Goal: Communication & Community: Answer question/provide support

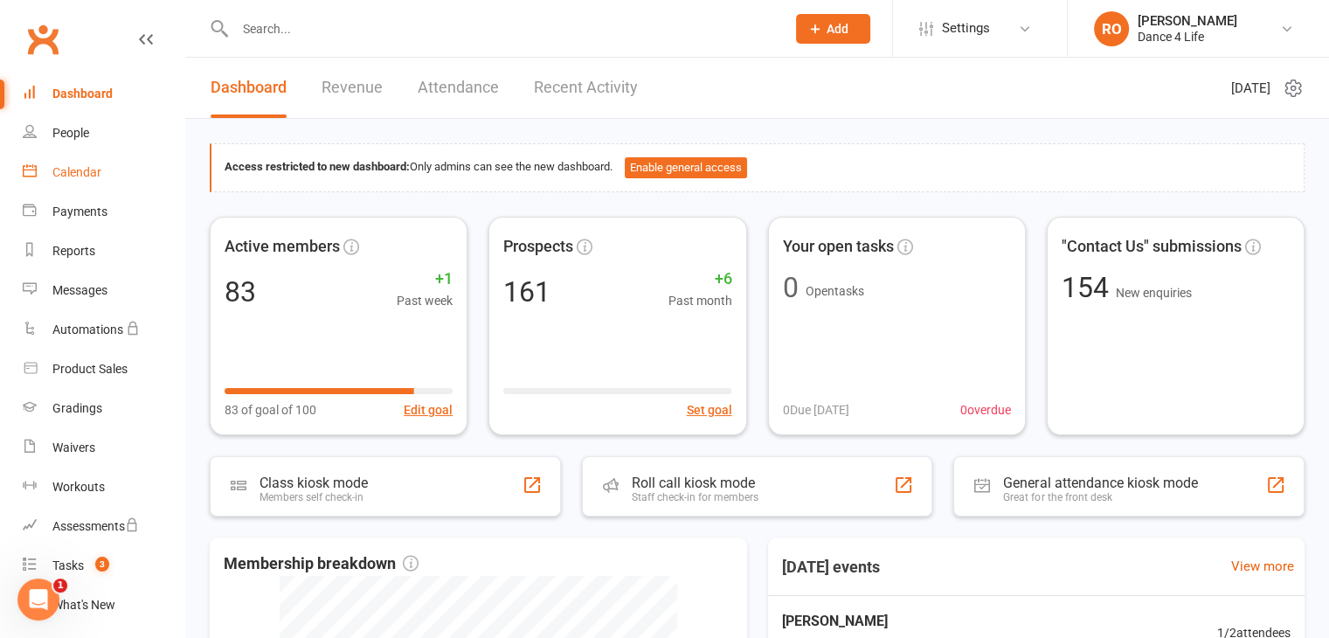
click at [64, 169] on div "Calendar" at bounding box center [76, 172] width 49 height 14
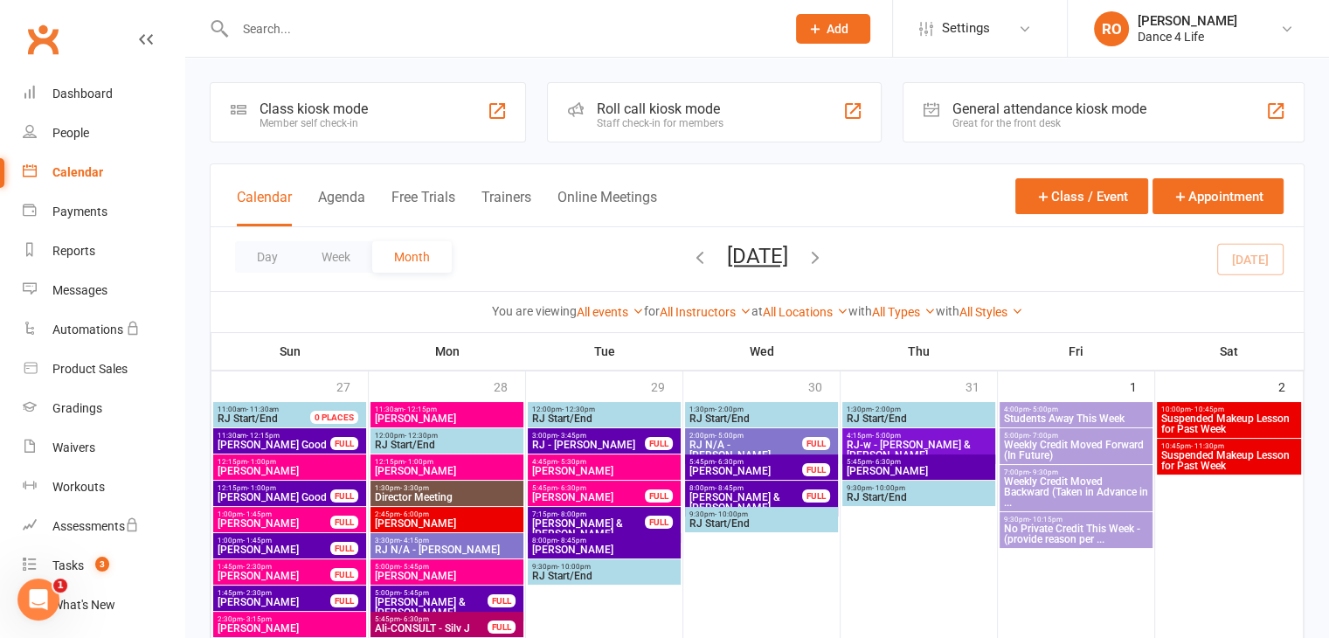
click at [1262, 252] on div "Day Week Month [DATE] [DATE] Sun Mon Tue Wed Thu Fri Sat 27 28 29 30 31 01 02 0…" at bounding box center [757, 259] width 1093 height 64
click at [328, 259] on button "Week" at bounding box center [336, 256] width 73 height 31
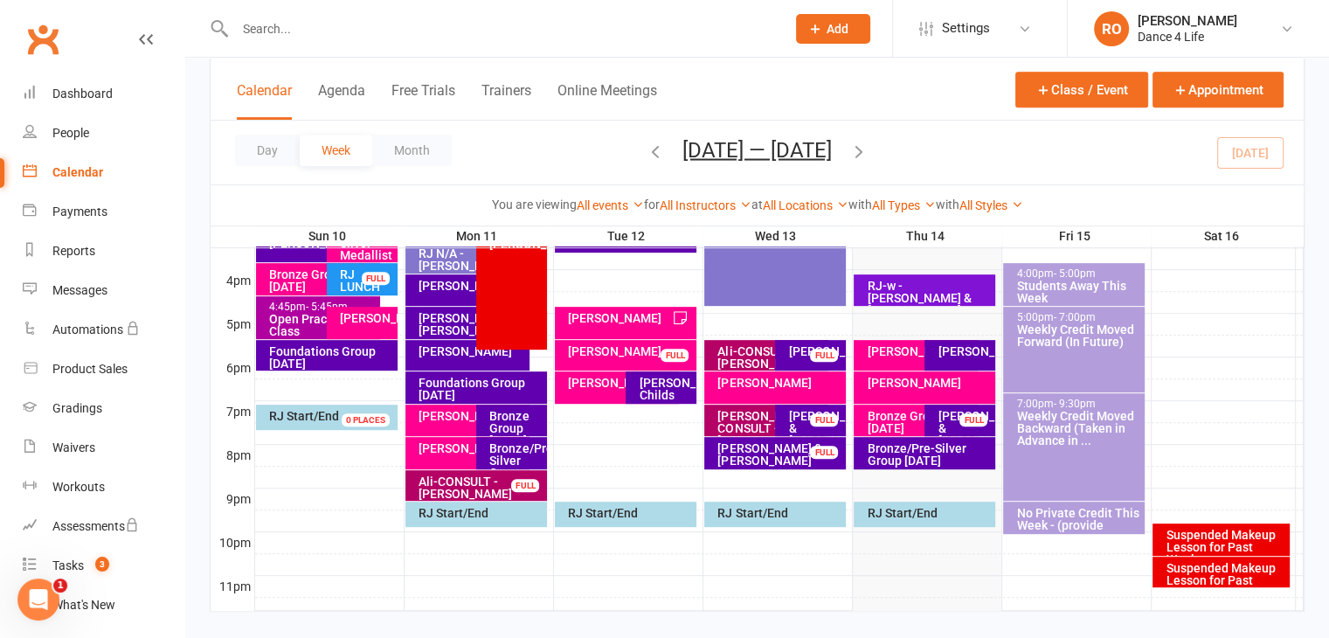
scroll to position [807, 0]
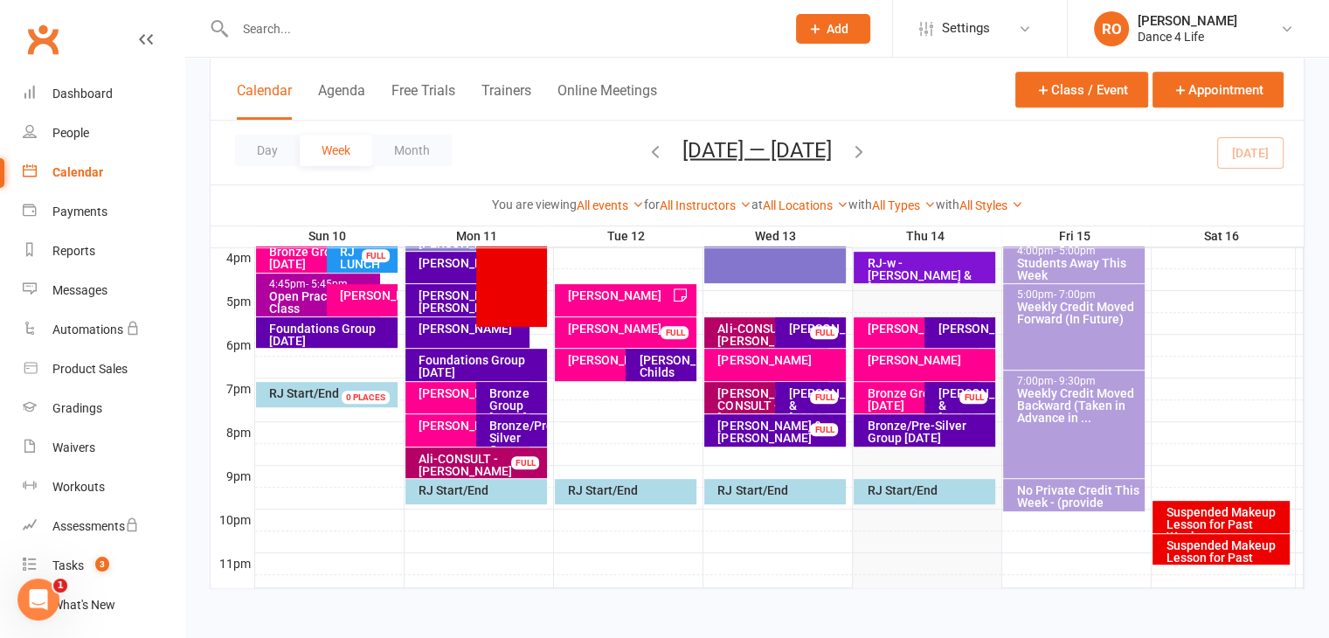
click at [1254, 145] on div "Day Week Month [DATE] — [DATE] [DATE] Sun Mon Tue Wed Thu Fri Sat 27 28 29 30 3…" at bounding box center [757, 153] width 1093 height 64
click at [868, 158] on icon "button" at bounding box center [858, 150] width 19 height 19
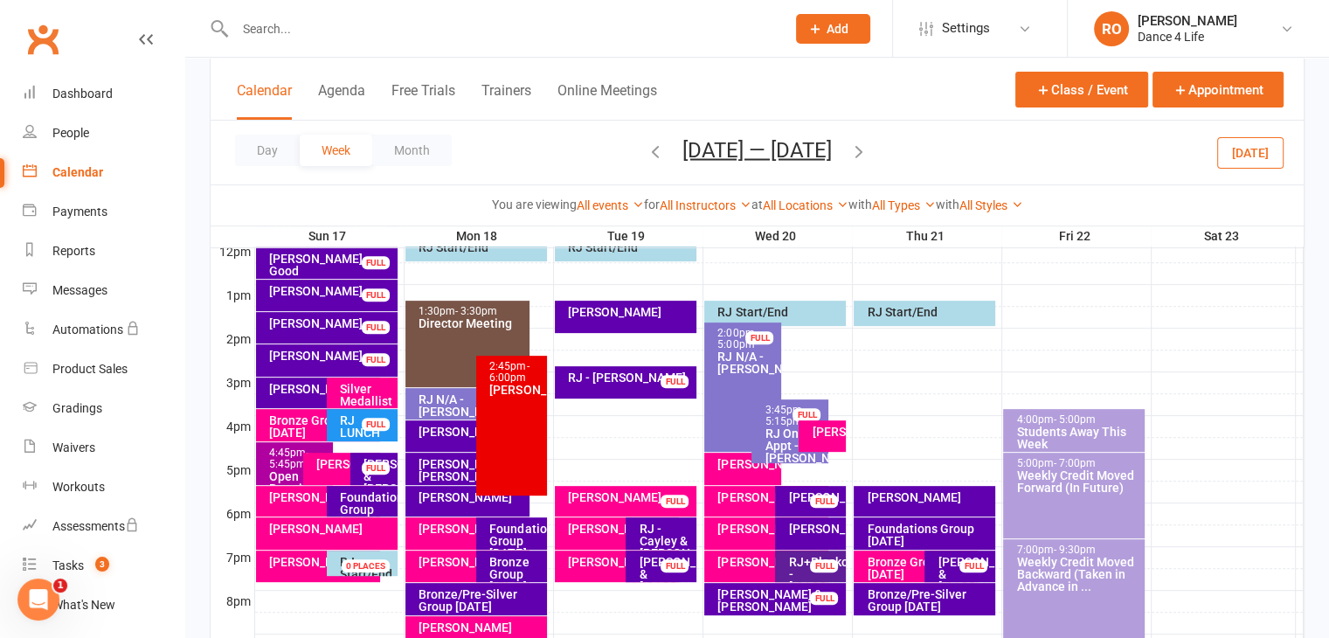
scroll to position [632, 0]
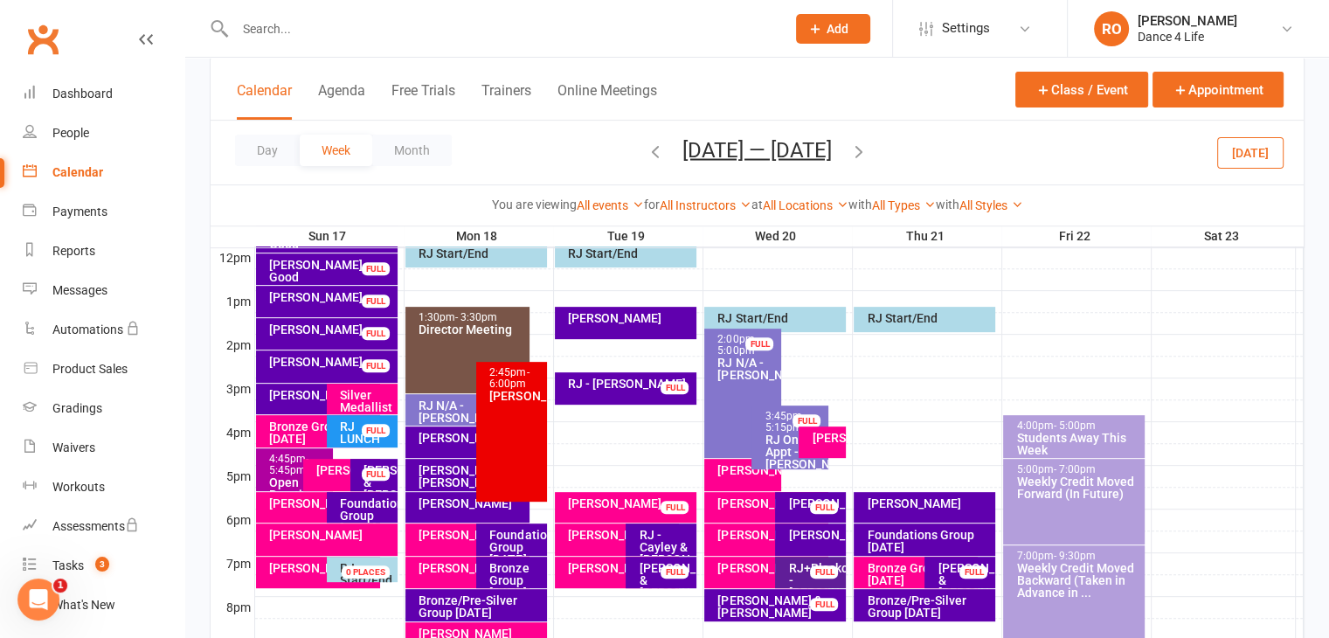
click at [1247, 144] on button "[DATE]" at bounding box center [1250, 151] width 66 height 31
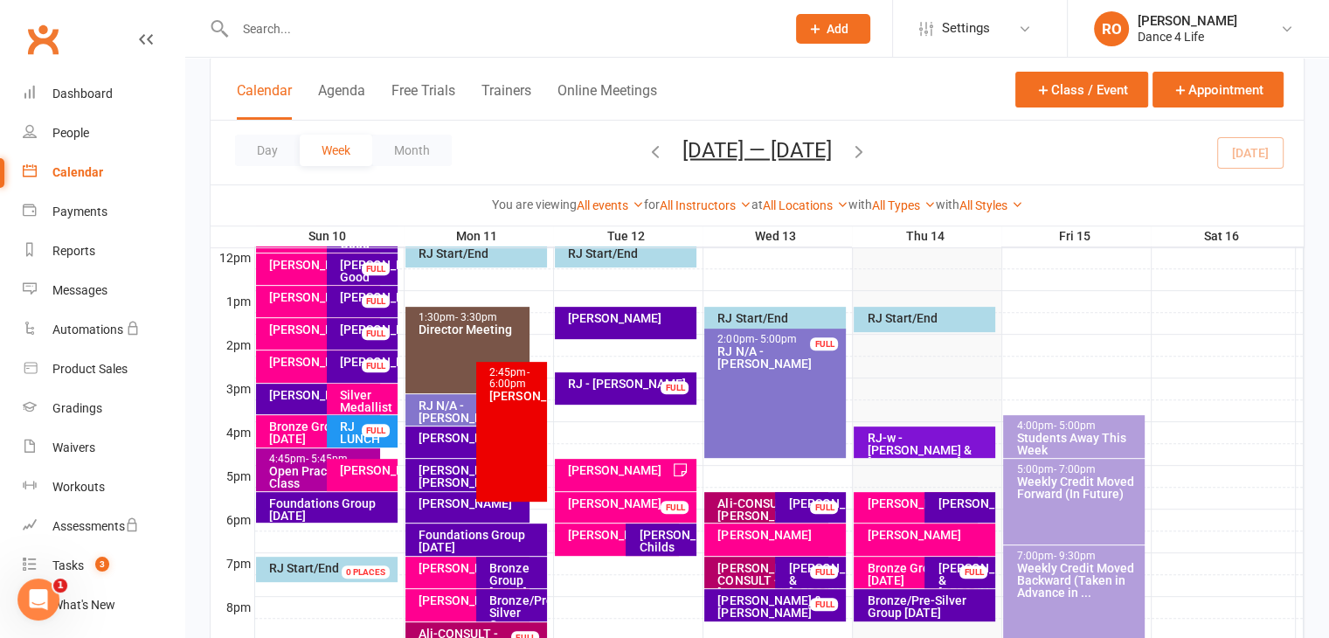
click at [1015, 160] on div "Day Week Month [DATE] — [DATE] [DATE] Sun Mon Tue Wed Thu Fri Sat 27 28 29 30 3…" at bounding box center [757, 153] width 1093 height 64
click at [961, 441] on div "RJ-w - [PERSON_NAME] & [PERSON_NAME]" at bounding box center [929, 450] width 126 height 37
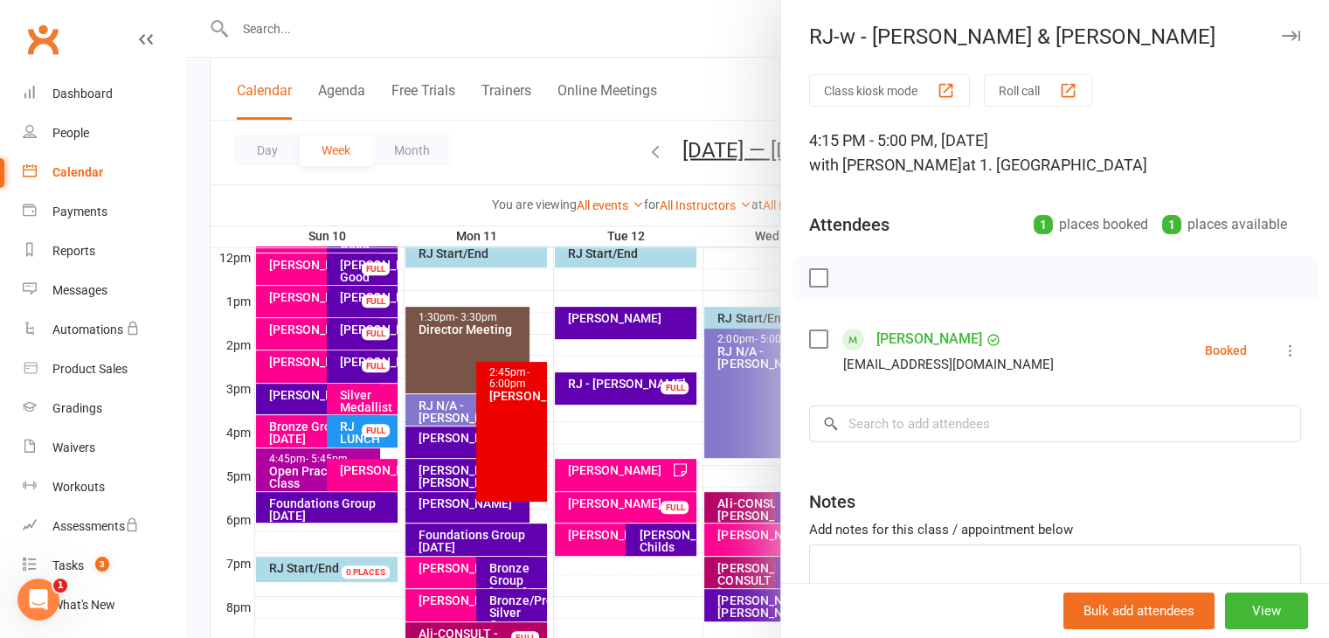
click at [1282, 347] on icon at bounding box center [1290, 350] width 17 height 17
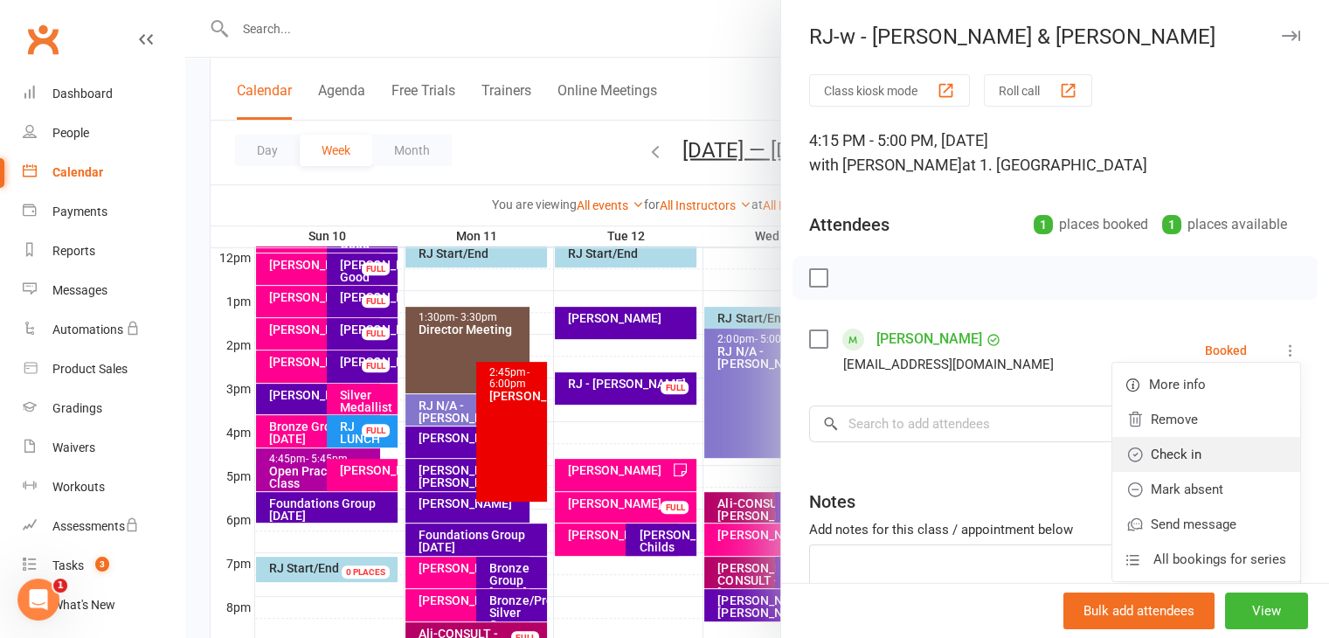
click at [1229, 445] on link "Check in" at bounding box center [1206, 454] width 188 height 35
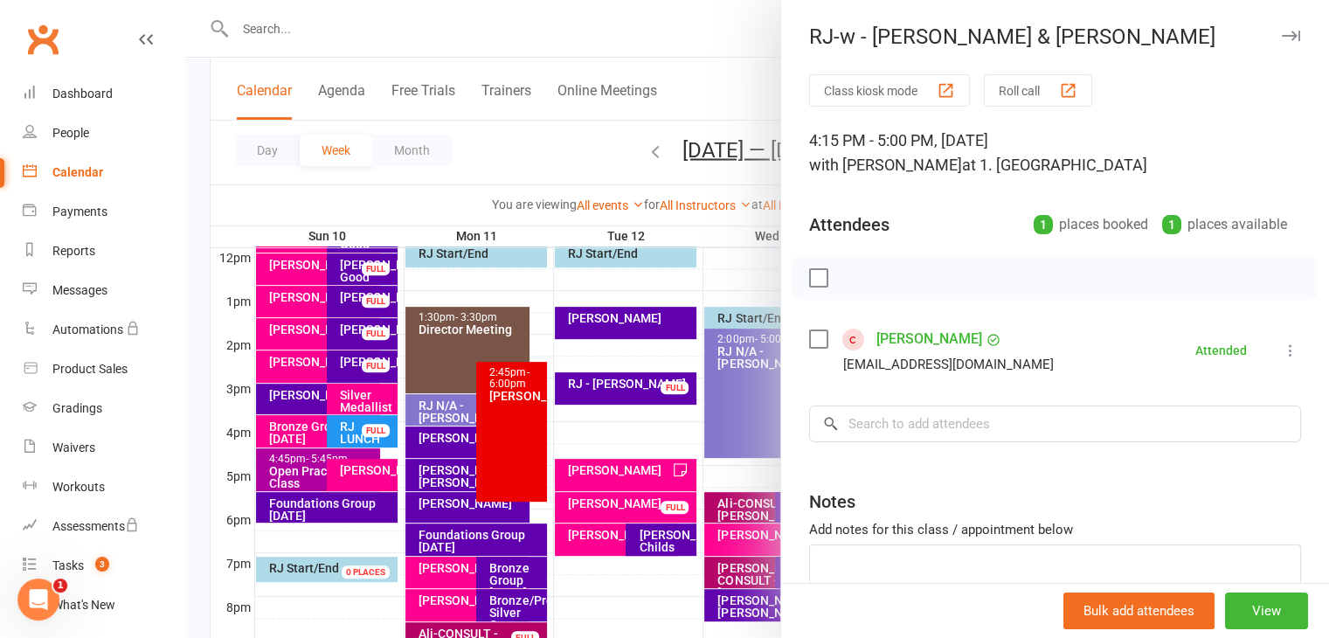
click at [689, 475] on div at bounding box center [756, 319] width 1143 height 638
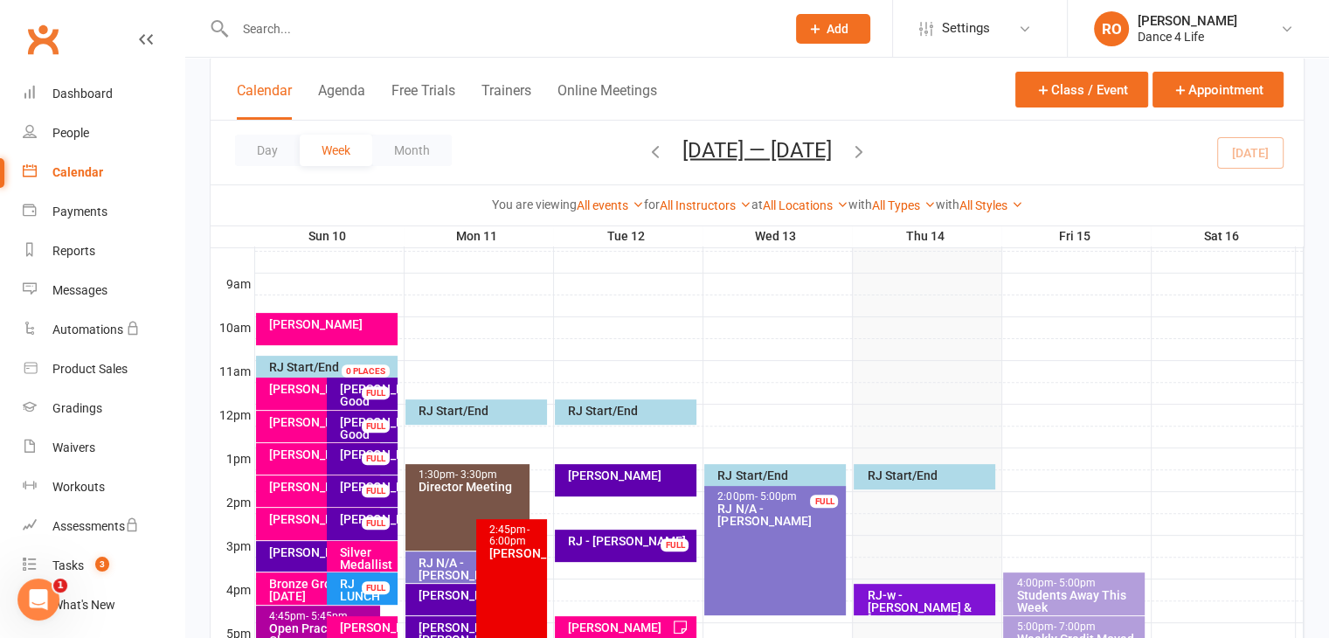
scroll to position [458, 0]
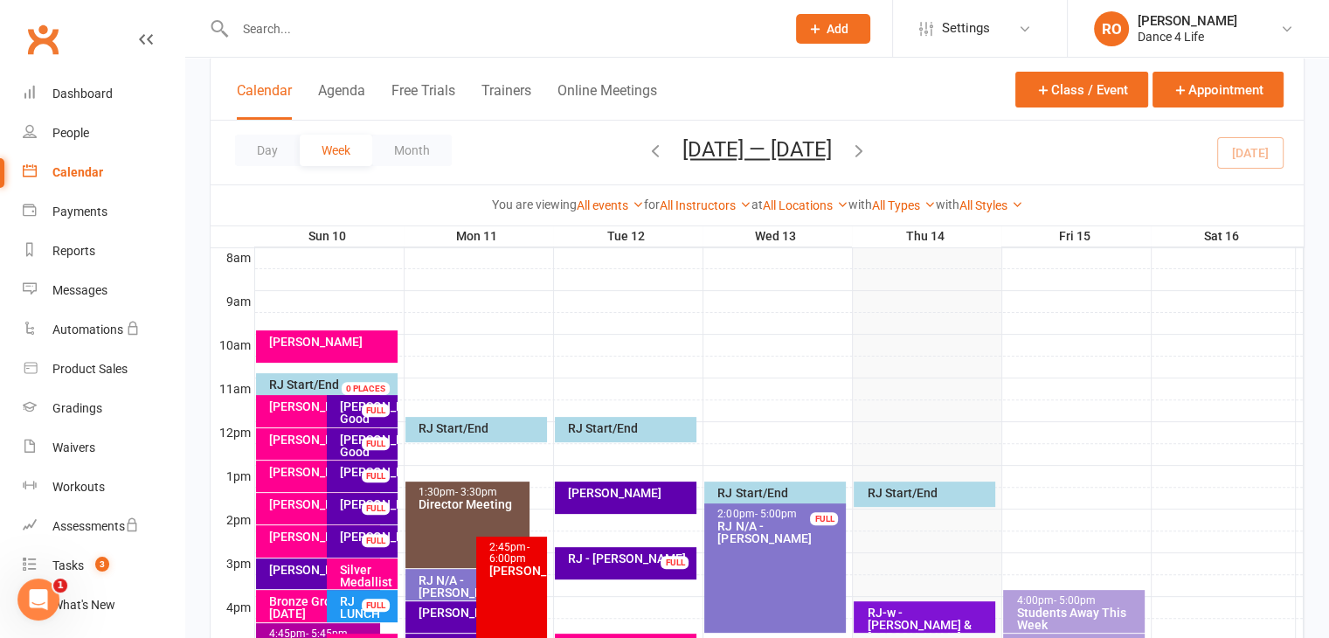
click at [455, 26] on input "text" at bounding box center [501, 29] width 543 height 24
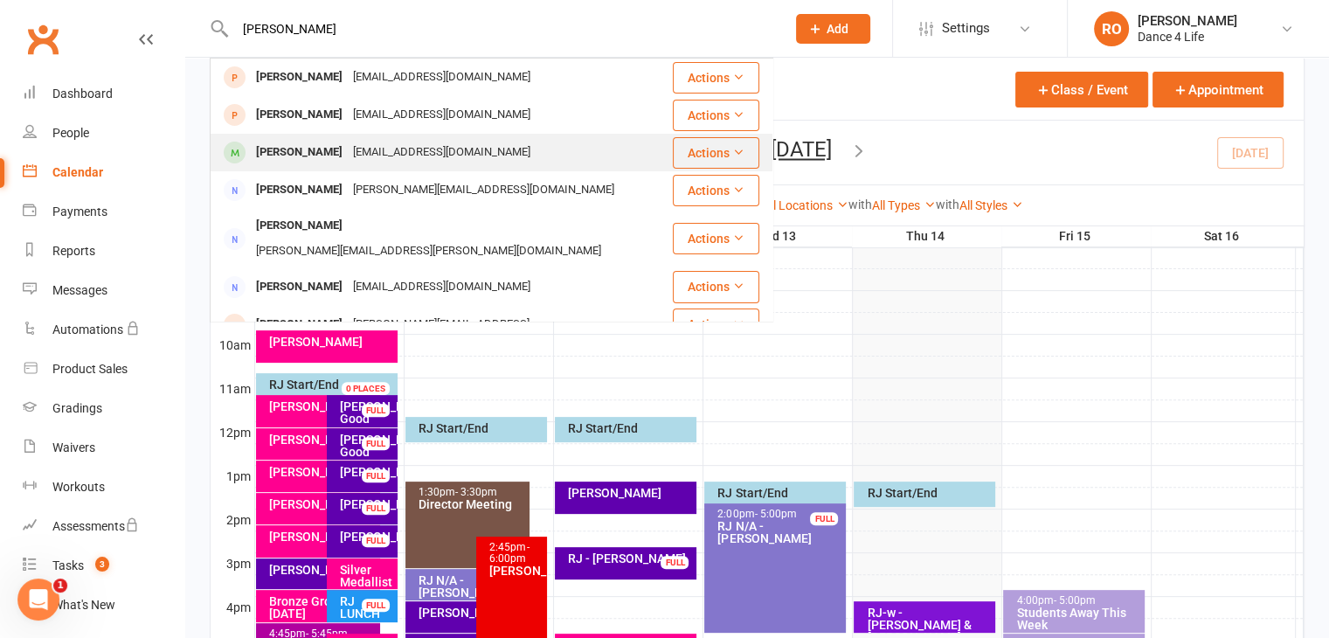
type input "[PERSON_NAME]"
click at [487, 158] on div "[PERSON_NAME] [EMAIL_ADDRESS][DOMAIN_NAME]" at bounding box center [440, 153] width 459 height 36
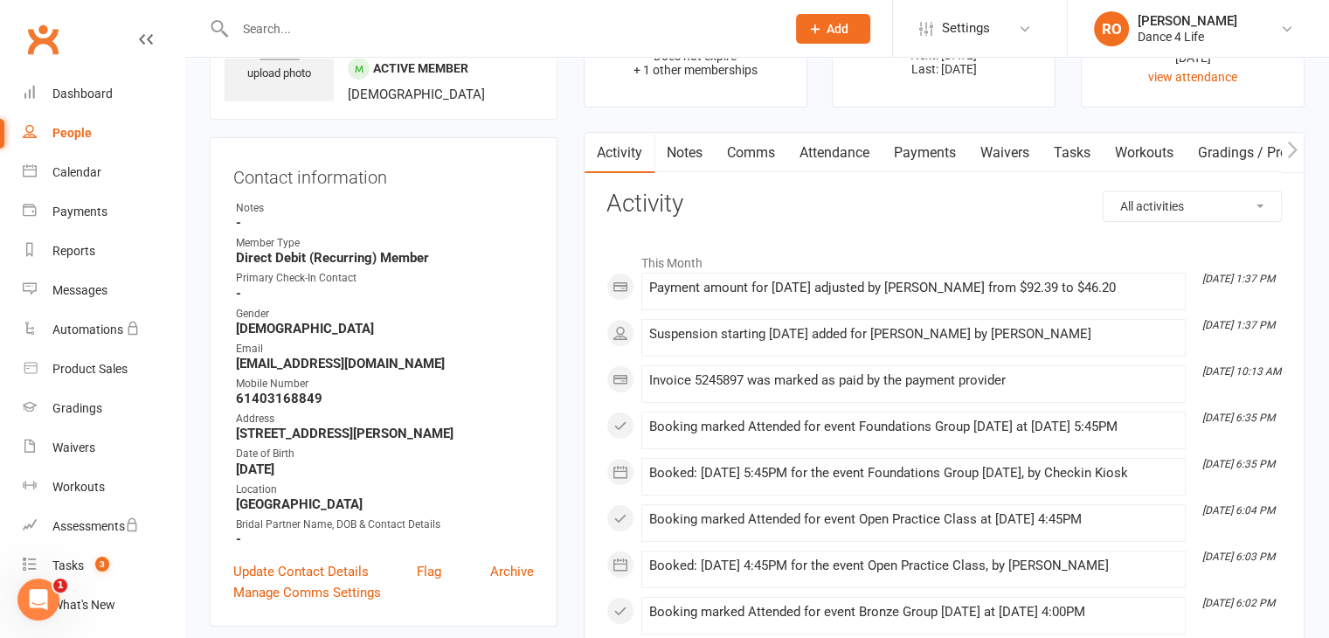
scroll to position [87, 0]
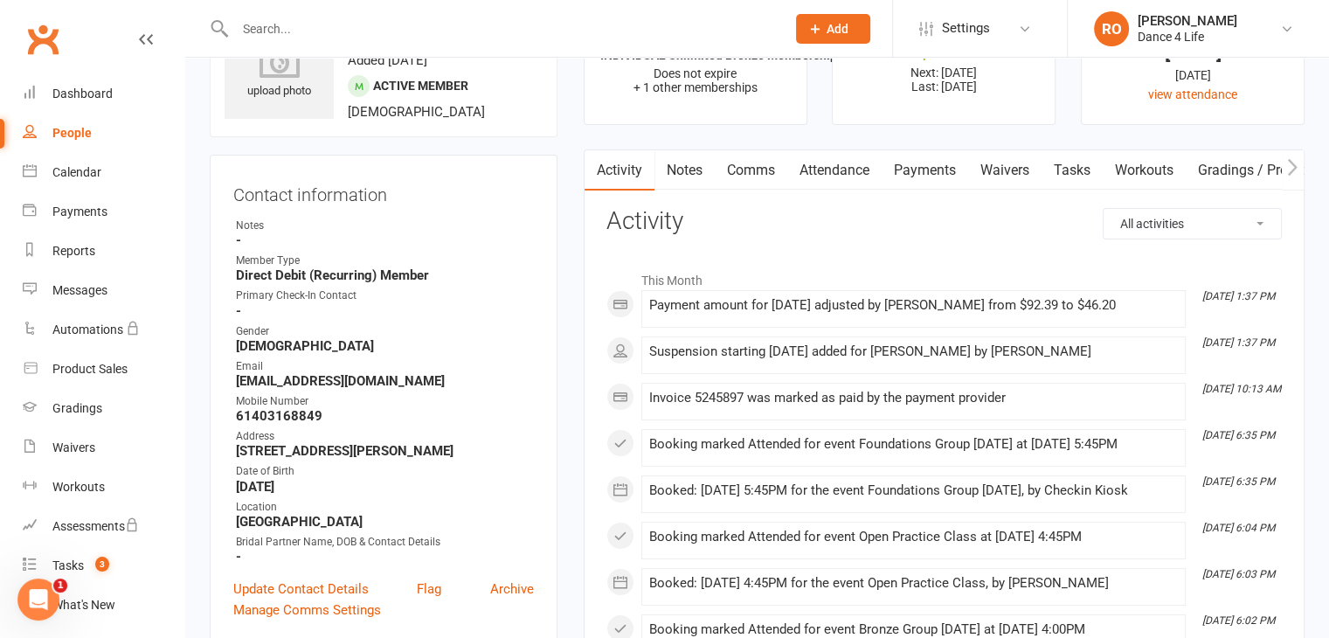
click at [853, 180] on link "Attendance" at bounding box center [834, 170] width 94 height 40
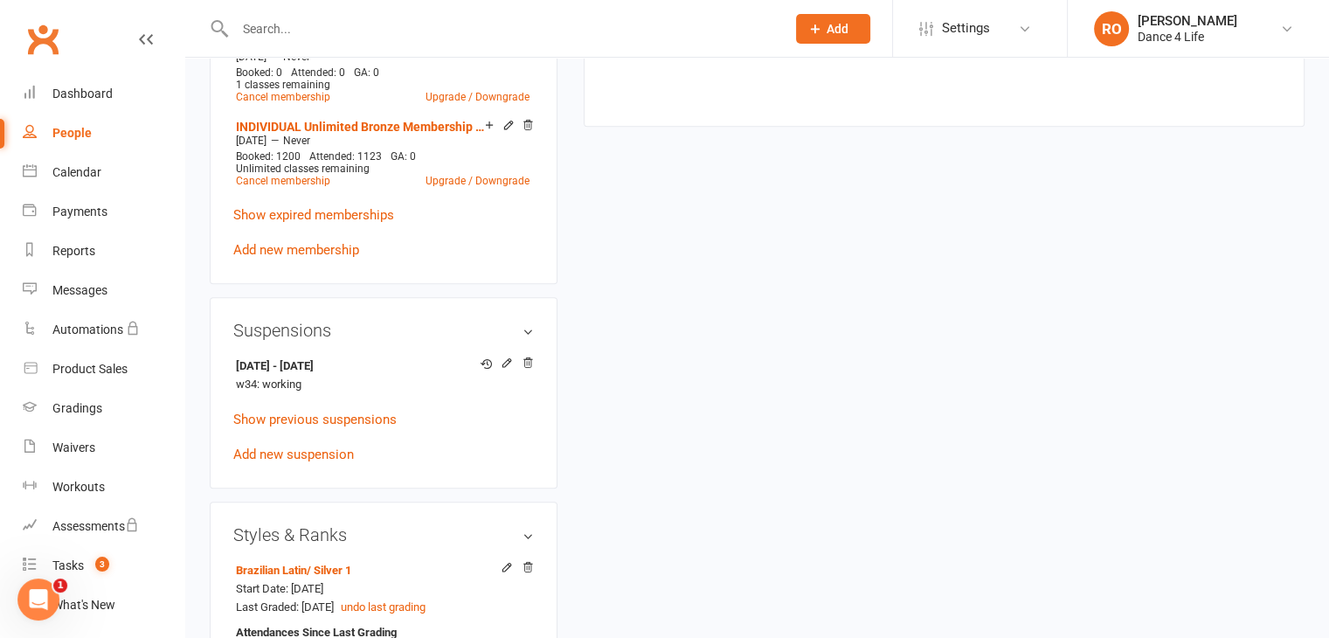
scroll to position [1136, 0]
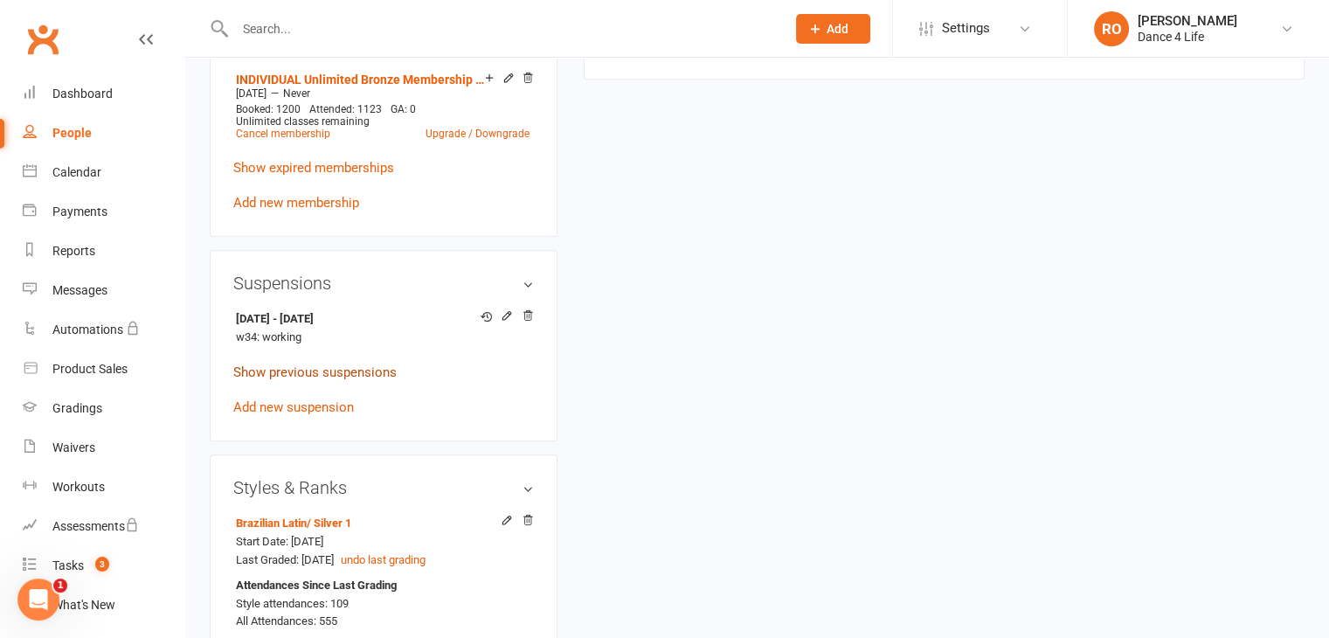
click at [347, 373] on link "Show previous suspensions" at bounding box center [314, 372] width 163 height 16
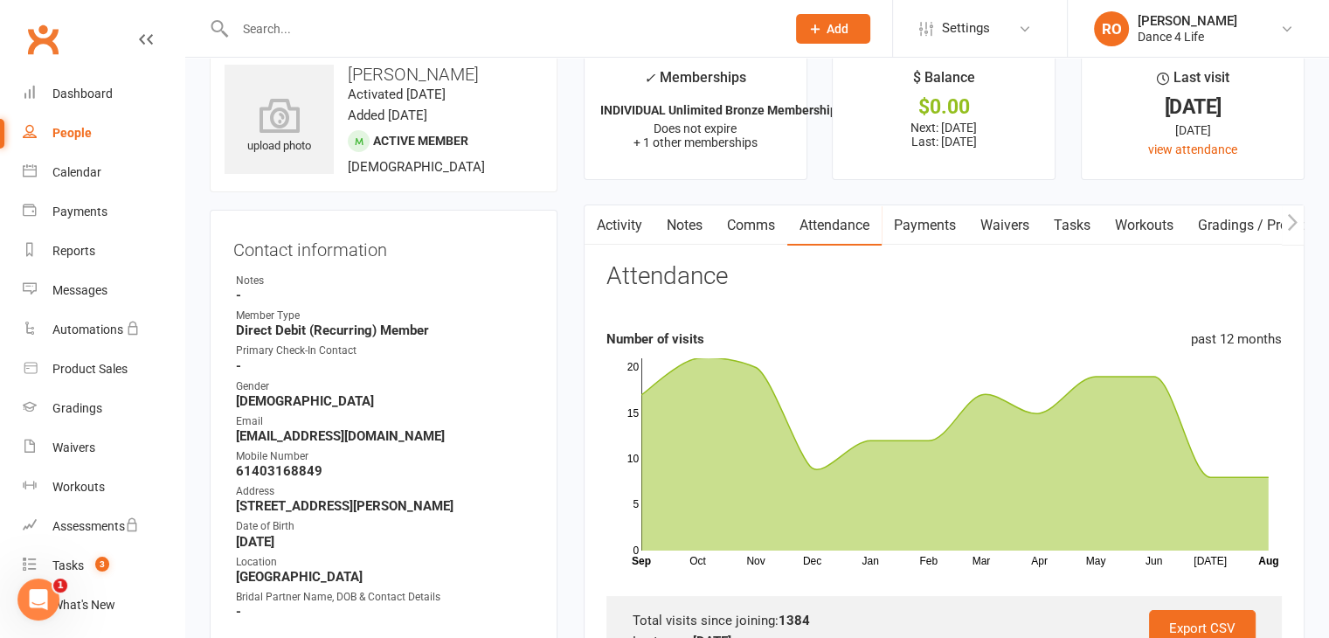
scroll to position [0, 0]
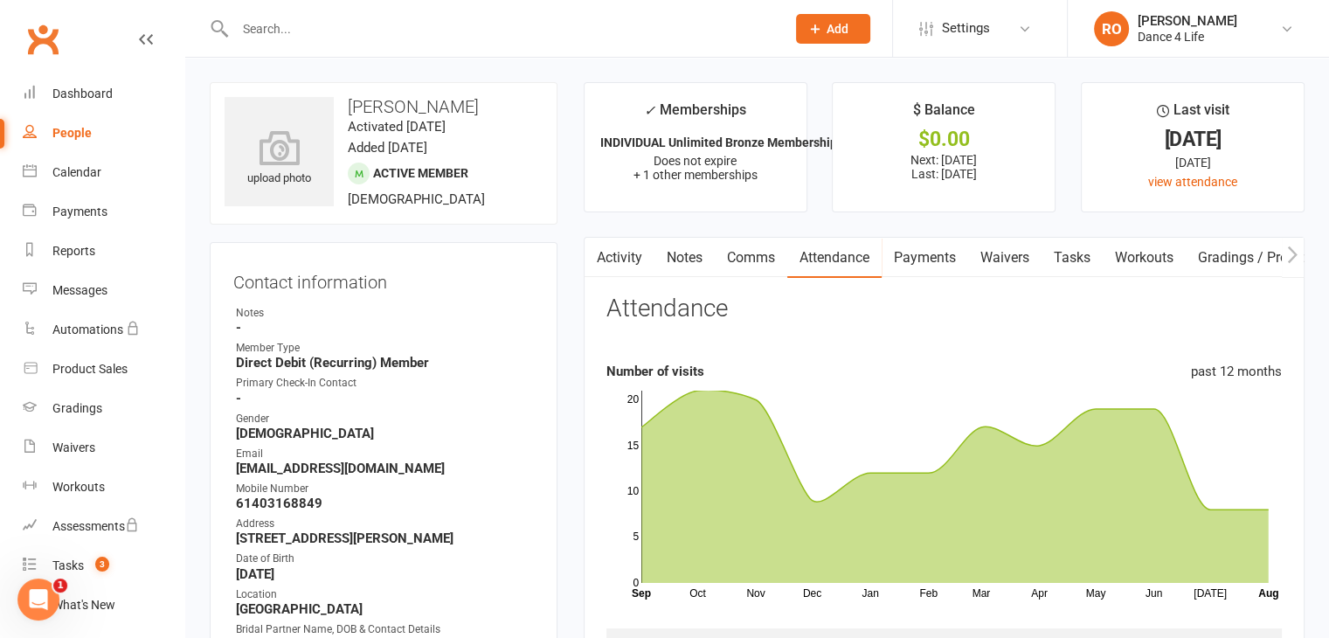
click at [764, 254] on link "Comms" at bounding box center [751, 258] width 73 height 40
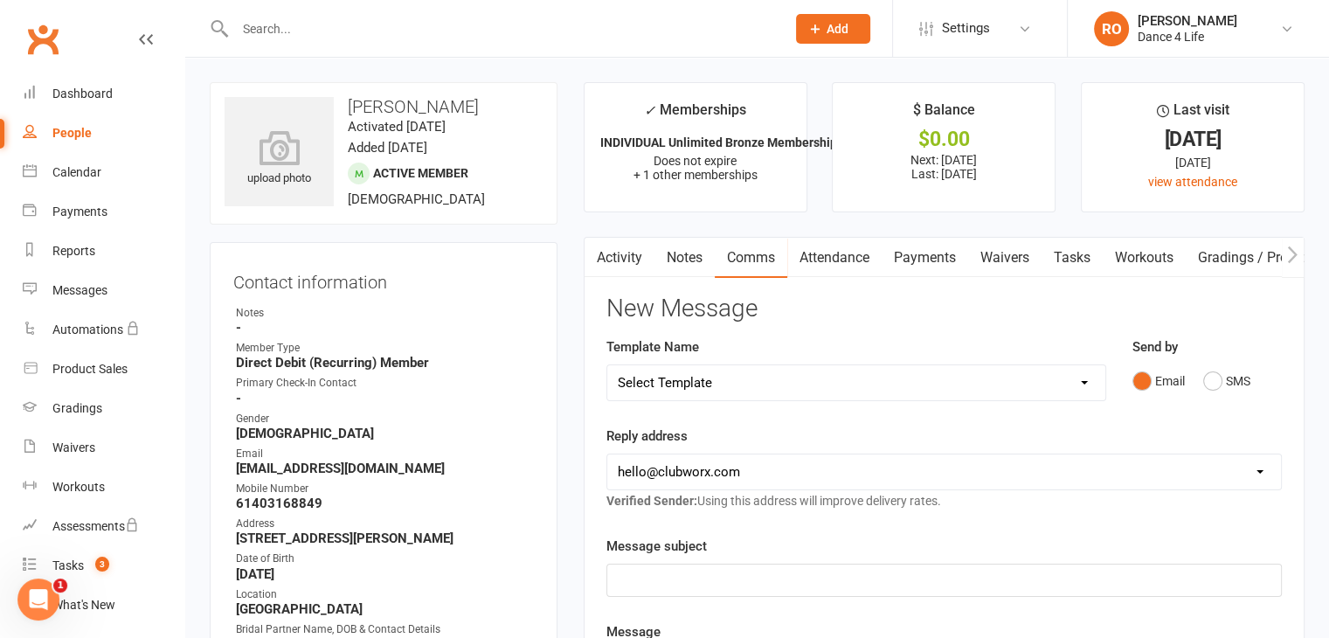
click at [864, 383] on select "Select Template [Email] zOBS - .COVID. Extension of Trial [Email] zOBS - Decisi…" at bounding box center [856, 382] width 498 height 35
select select "46"
click at [607, 365] on select "Select Template [Email] zOBS - .COVID. Extension of Trial [Email] zOBS - Decisi…" at bounding box center [856, 382] width 498 height 35
click at [804, 465] on select "[EMAIL_ADDRESS][DOMAIN_NAME] [EMAIL_ADDRESS][DOMAIN_NAME] [EMAIL_ADDRESS][DOMAI…" at bounding box center [944, 471] width 674 height 35
select select "1"
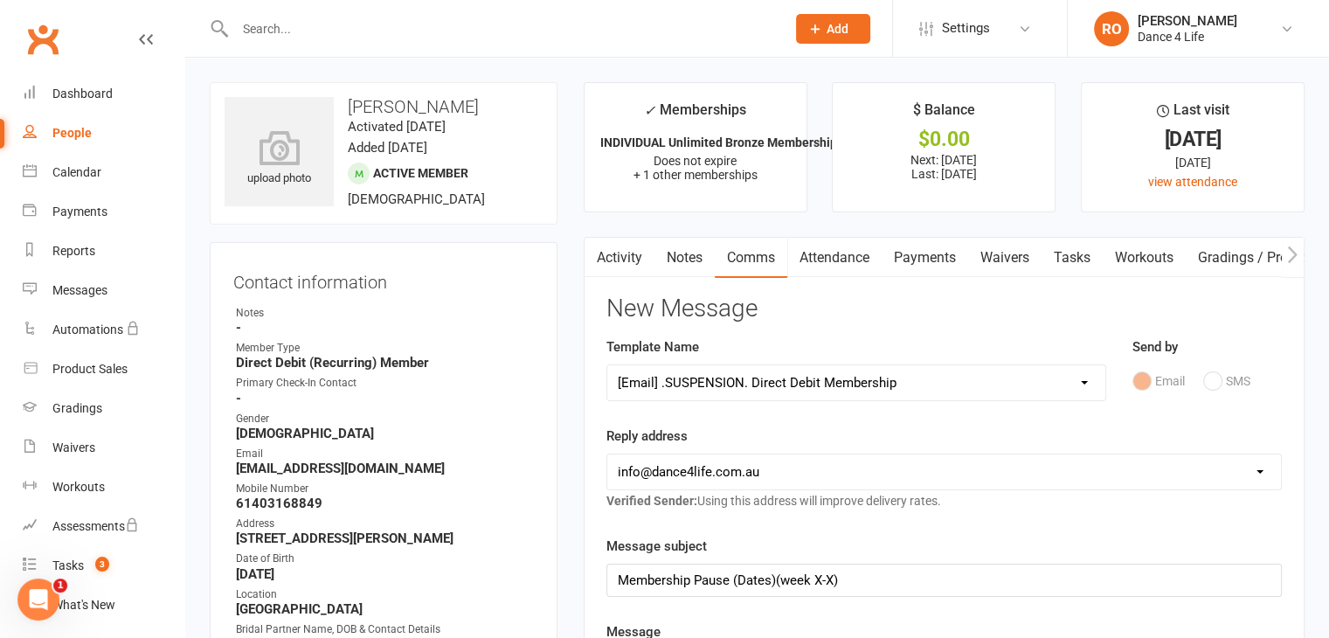
click at [607, 454] on select "[EMAIL_ADDRESS][DOMAIN_NAME] [EMAIL_ADDRESS][DOMAIN_NAME] [EMAIL_ADDRESS][DOMAI…" at bounding box center [944, 471] width 674 height 35
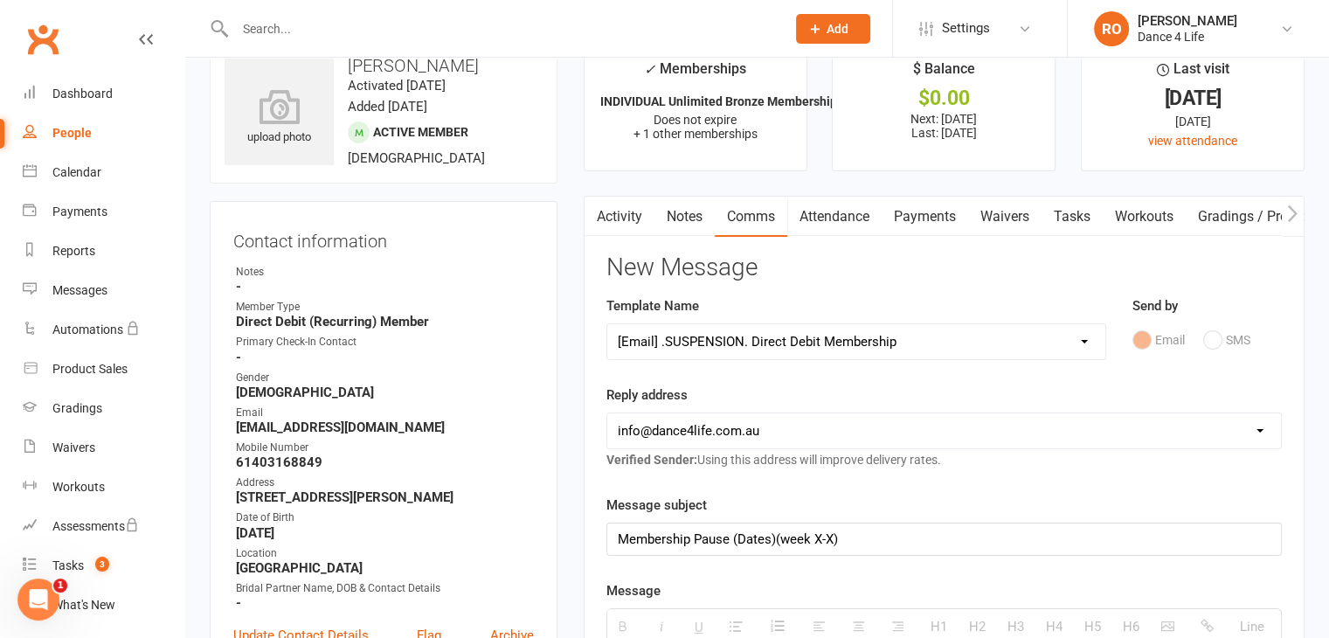
scroll to position [175, 0]
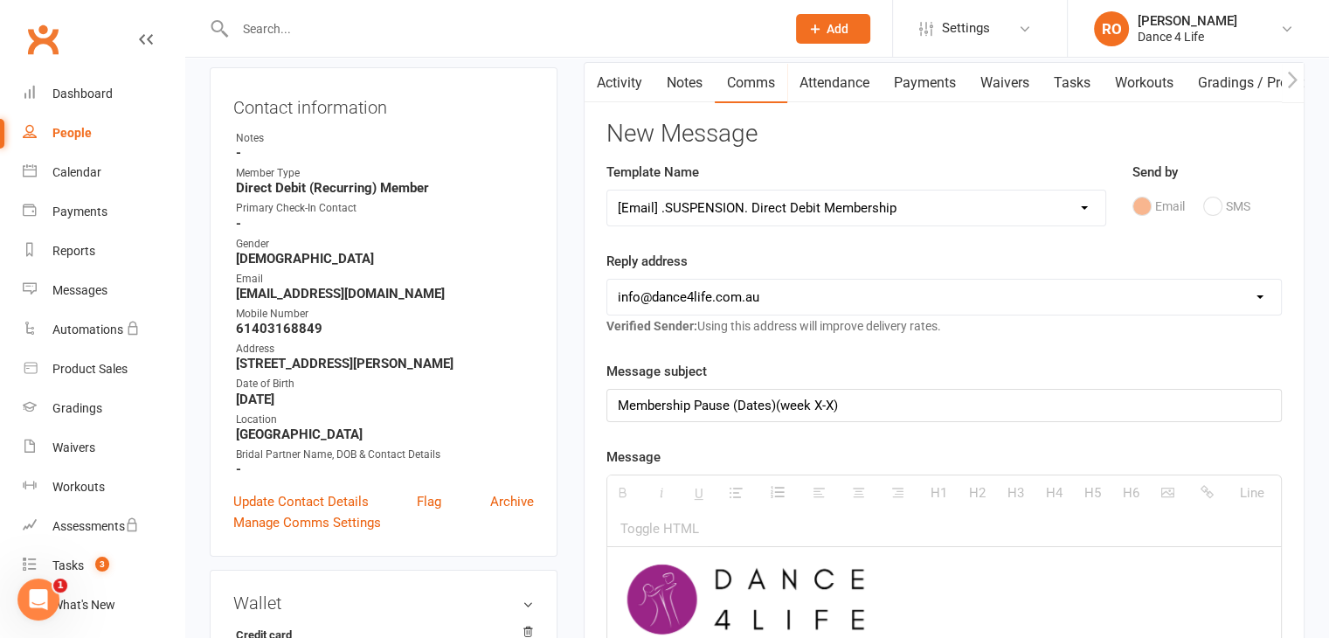
click at [807, 403] on div "Membership Pause (Dates)(week X-X)" at bounding box center [944, 405] width 674 height 31
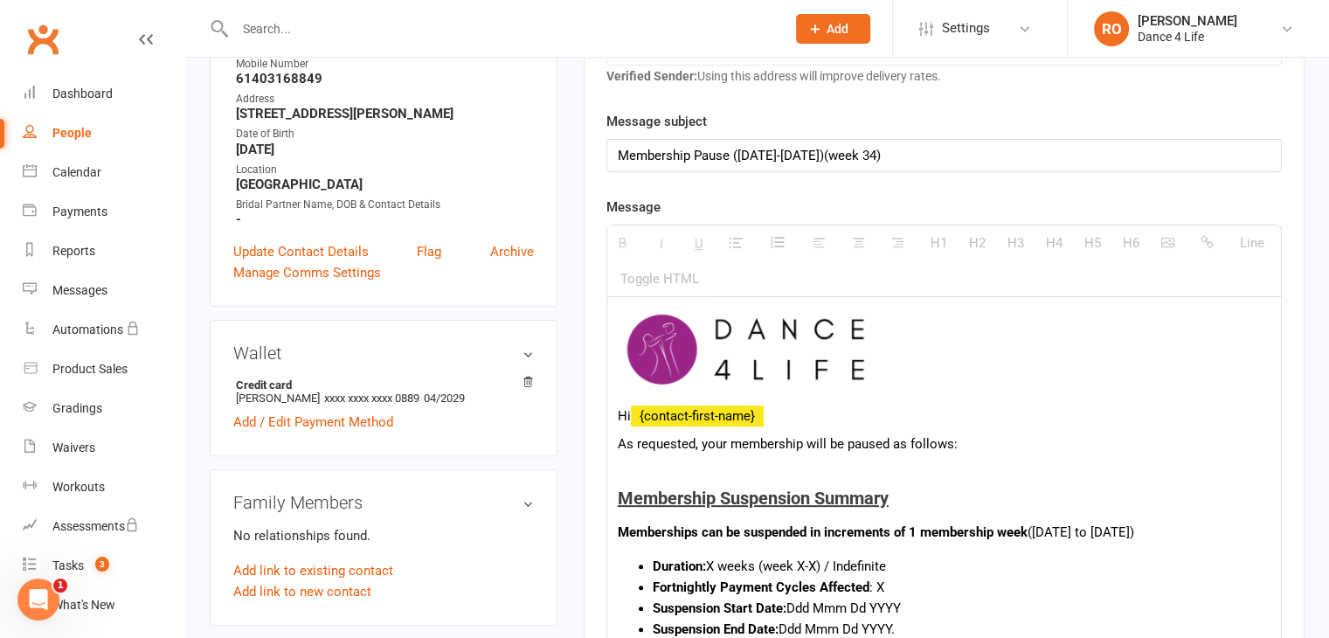
scroll to position [524, 0]
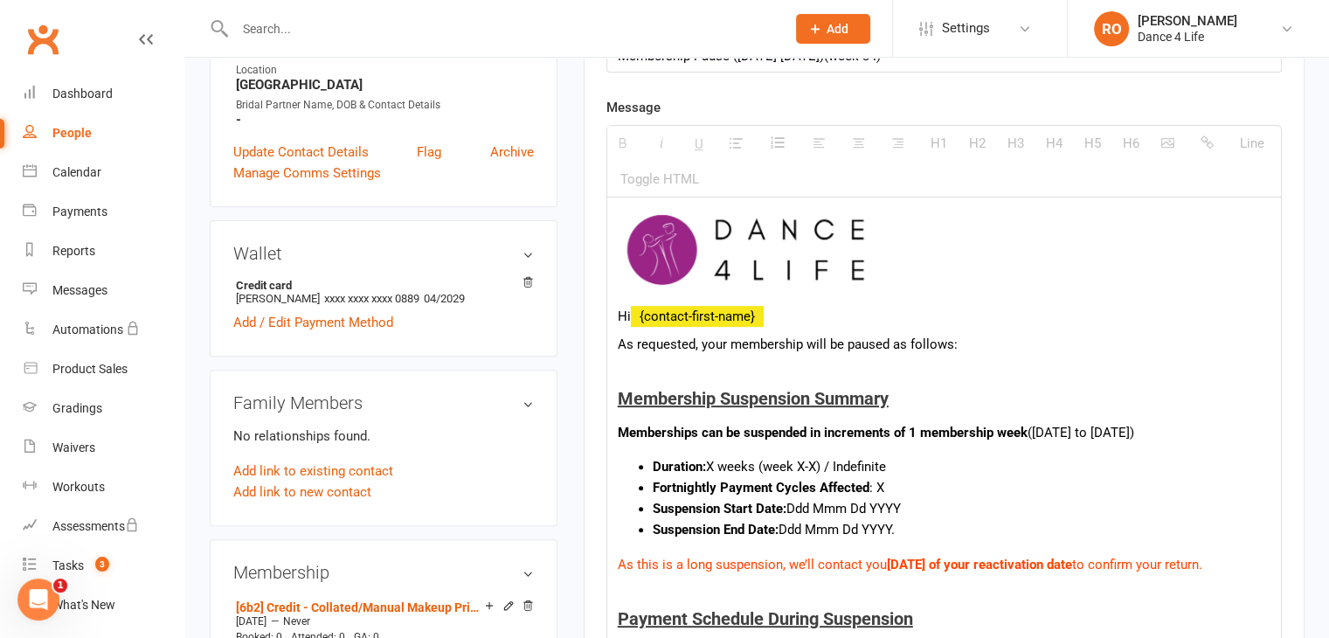
click at [861, 343] on p "As requested, your membership will be paused as follows:" at bounding box center [944, 344] width 653 height 21
click at [1104, 435] on p "Memberships can be suspended in increments of 1 membership week ([DATE] to [DAT…" at bounding box center [944, 432] width 653 height 21
click at [800, 468] on li "Duration: X weeks (week X-X) / Indefinite" at bounding box center [962, 466] width 618 height 21
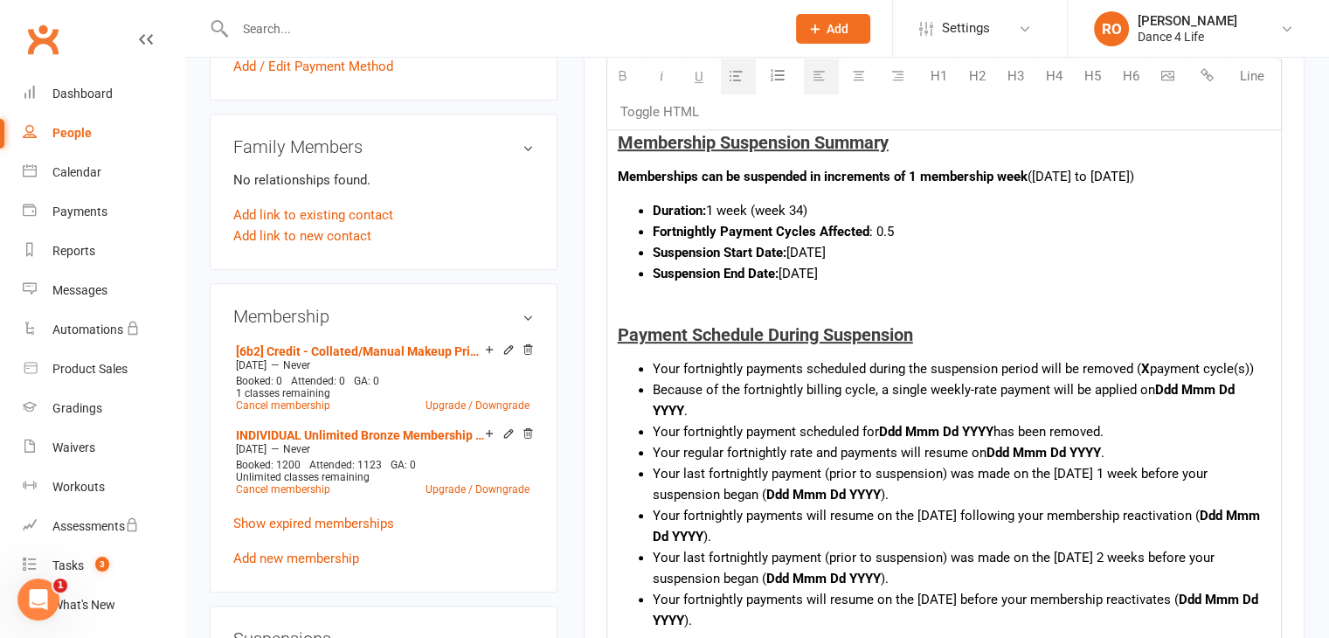
scroll to position [786, 0]
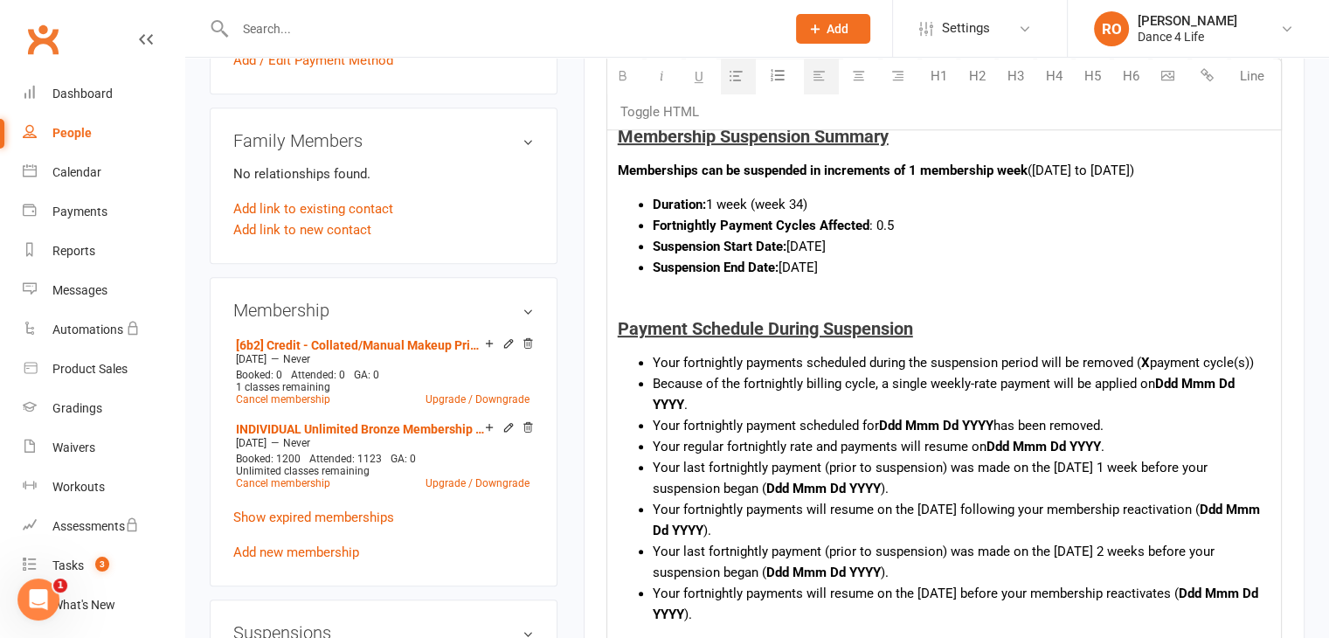
click at [785, 363] on span "Your fortnightly payments scheduled during the suspension period will be remove…" at bounding box center [897, 363] width 488 height 16
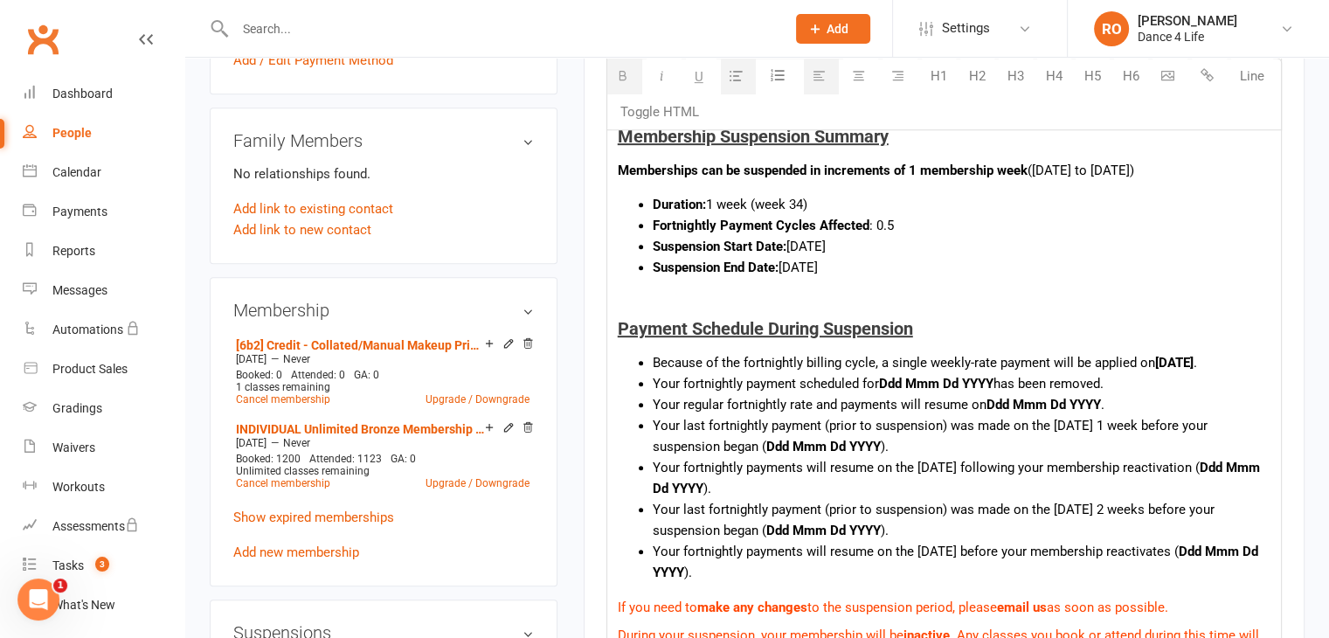
drag, startPoint x: 867, startPoint y: 374, endPoint x: 908, endPoint y: 356, distance: 45.8
click at [867, 374] on li "Your fortnightly payment scheduled for Ddd Mmm Dd YYYY has been removed." at bounding box center [962, 383] width 618 height 21
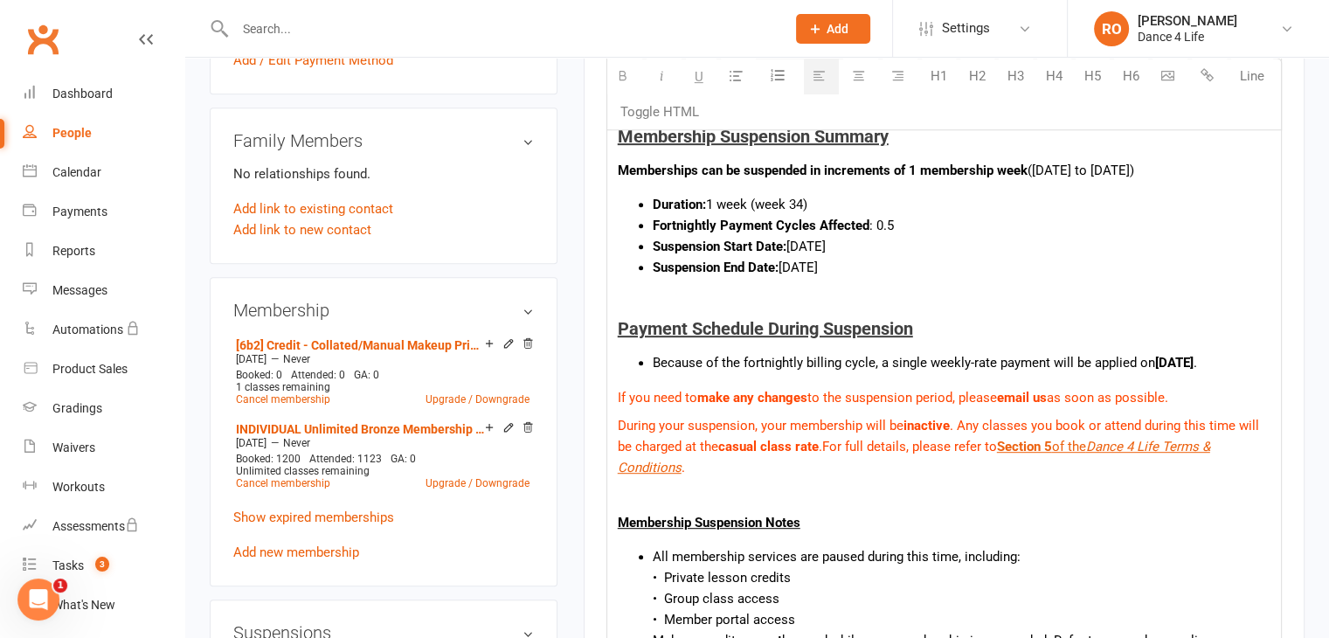
click at [828, 390] on span "If you need to make any changes to the suspension period, please email us as so…" at bounding box center [893, 398] width 550 height 16
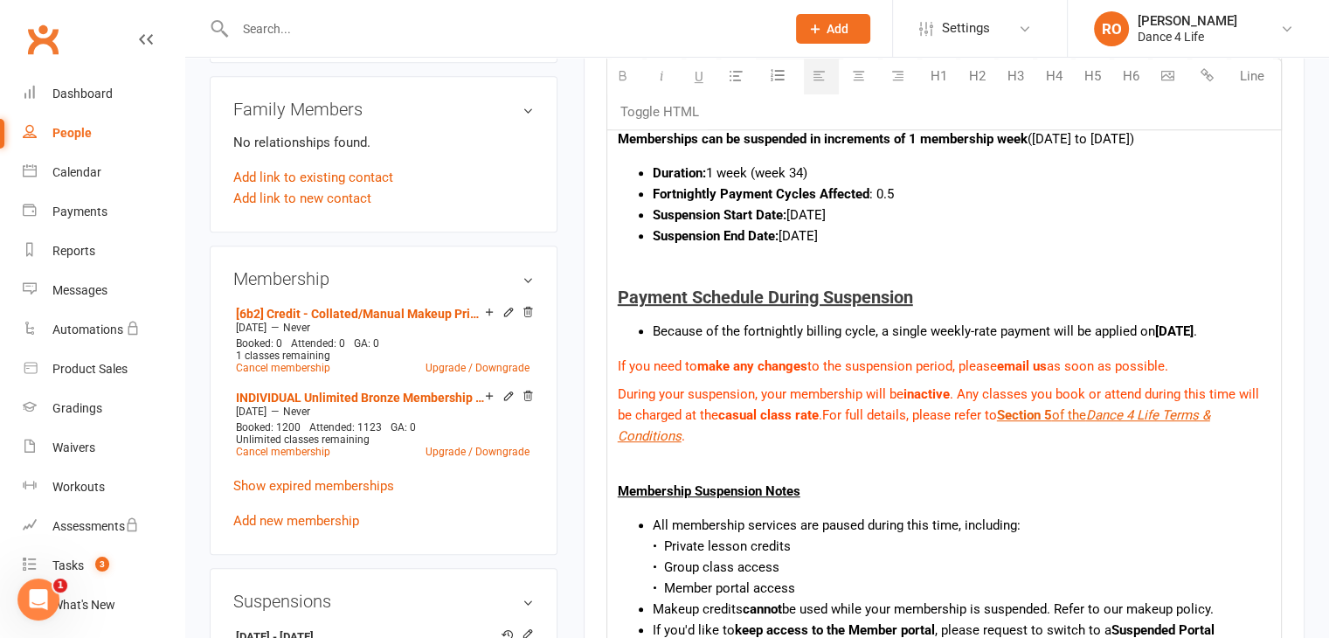
scroll to position [874, 0]
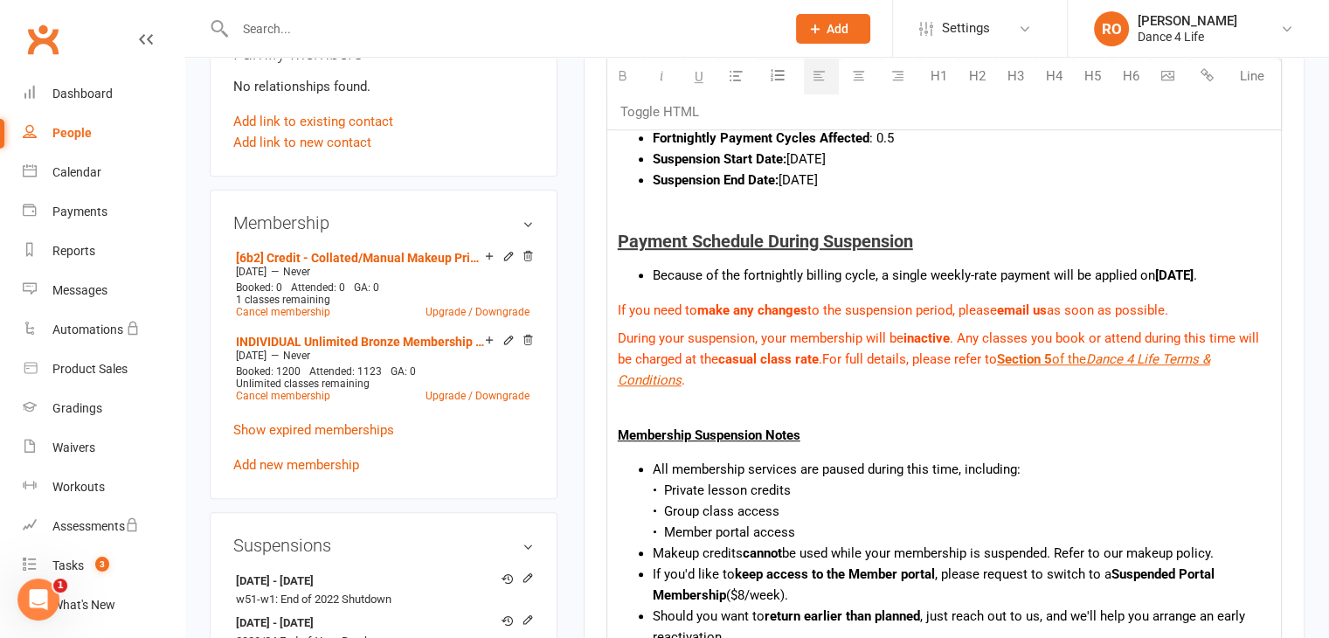
click at [783, 354] on b "casual class rate" at bounding box center [768, 359] width 100 height 16
click at [836, 371] on p "During your suspension, your membership will be inactive . Any classes you book…" at bounding box center [944, 359] width 653 height 63
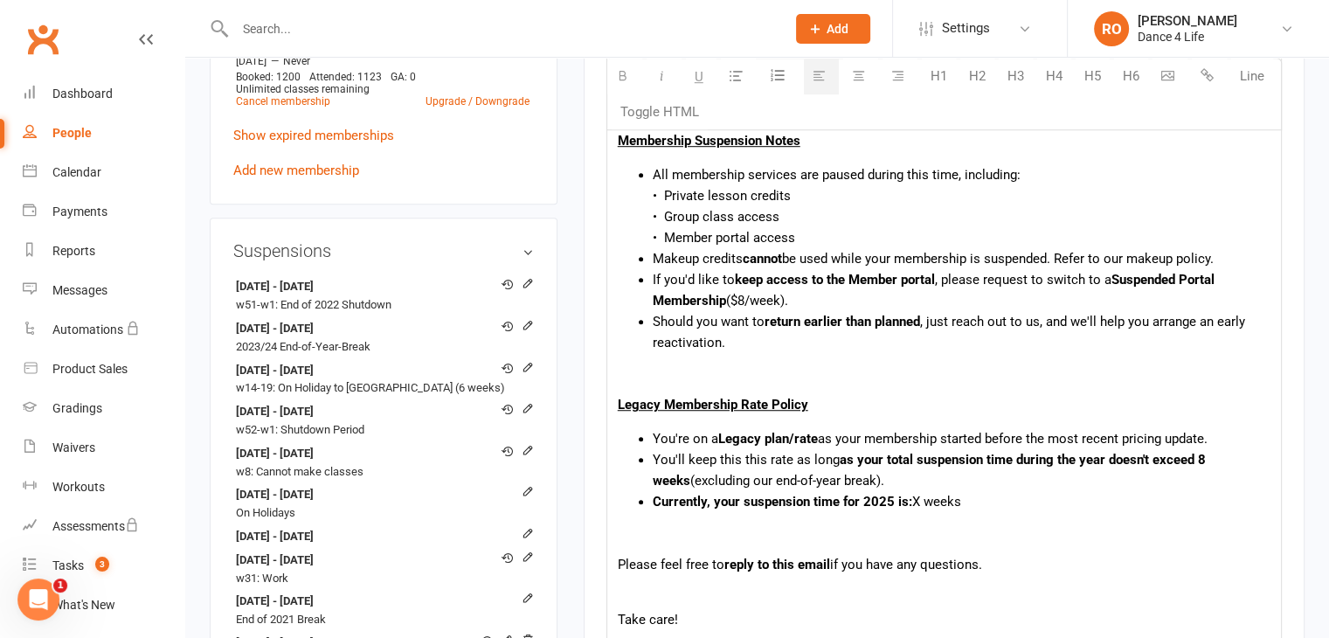
scroll to position [1223, 0]
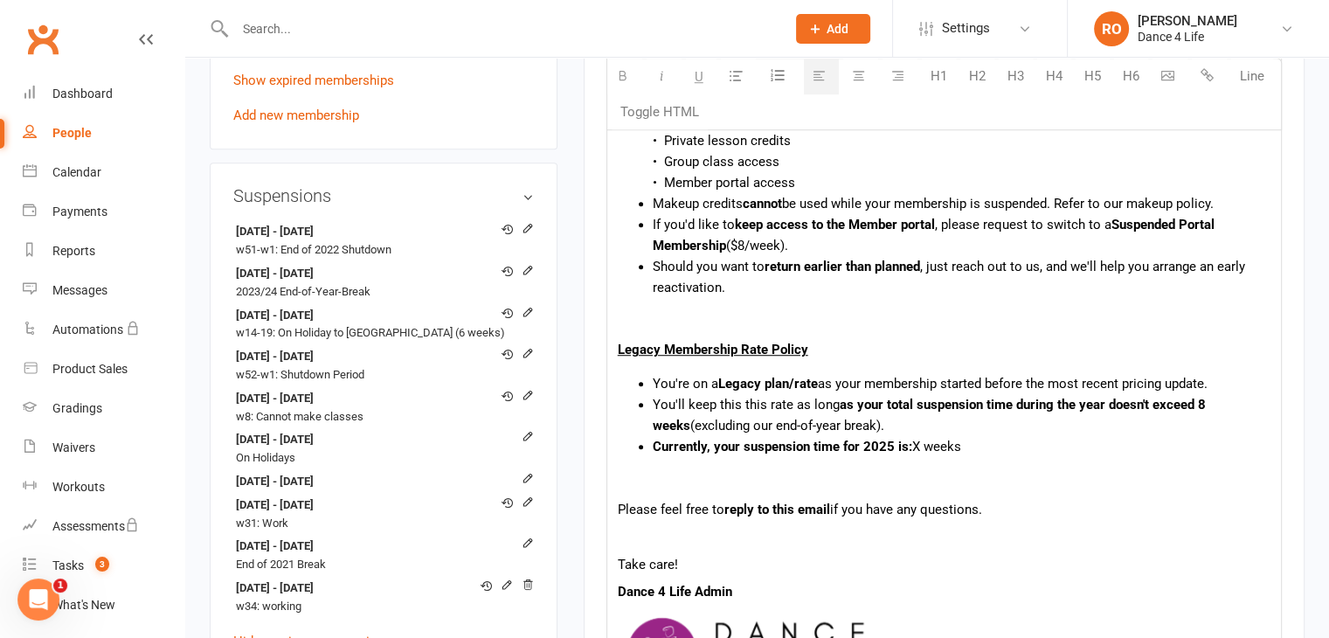
click at [920, 454] on li "Currently, your suspension time for 2025 is: X weeks" at bounding box center [962, 446] width 618 height 21
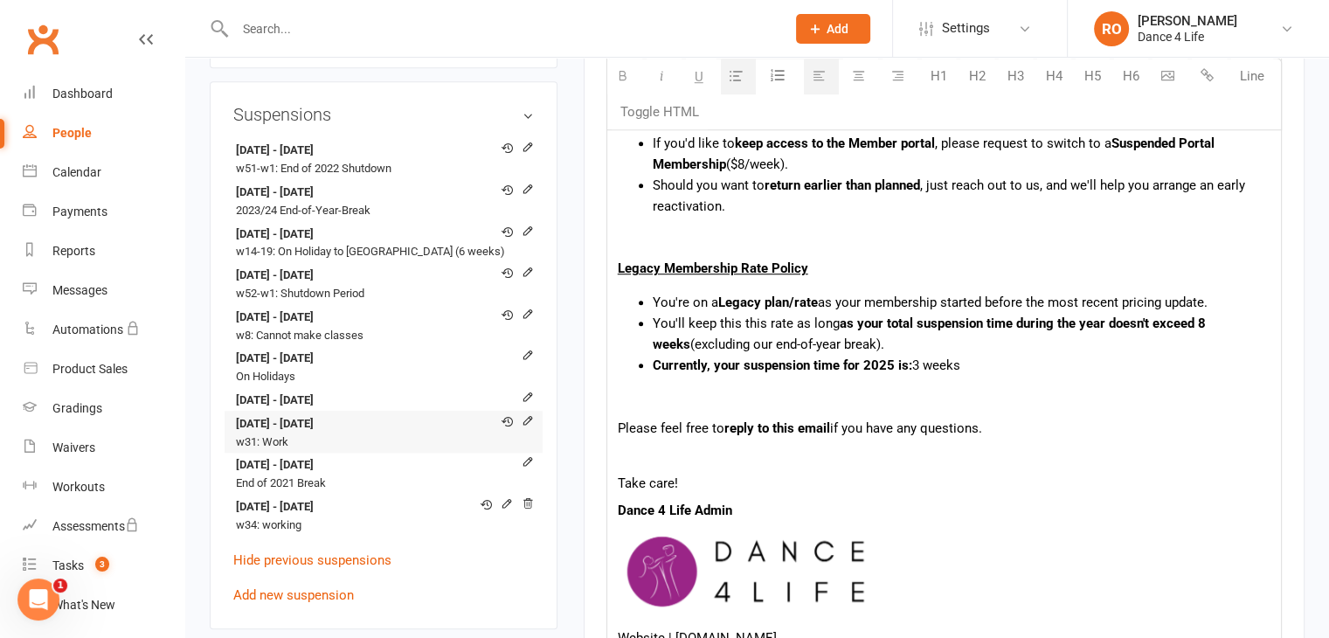
scroll to position [1310, 0]
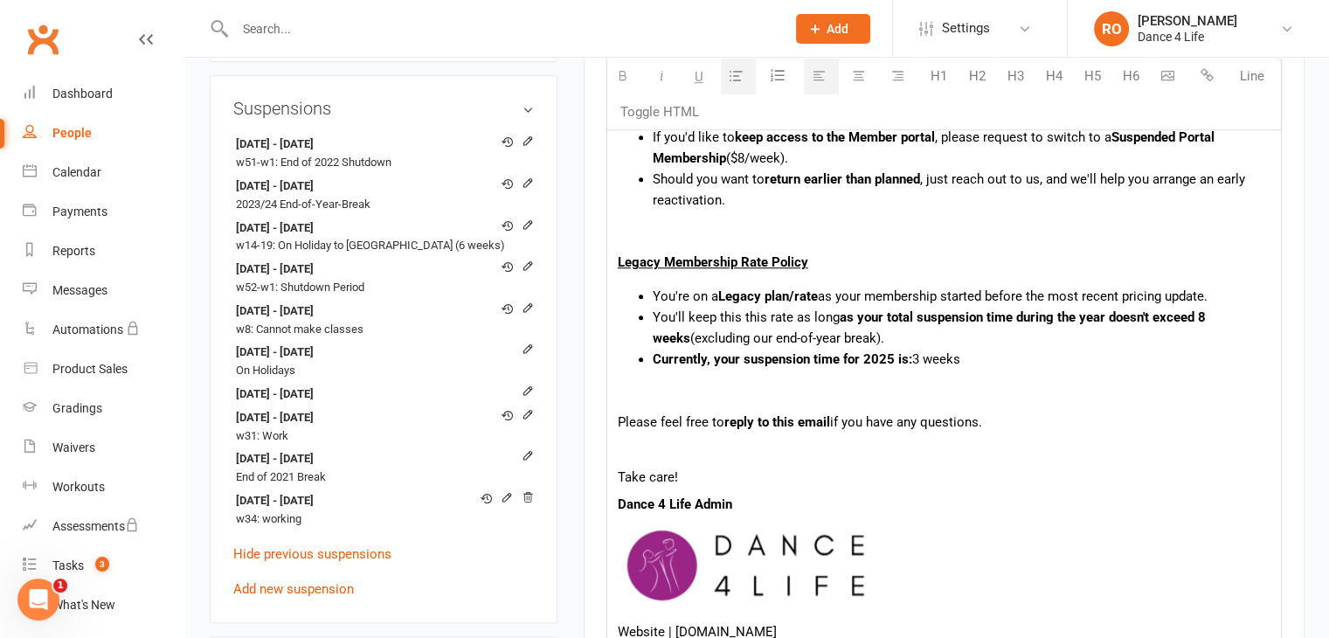
click at [1013, 407] on div "Hi {contact-first-name} As requested, your membership will be paused as follows…" at bounding box center [944, 60] width 674 height 1298
click at [1065, 387] on p at bounding box center [944, 393] width 653 height 21
click at [1076, 362] on li "Currently, your suspension time for 2025 is: 3 weeks" at bounding box center [962, 359] width 618 height 21
click at [1067, 362] on li "Currently, your suspension time for 2025 is: 3 weeks" at bounding box center [962, 359] width 618 height 21
click at [1101, 326] on li "You'll keep this this rate as long as your total suspension time during the yea…" at bounding box center [962, 328] width 618 height 42
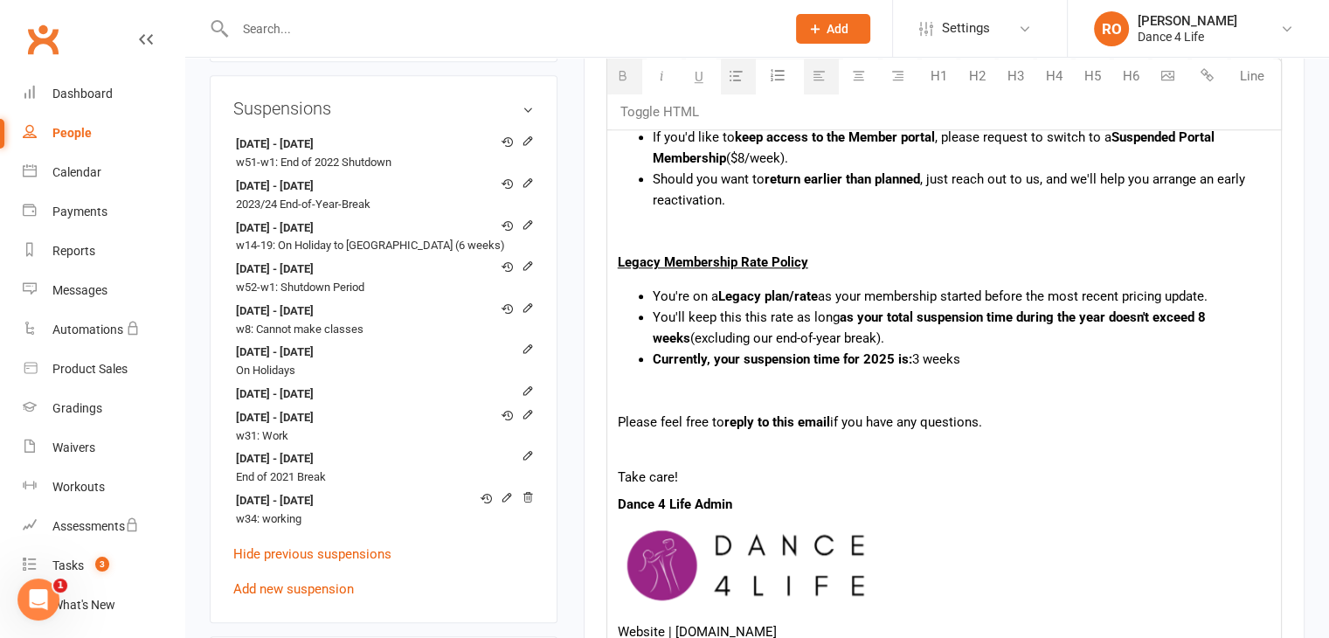
click at [1082, 349] on li "Currently, your suspension time for 2025 is: 3 weeks" at bounding box center [962, 359] width 618 height 21
click at [1089, 338] on li "You'll keep this this rate as long as your total suspension time during the yea…" at bounding box center [962, 328] width 618 height 42
click at [1069, 411] on p "Please feel free to reply to this email if you have any questions." at bounding box center [944, 421] width 653 height 21
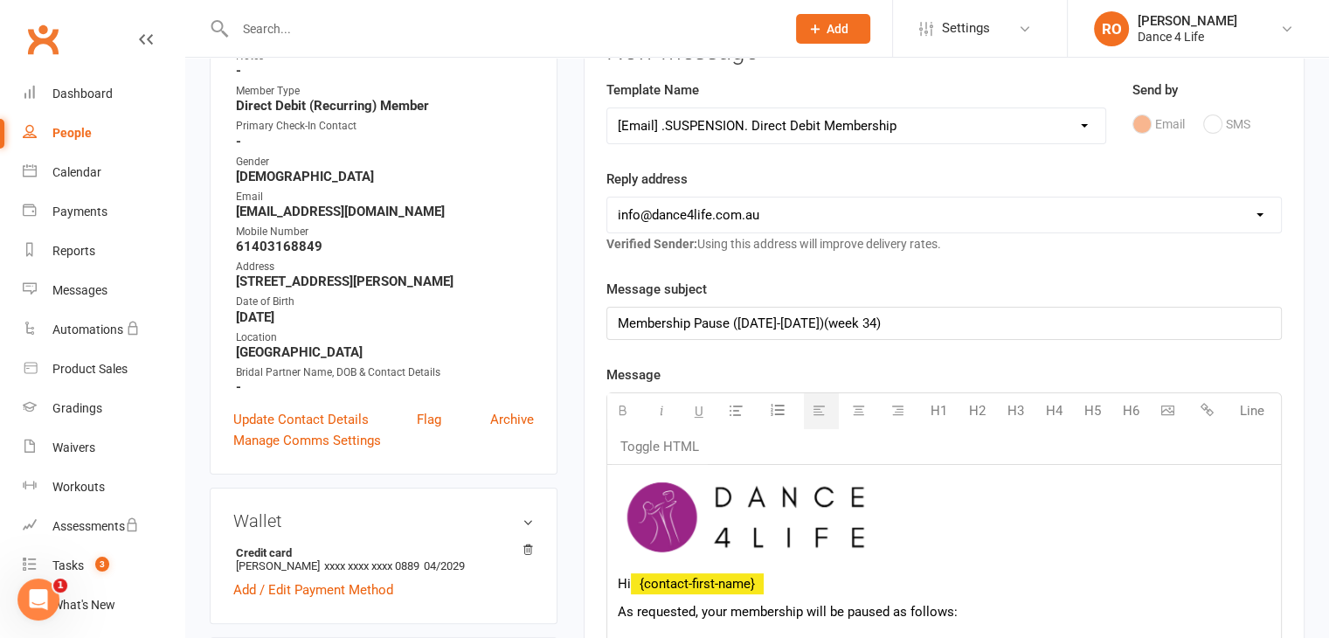
scroll to position [175, 0]
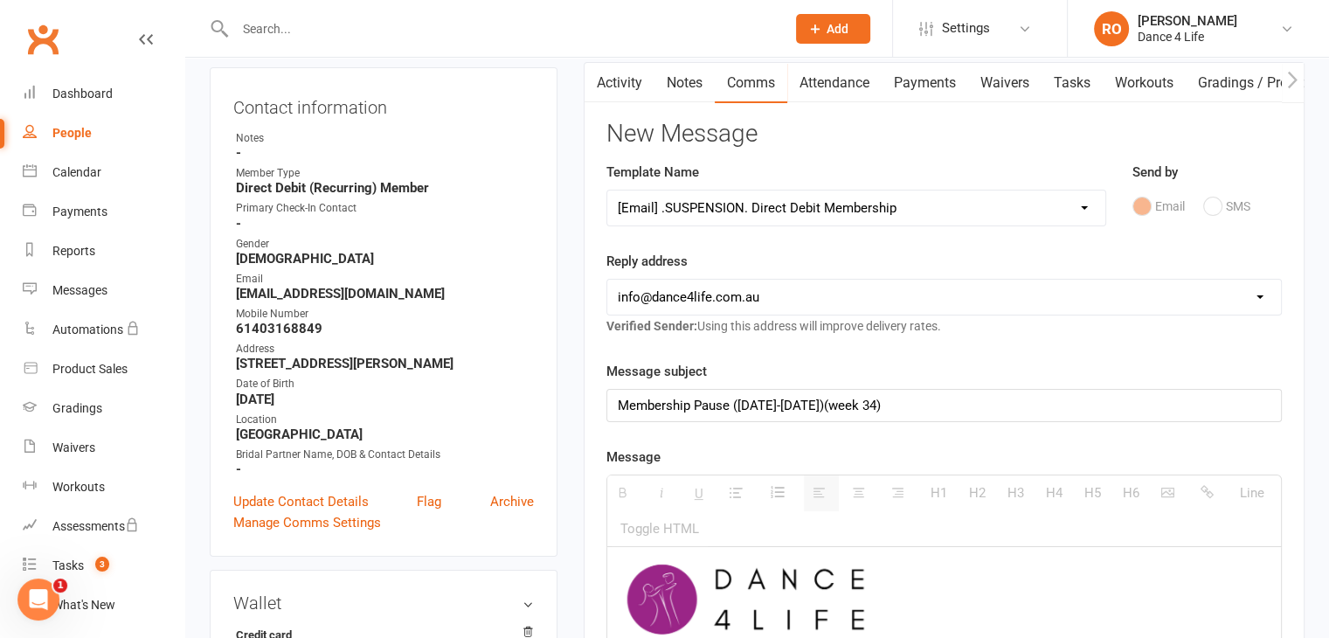
click at [1060, 403] on div "Membership Pause ([DATE]-[DATE])(week 34)" at bounding box center [944, 405] width 674 height 31
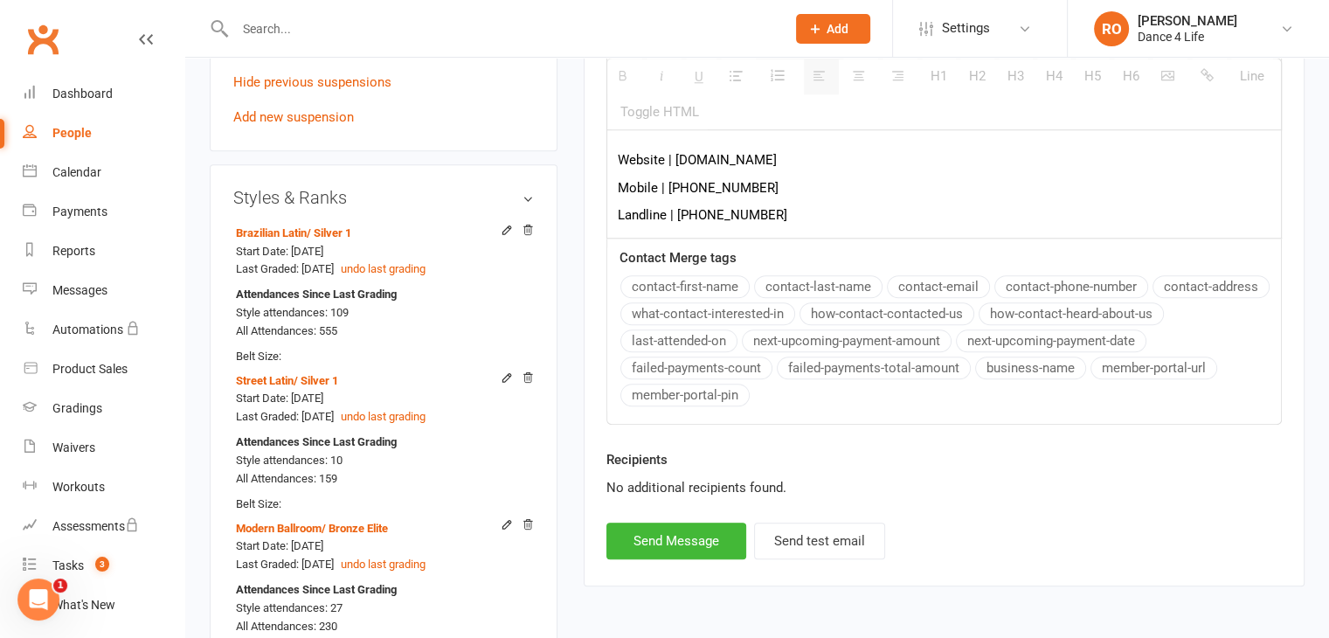
scroll to position [2009, 0]
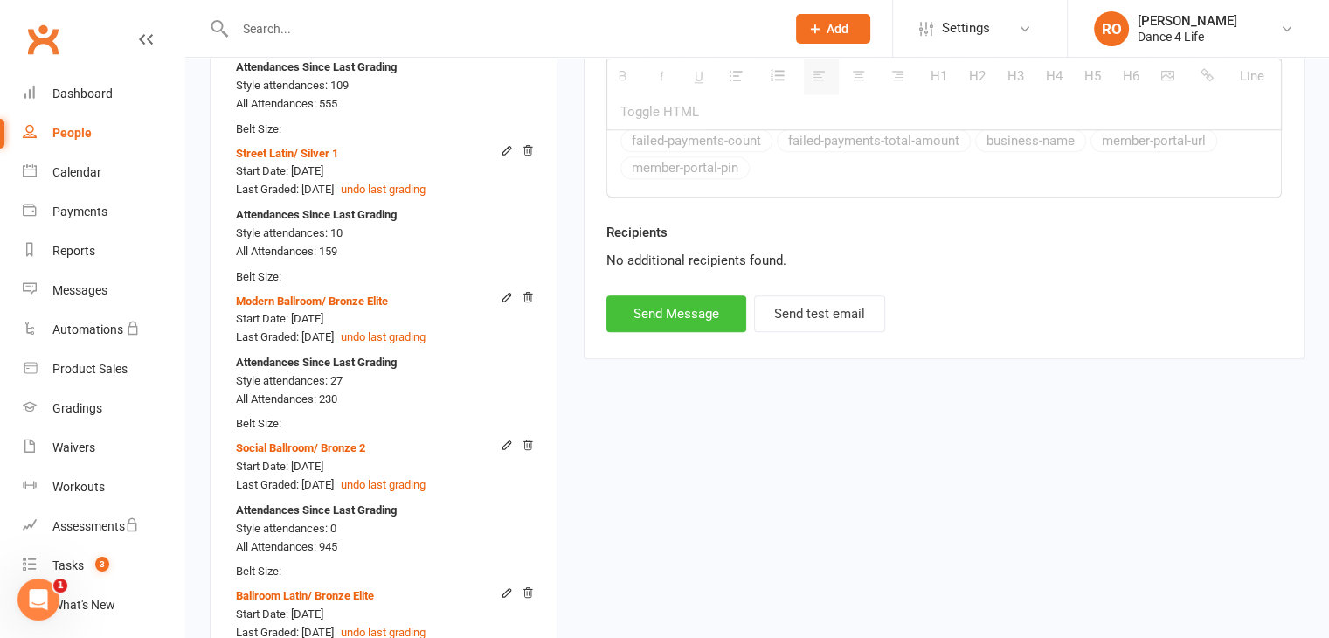
click at [698, 323] on button "Send Message" at bounding box center [676, 313] width 140 height 37
select select
select select "0"
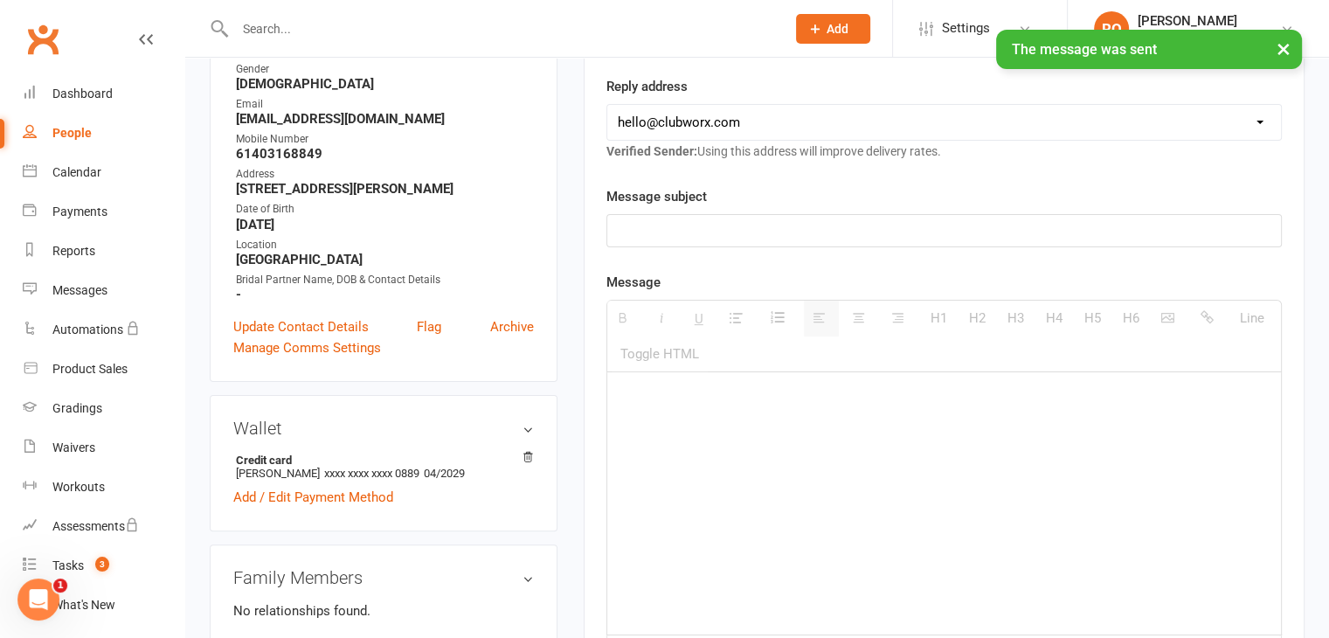
scroll to position [0, 0]
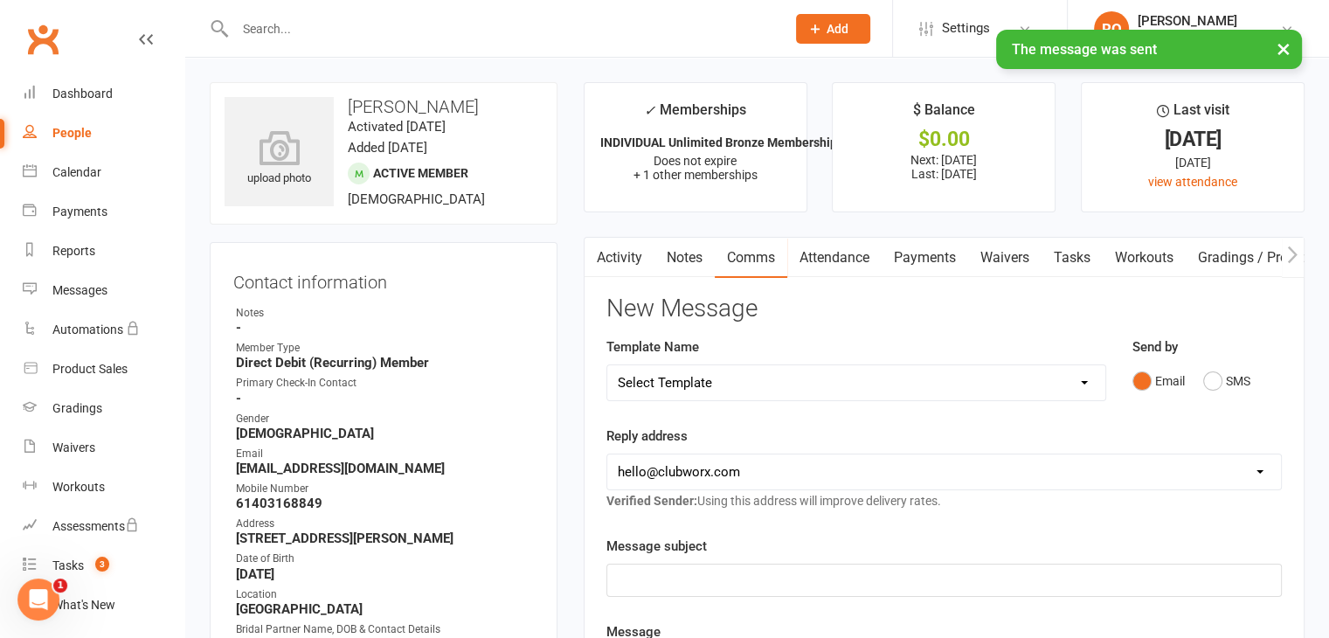
click at [501, 24] on input "text" at bounding box center [501, 29] width 543 height 24
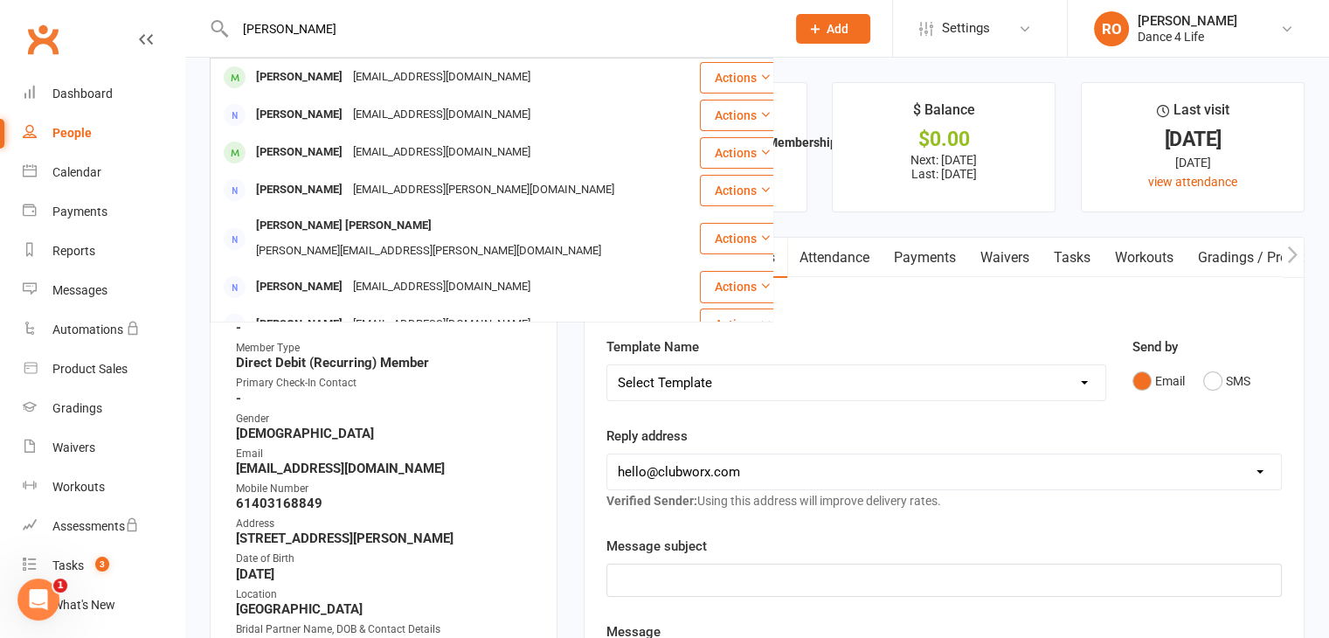
type input "[PERSON_NAME]"
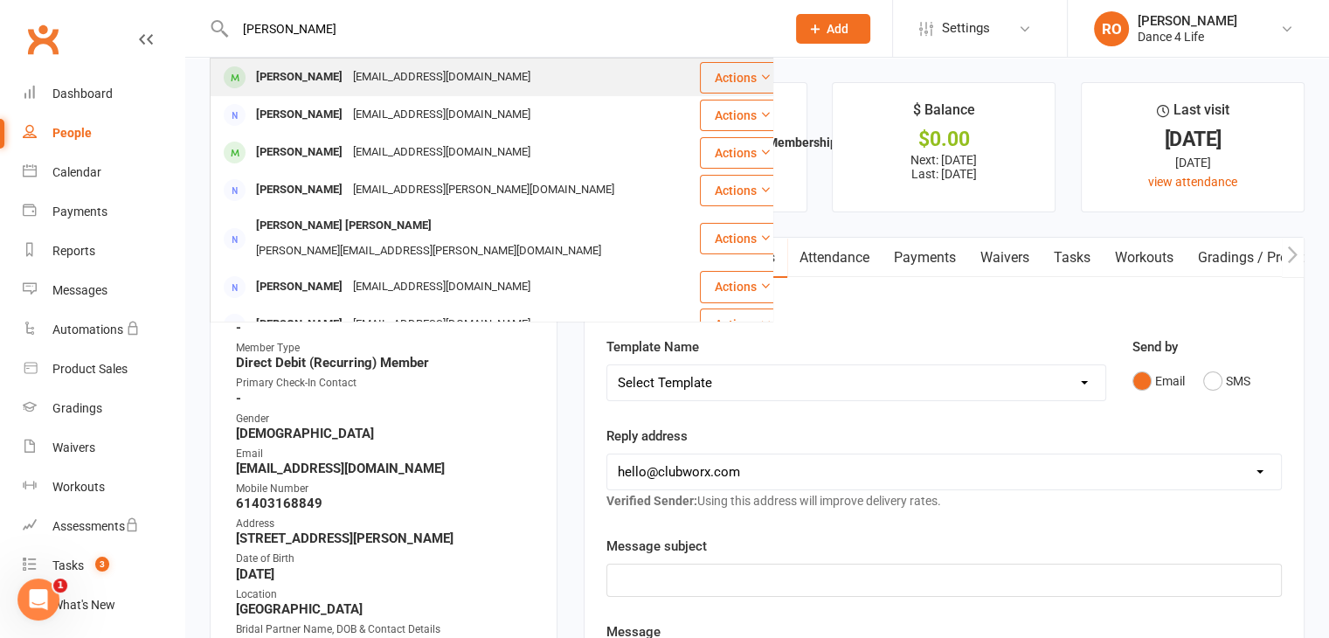
click at [483, 68] on div "[EMAIL_ADDRESS][DOMAIN_NAME]" at bounding box center [442, 77] width 188 height 25
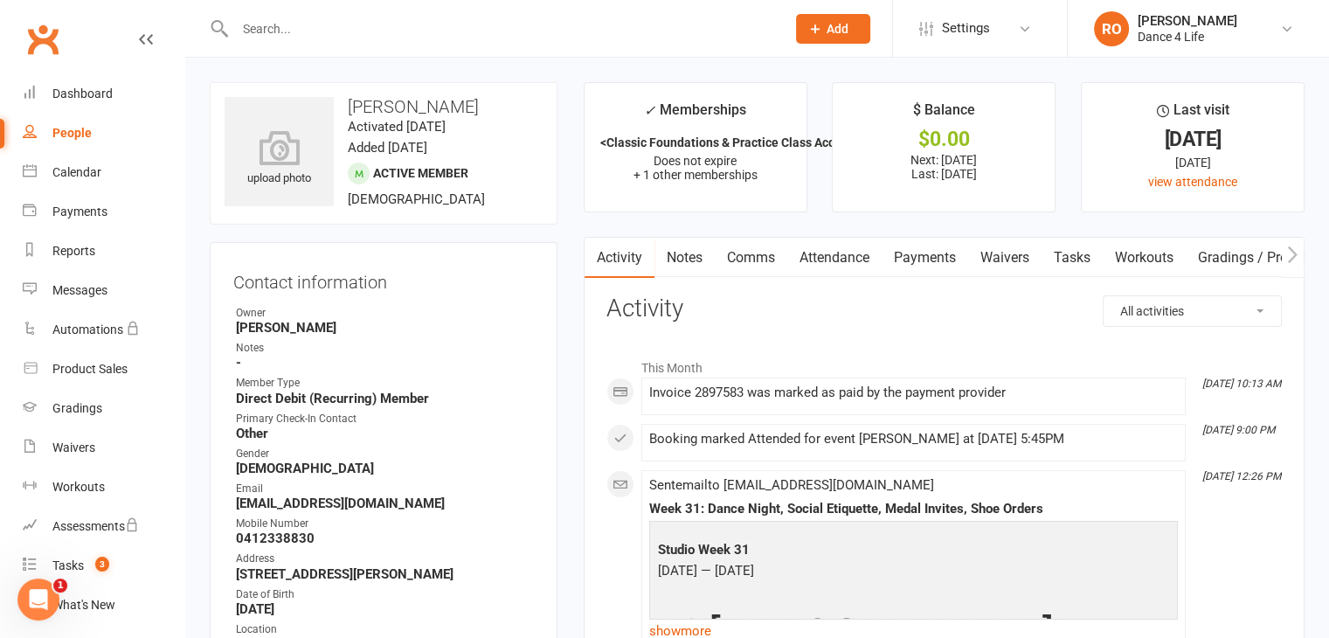
click at [416, 32] on input "text" at bounding box center [501, 29] width 543 height 24
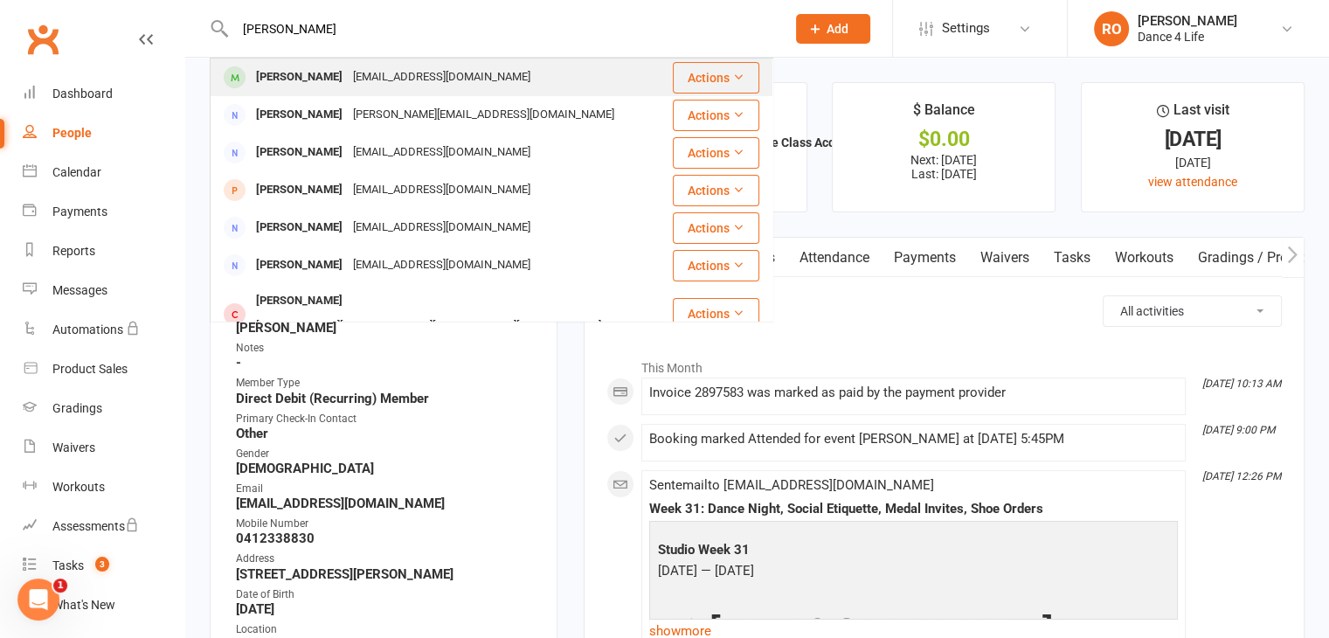
type input "[PERSON_NAME]"
click at [395, 74] on div "[EMAIL_ADDRESS][DOMAIN_NAME]" at bounding box center [442, 77] width 188 height 25
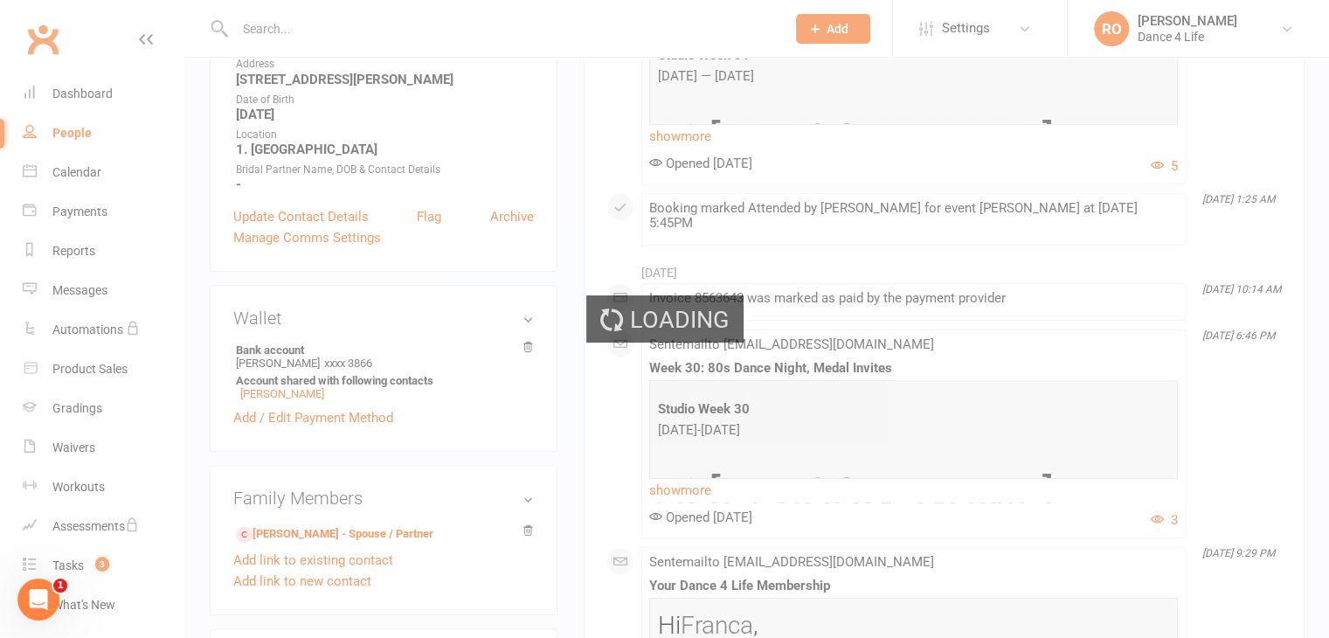
scroll to position [524, 0]
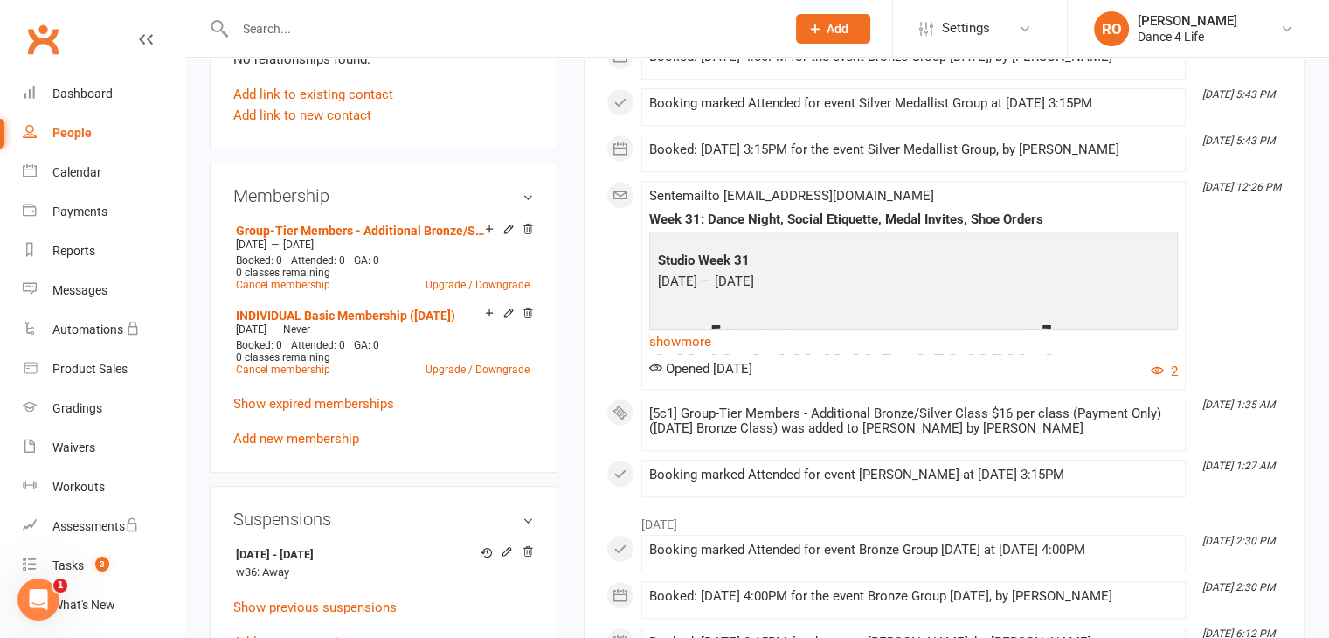
scroll to position [87, 0]
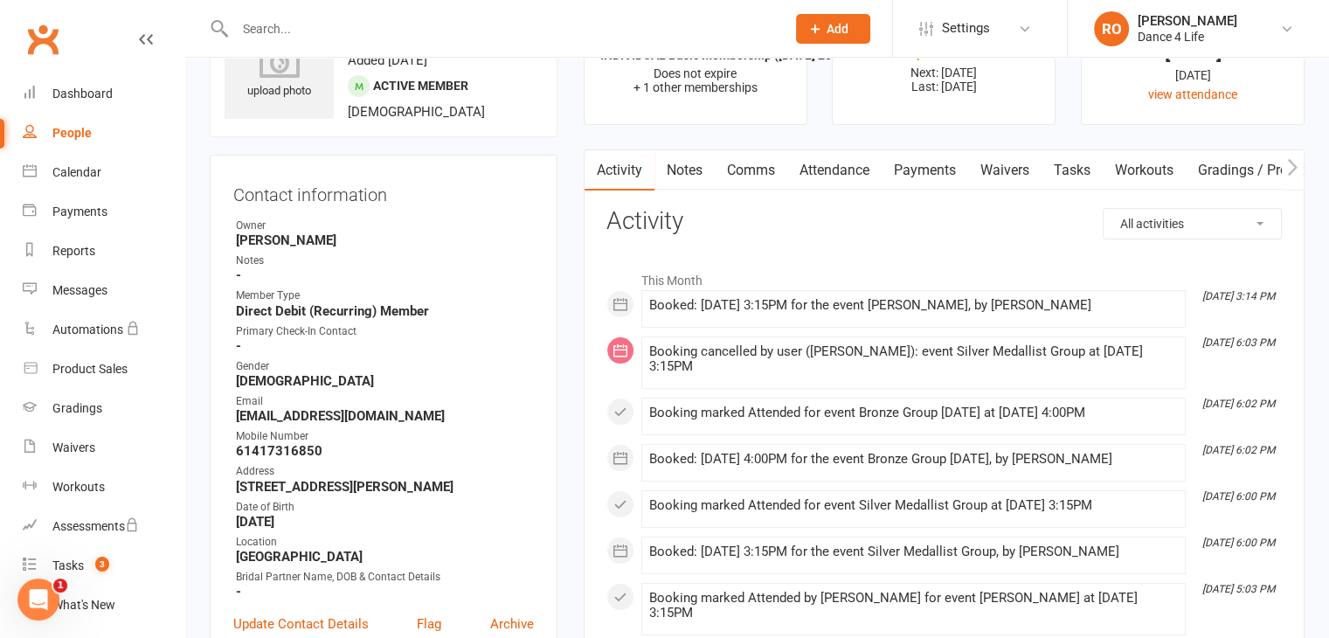
click at [1237, 230] on select "All activities Bookings / Attendances Communications Notes Failed SMSes Grading…" at bounding box center [1191, 224] width 177 height 30
select select "ConversationLogEntry"
click at [1103, 209] on select "All activities Bookings / Attendances Communications Notes Failed SMSes Grading…" at bounding box center [1191, 224] width 177 height 30
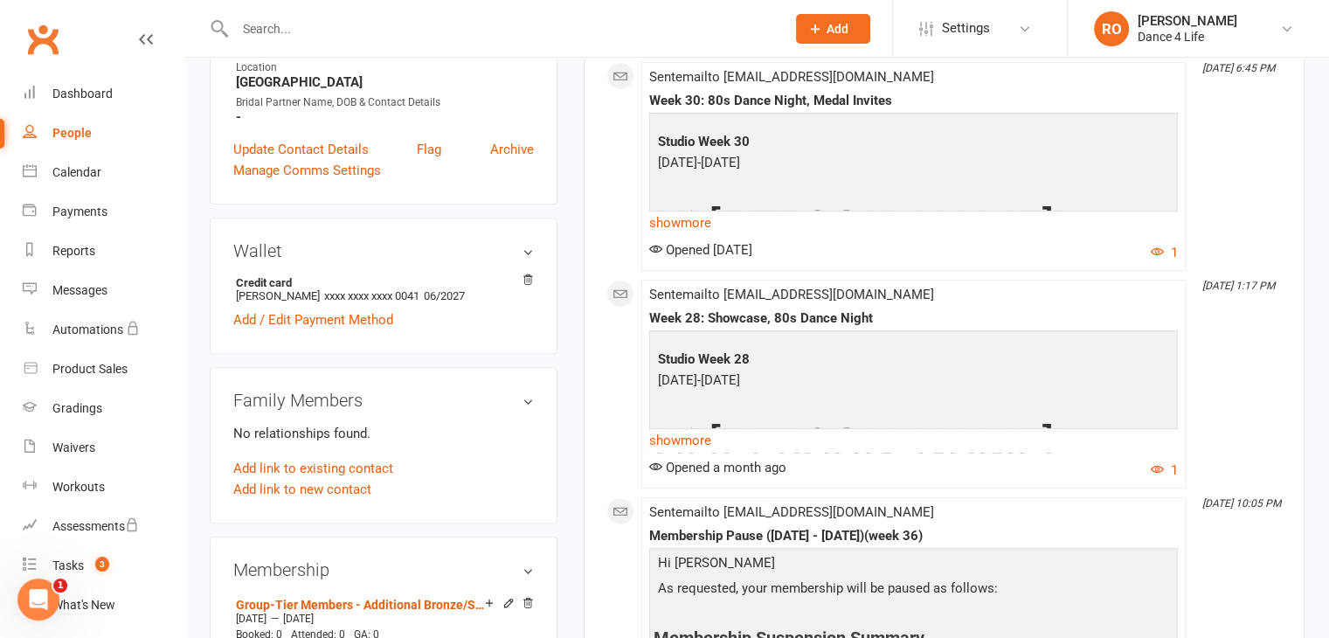
scroll to position [699, 0]
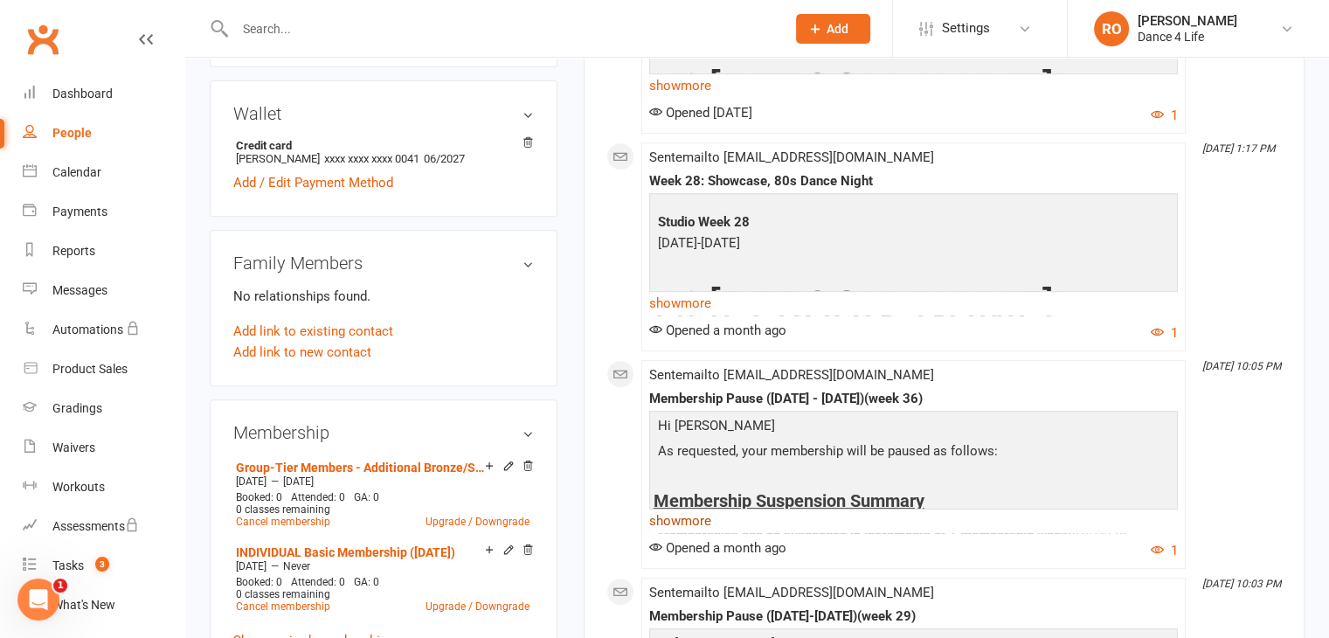
click at [679, 526] on link "show more" at bounding box center [913, 520] width 529 height 24
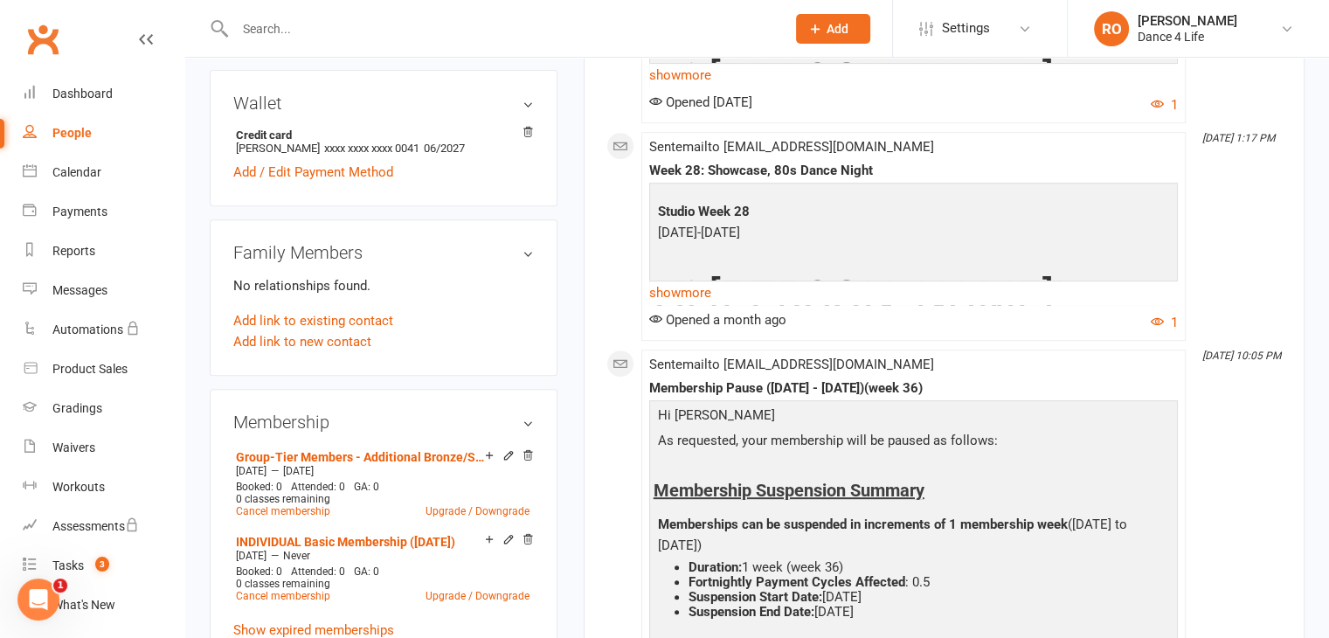
scroll to position [786, 0]
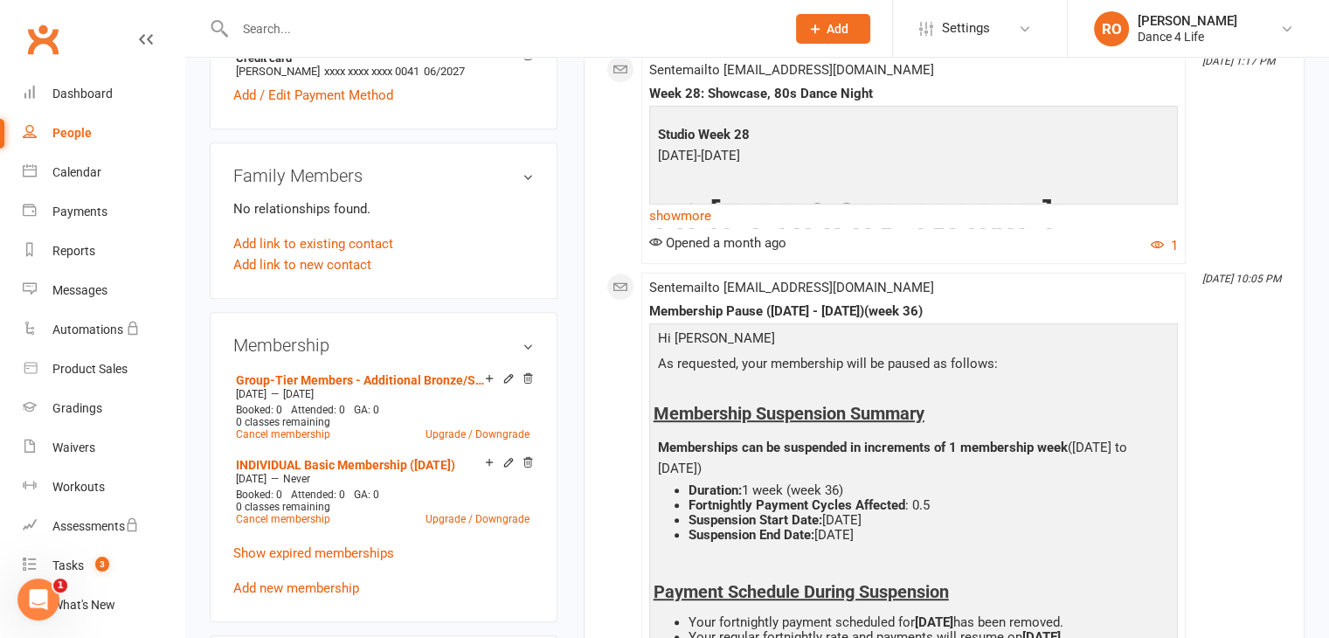
click at [1100, 310] on div "Membership Pause ([DATE] - [DATE])(week 36)" at bounding box center [913, 311] width 529 height 15
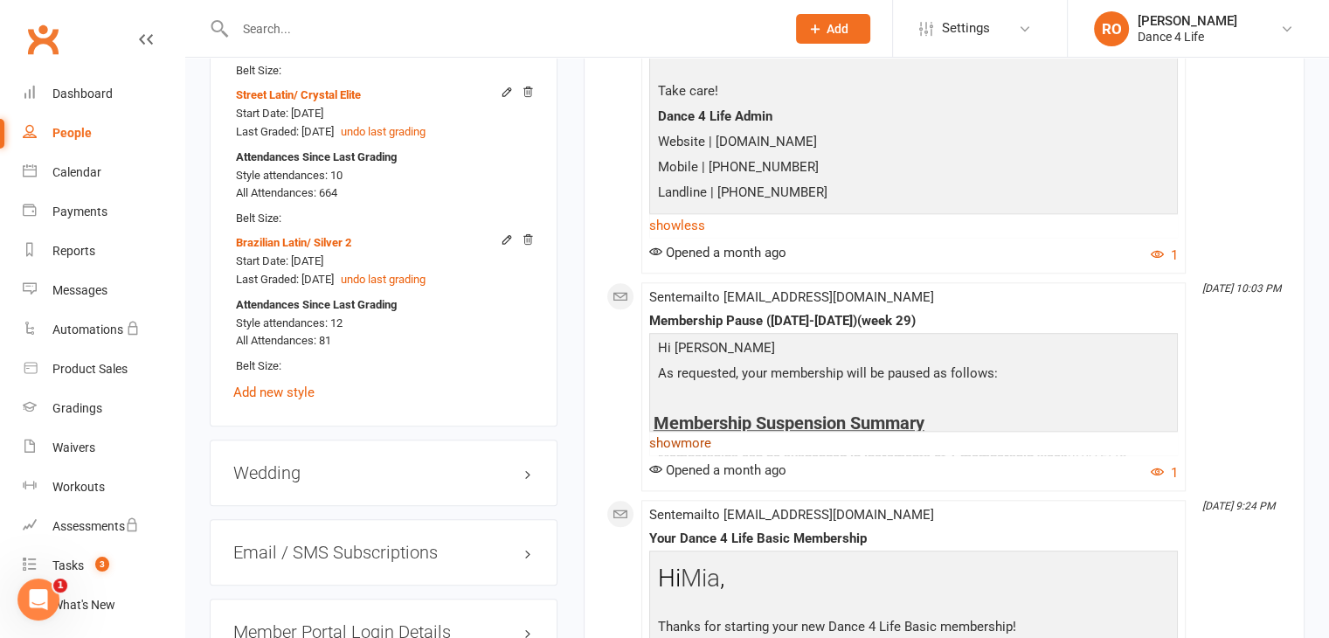
click at [701, 442] on link "show more" at bounding box center [913, 443] width 529 height 24
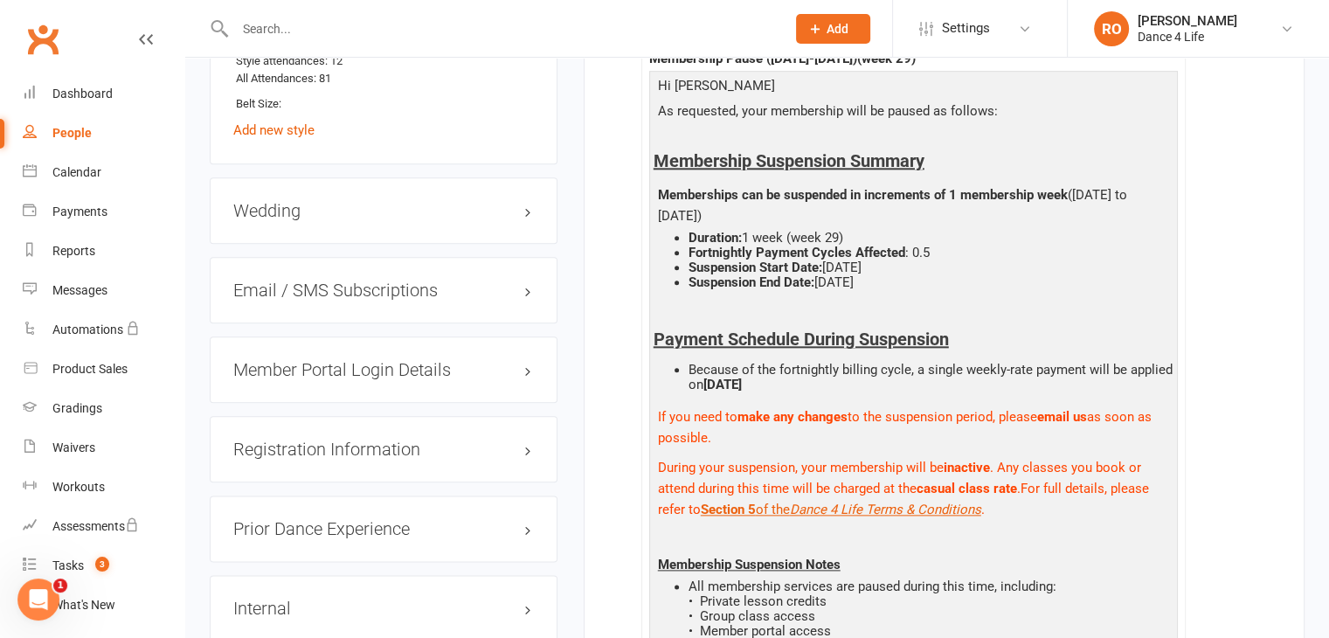
scroll to position [5007, 0]
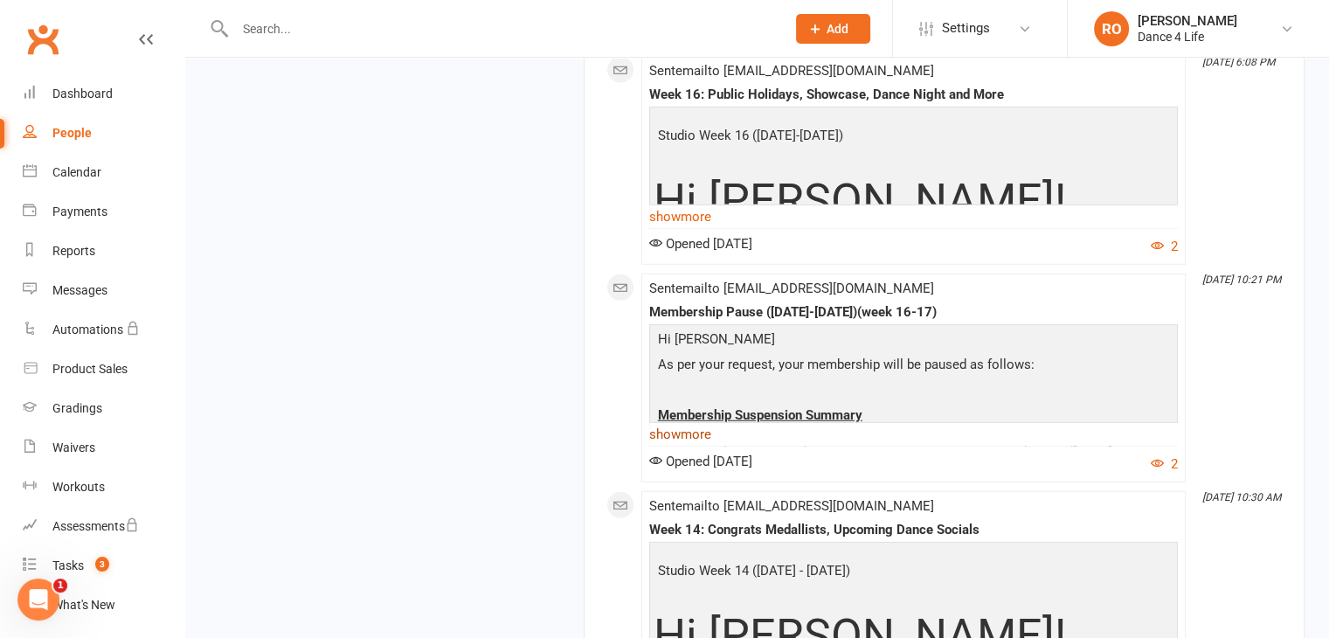
click at [728, 442] on link "show more" at bounding box center [913, 434] width 529 height 24
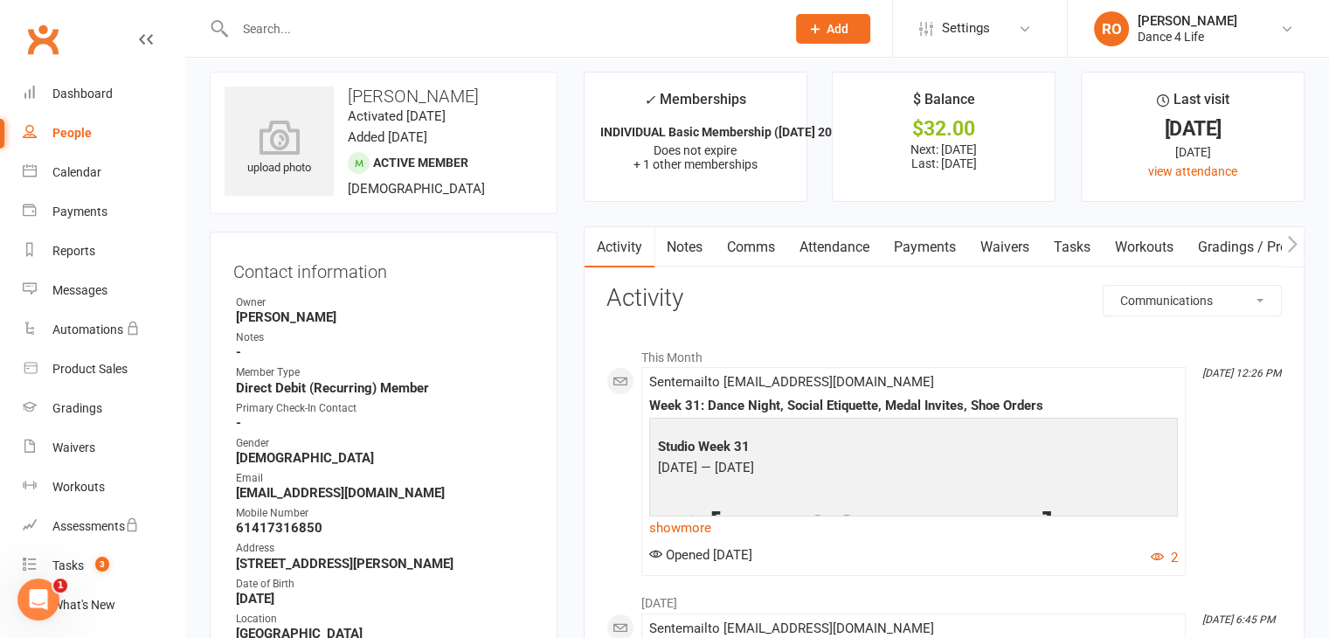
scroll to position [0, 0]
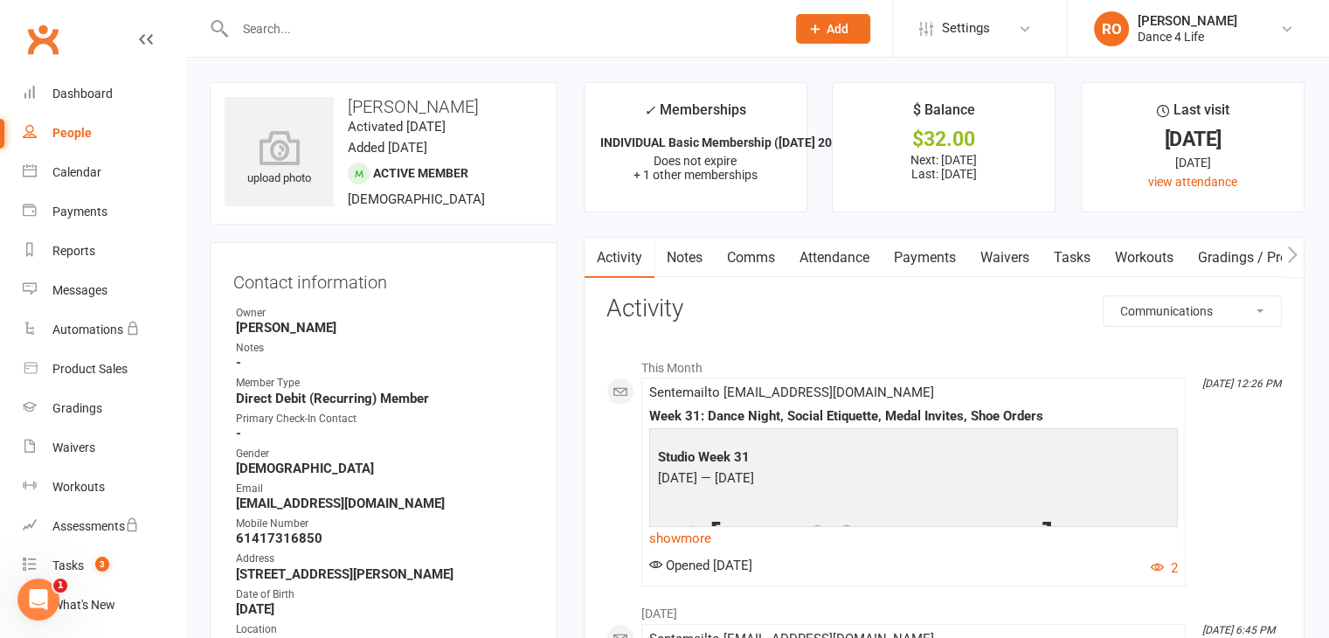
drag, startPoint x: 776, startPoint y: 475, endPoint x: 780, endPoint y: 389, distance: 86.6
click at [780, 386] on span "Sent email to [EMAIL_ADDRESS][DOMAIN_NAME] Week 31: Dance Night, Social Etiquet…" at bounding box center [913, 467] width 529 height 166
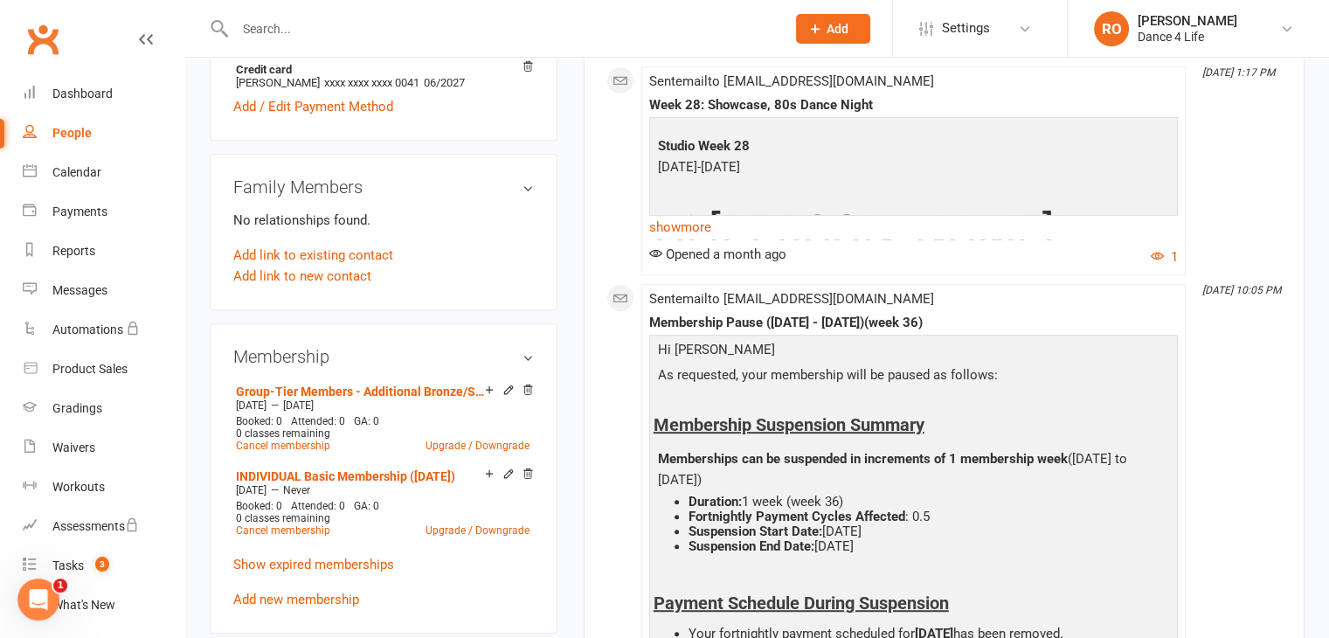
scroll to position [786, 0]
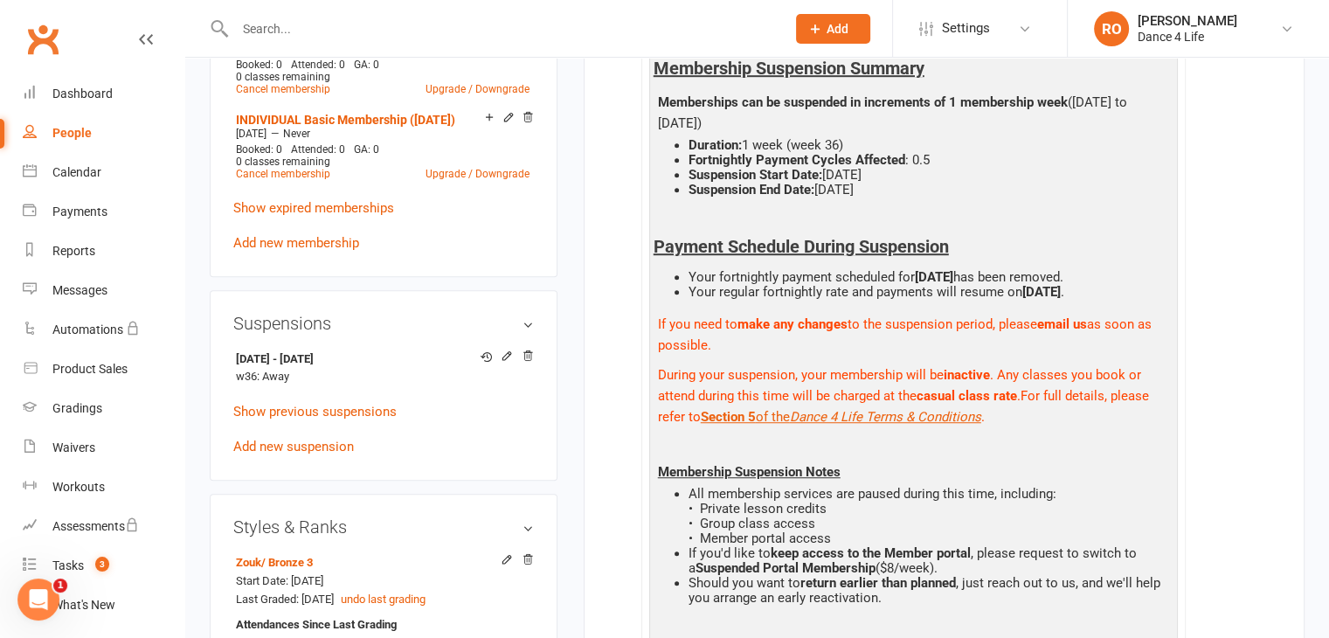
scroll to position [1223, 0]
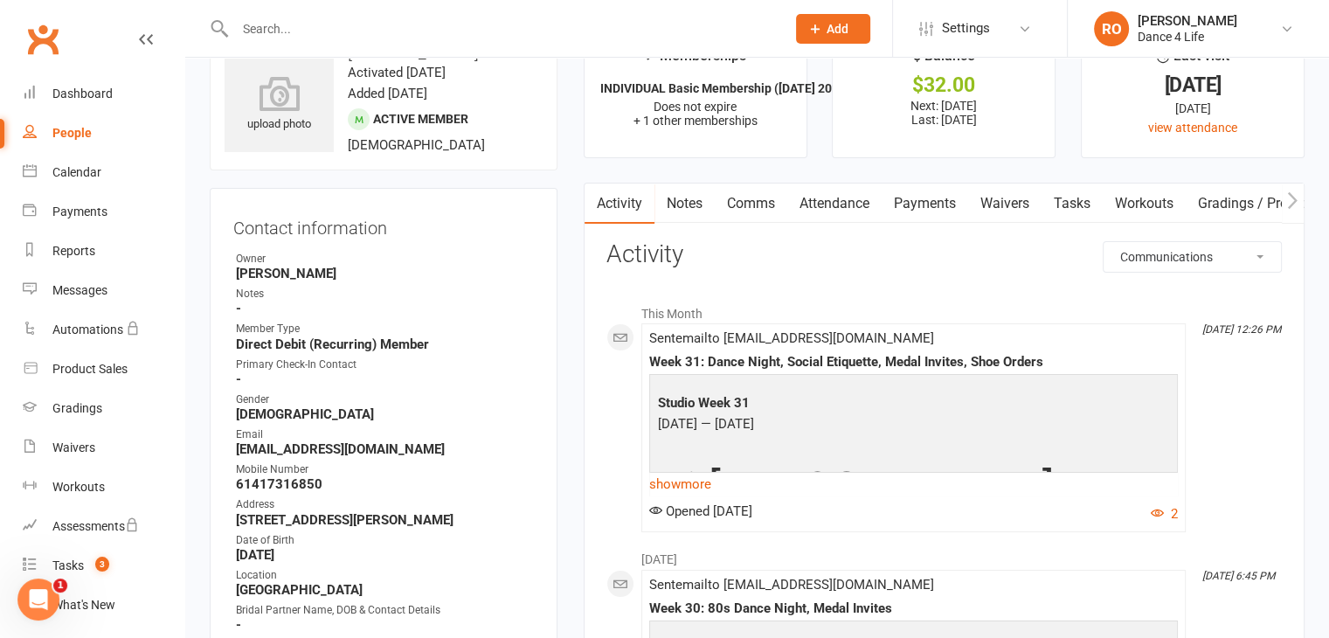
scroll to position [0, 0]
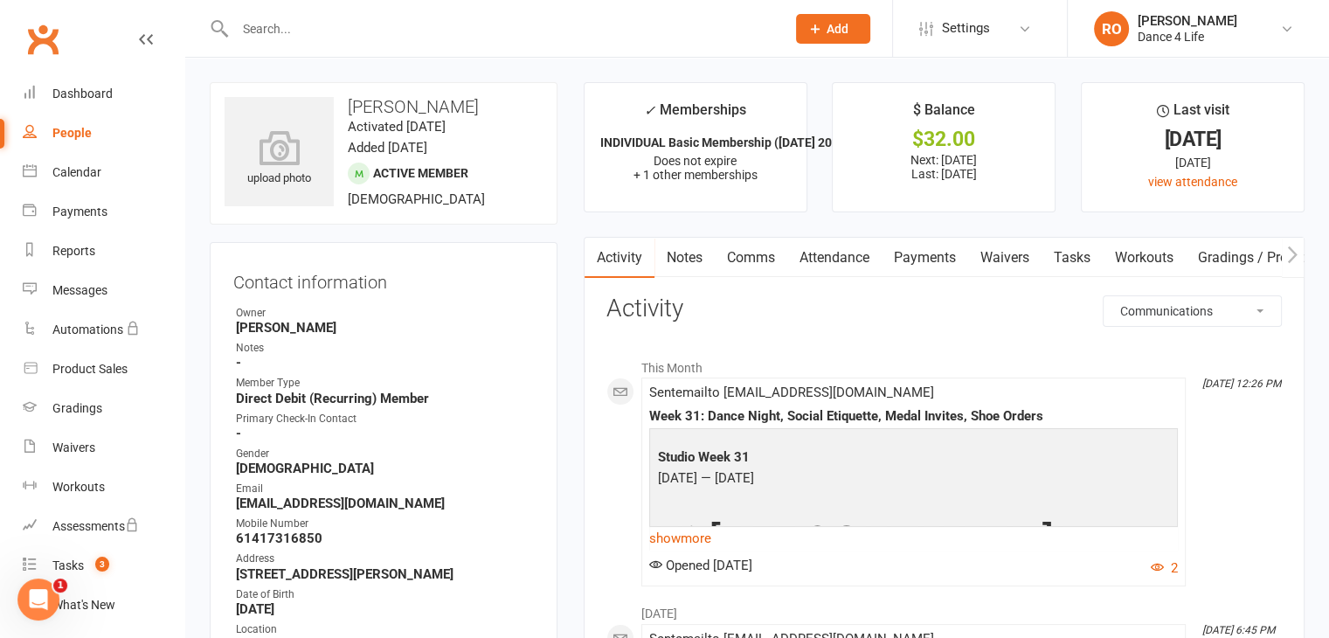
click at [913, 256] on link "Payments" at bounding box center [924, 258] width 86 height 40
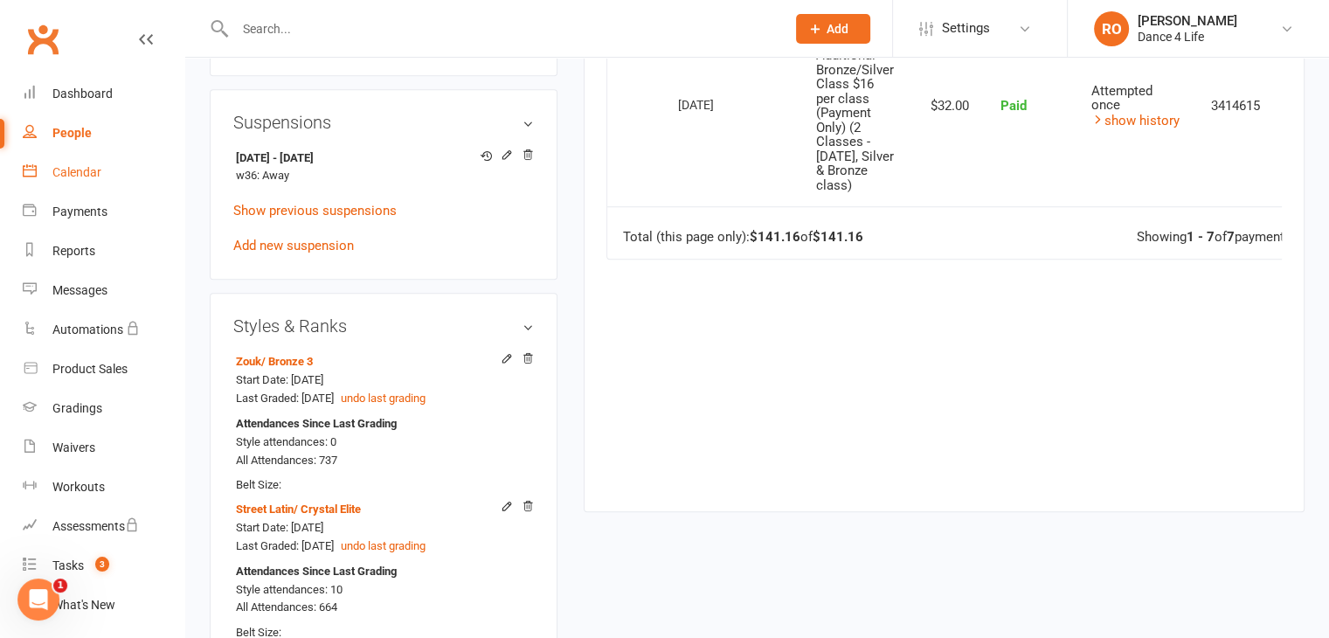
scroll to position [1310, 0]
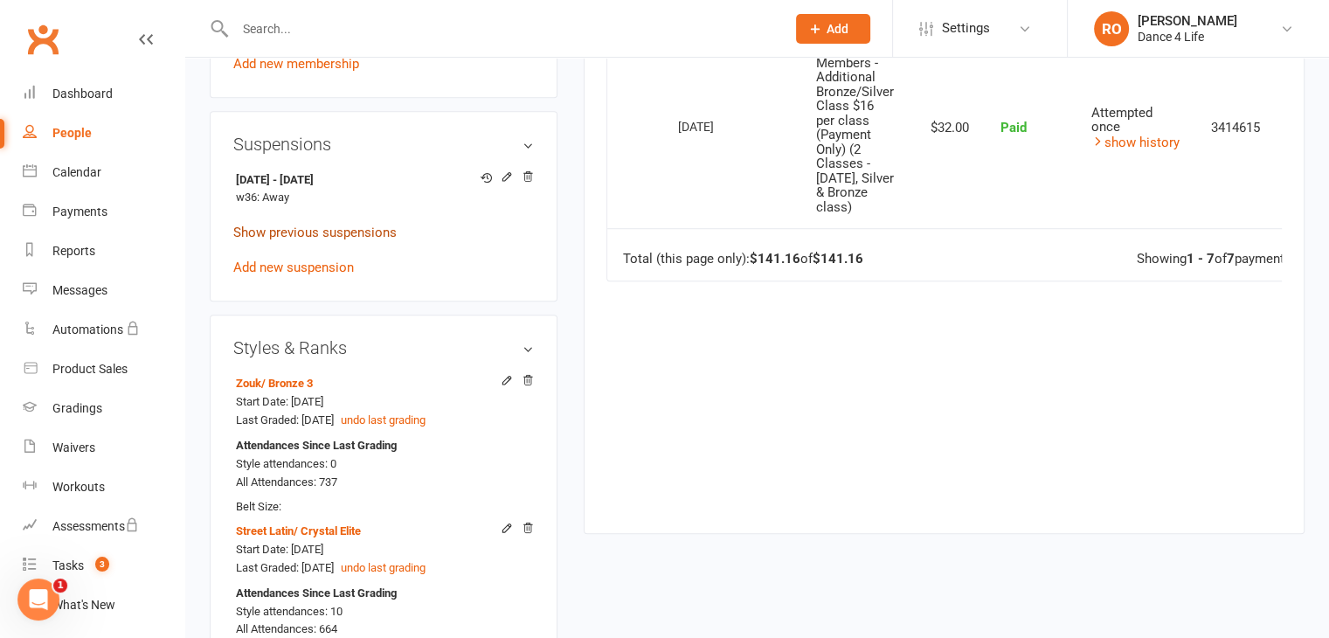
click at [366, 228] on link "Show previous suspensions" at bounding box center [314, 233] width 163 height 16
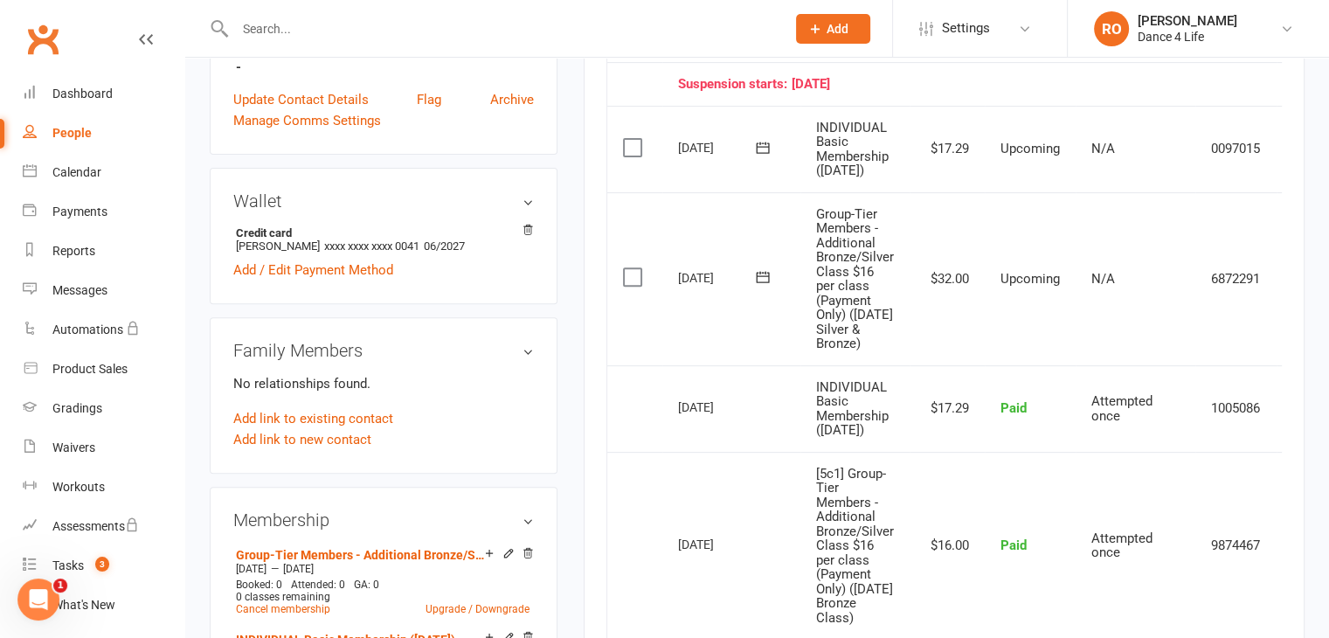
scroll to position [0, 0]
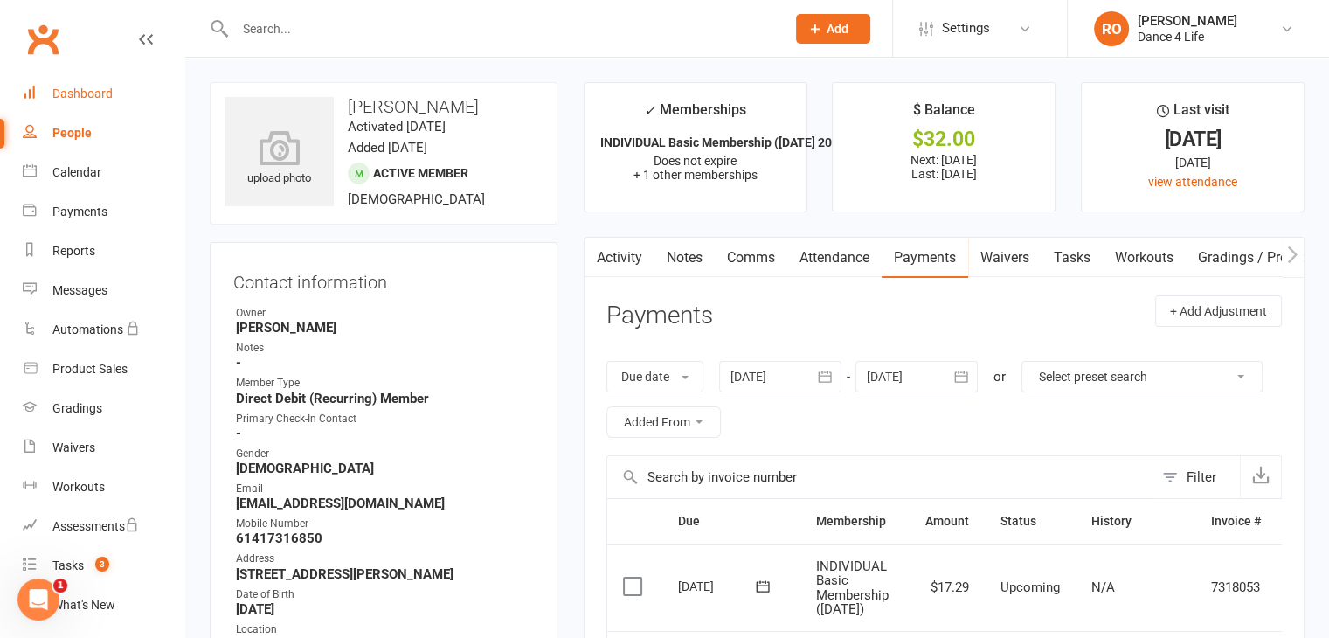
click at [120, 99] on link "Dashboard" at bounding box center [104, 93] width 162 height 39
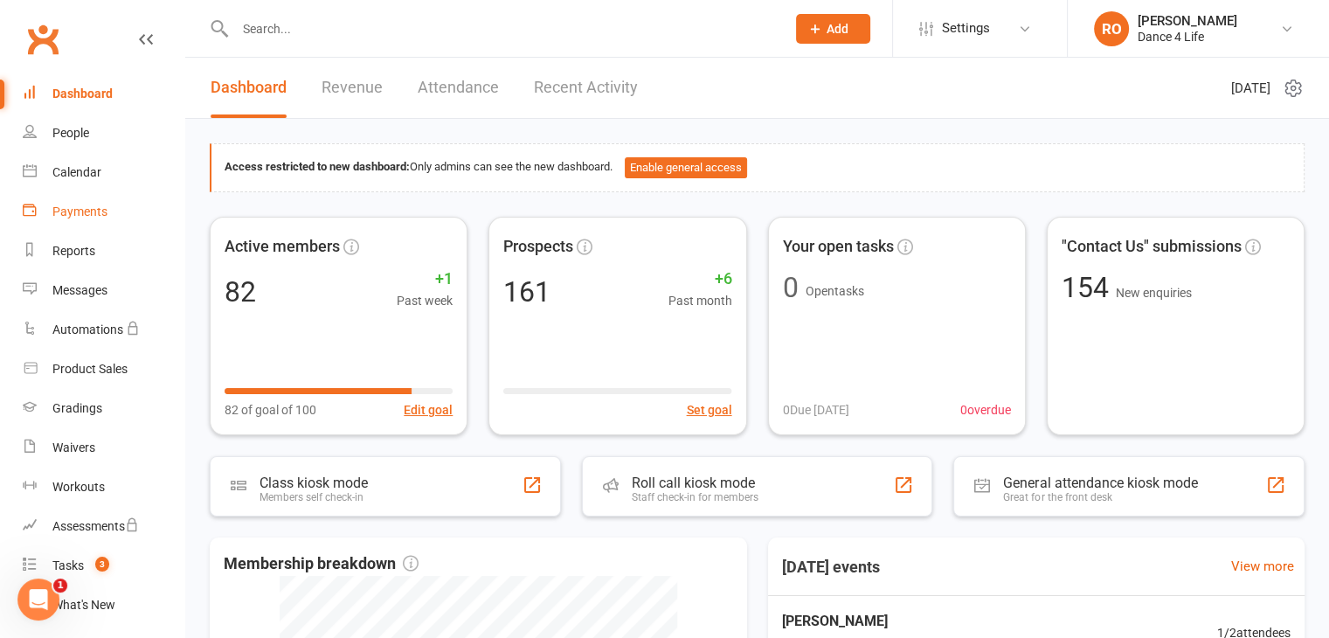
click at [97, 218] on div "Payments" at bounding box center [79, 211] width 55 height 14
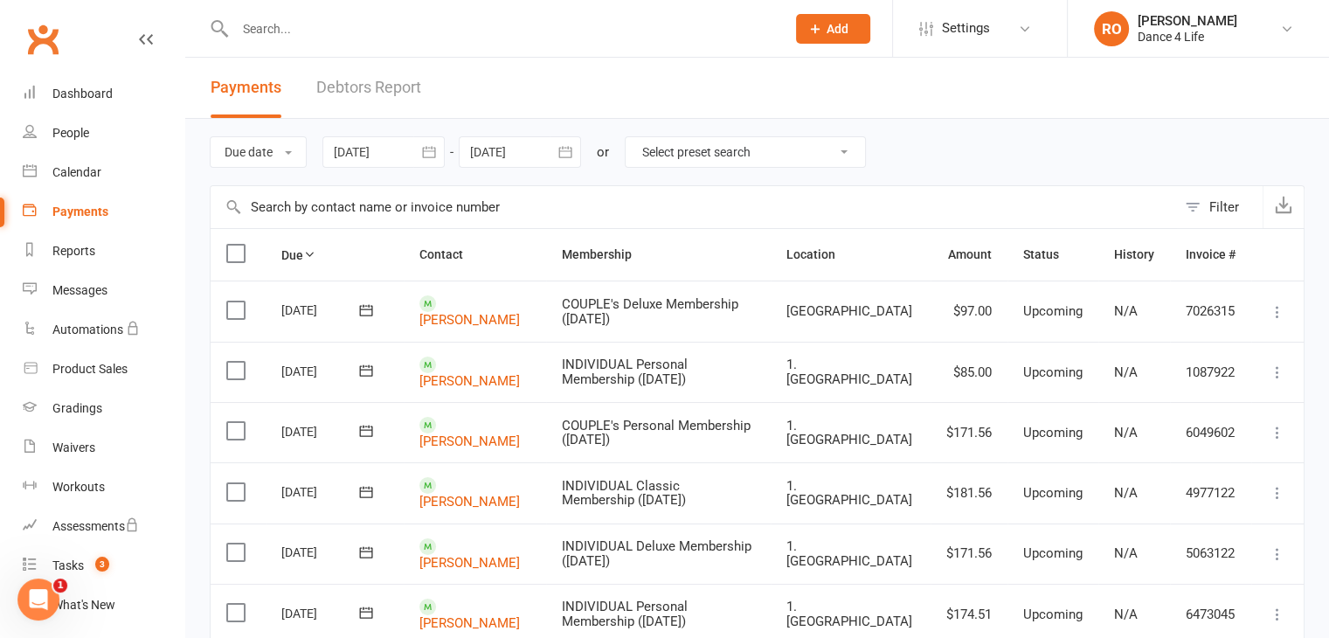
click at [482, 33] on input "text" at bounding box center [501, 29] width 543 height 24
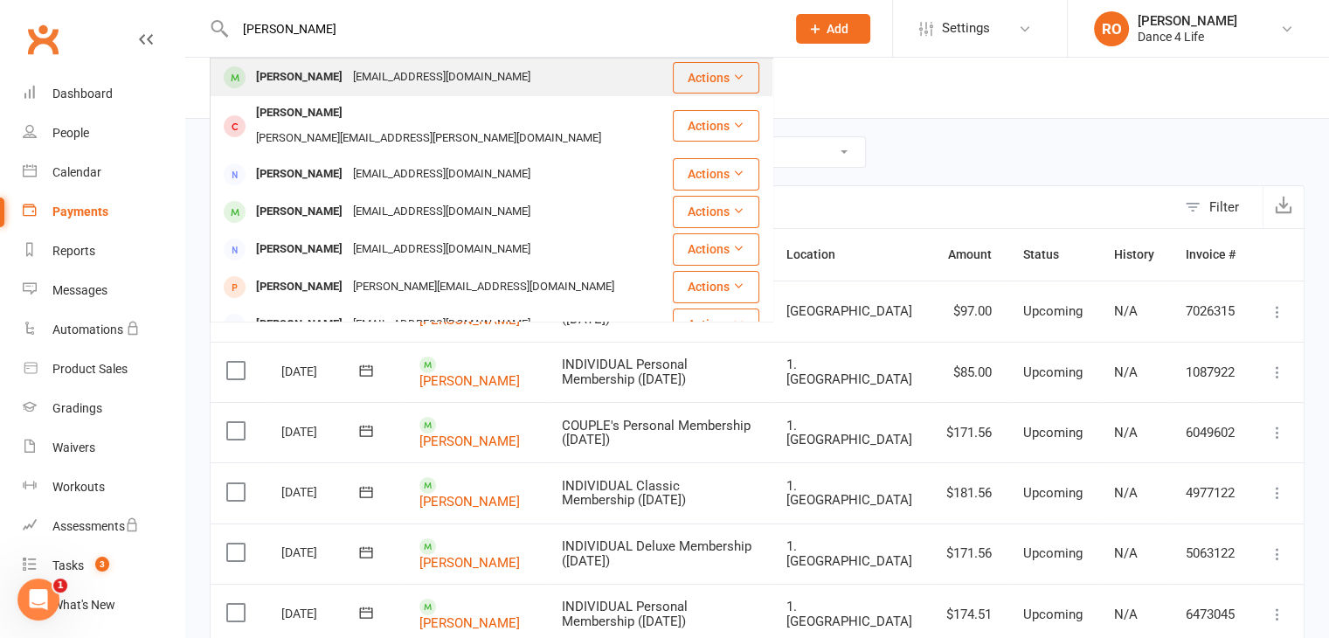
type input "[PERSON_NAME]"
click at [477, 80] on div "[PERSON_NAME] [EMAIL_ADDRESS][DOMAIN_NAME]" at bounding box center [440, 77] width 459 height 36
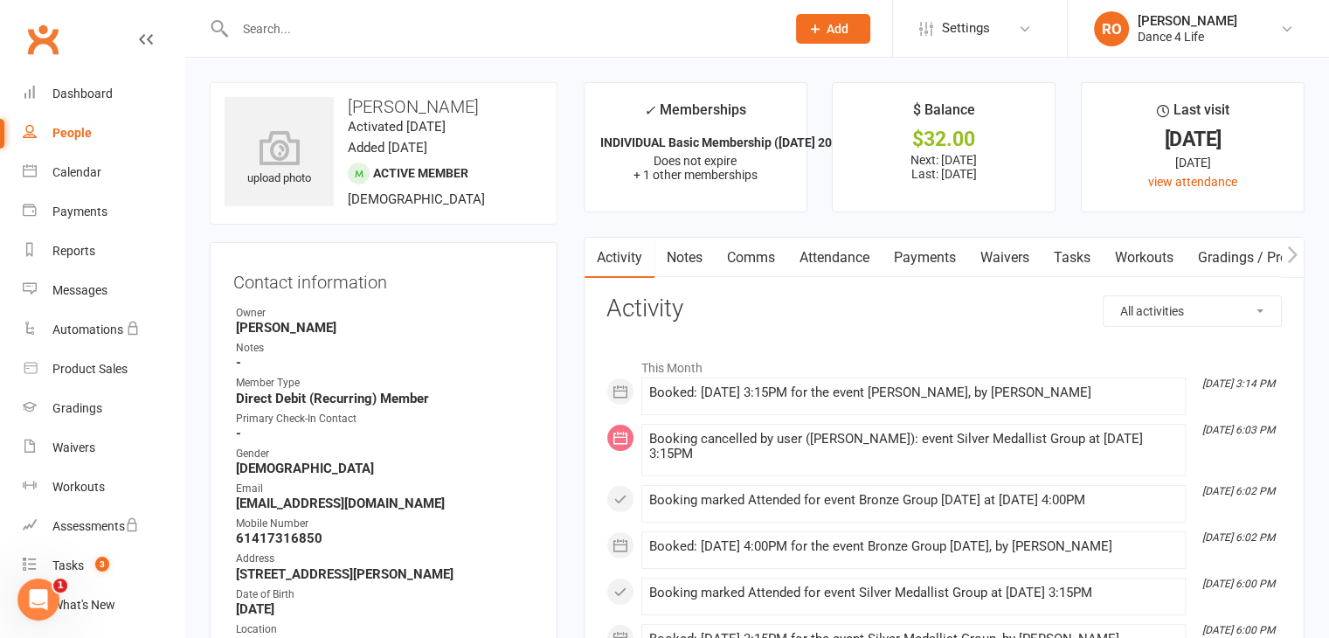
click at [943, 252] on link "Payments" at bounding box center [924, 258] width 86 height 40
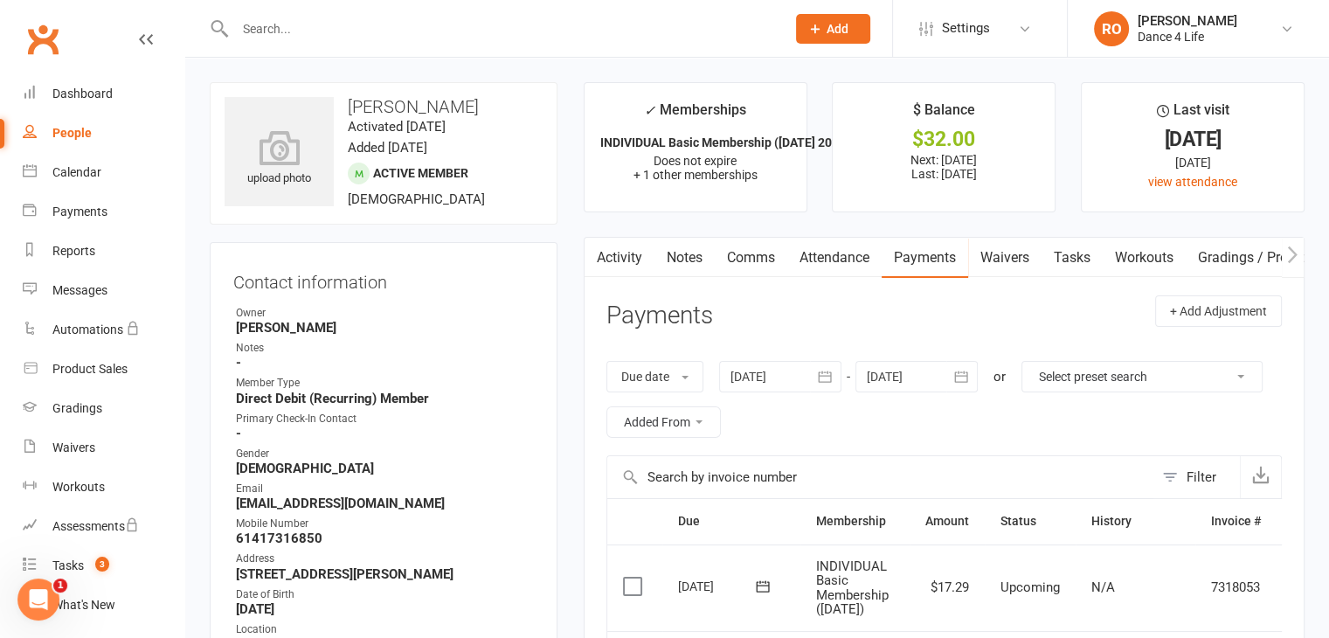
click at [627, 267] on link "Activity" at bounding box center [619, 258] width 70 height 40
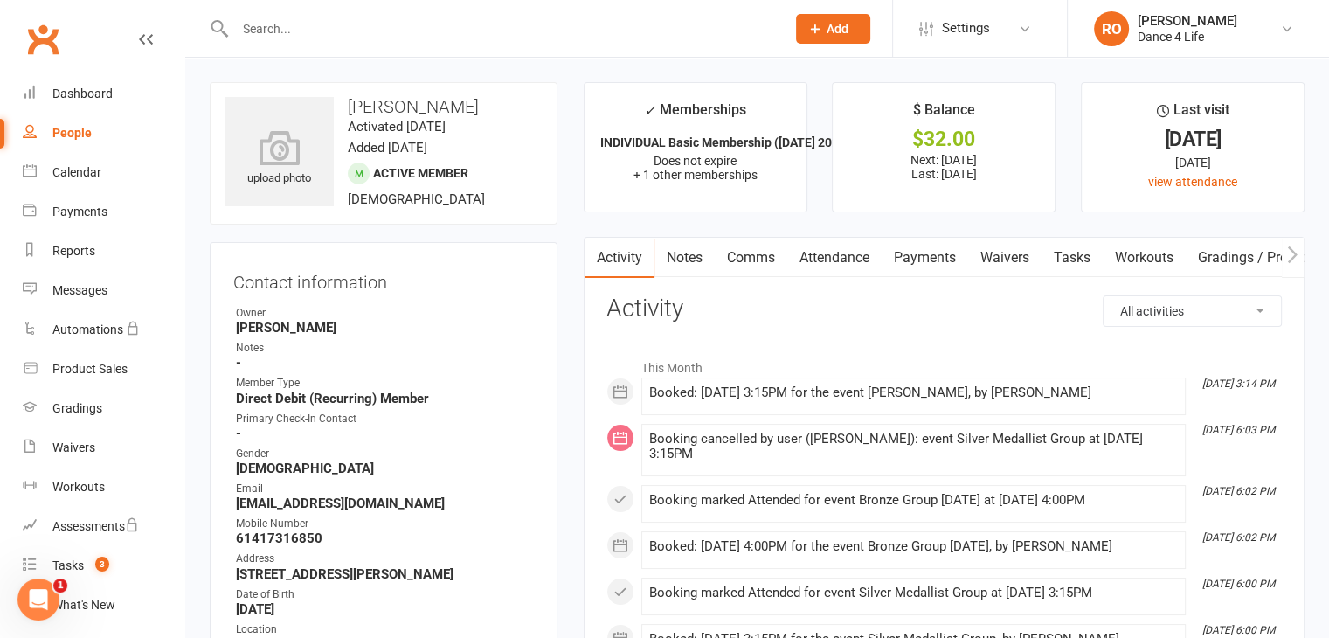
click at [1178, 308] on select "All activities Bookings / Attendances Communications Notes Failed SMSes Grading…" at bounding box center [1191, 311] width 177 height 30
select select "ConversationLogEntry"
click at [1103, 296] on select "All activities Bookings / Attendances Communications Notes Failed SMSes Grading…" at bounding box center [1191, 311] width 177 height 30
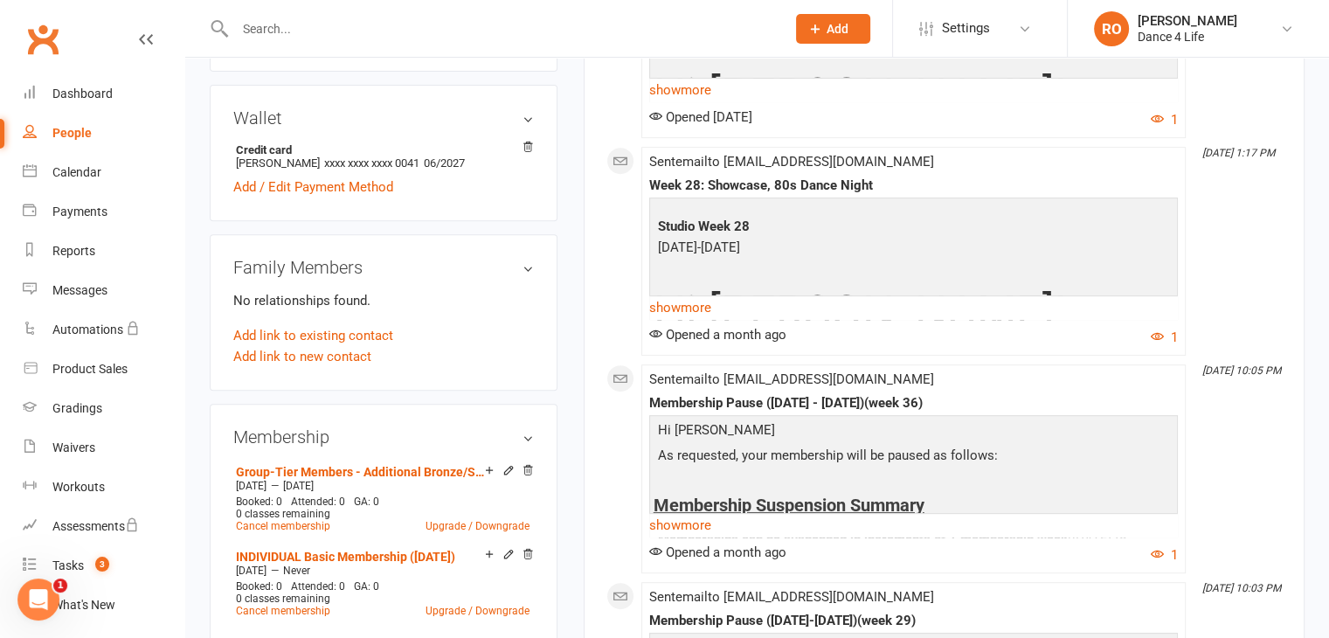
scroll to position [699, 0]
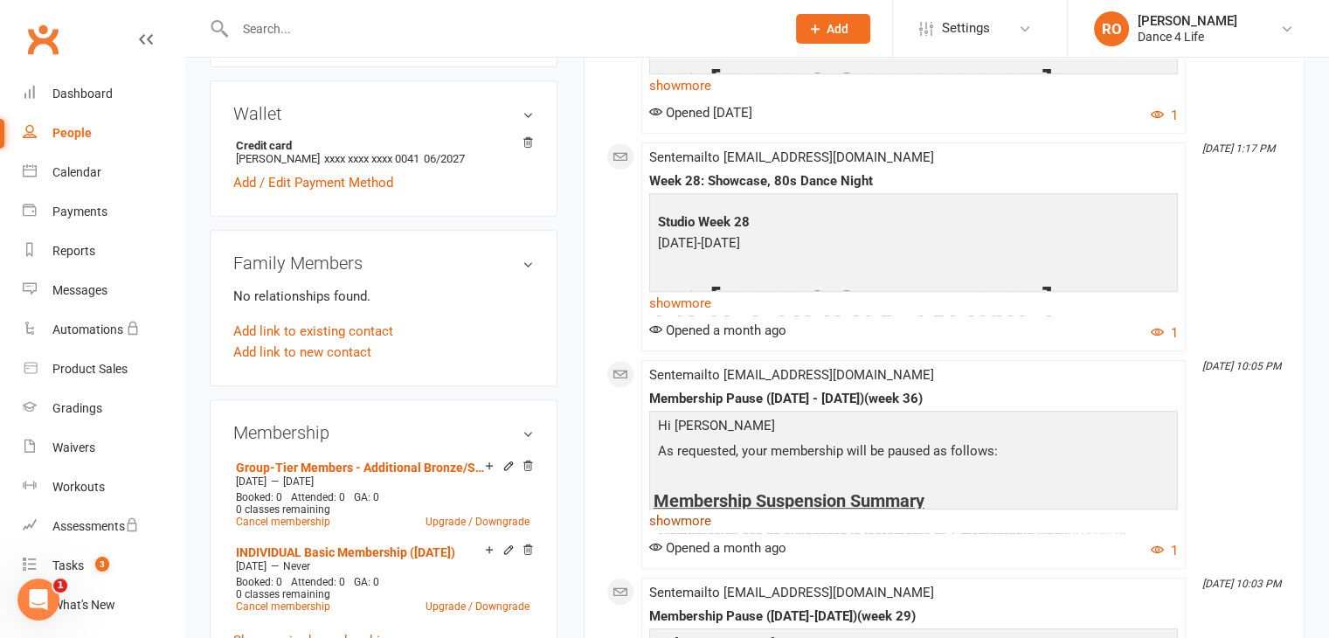
click at [673, 517] on link "show more" at bounding box center [913, 520] width 529 height 24
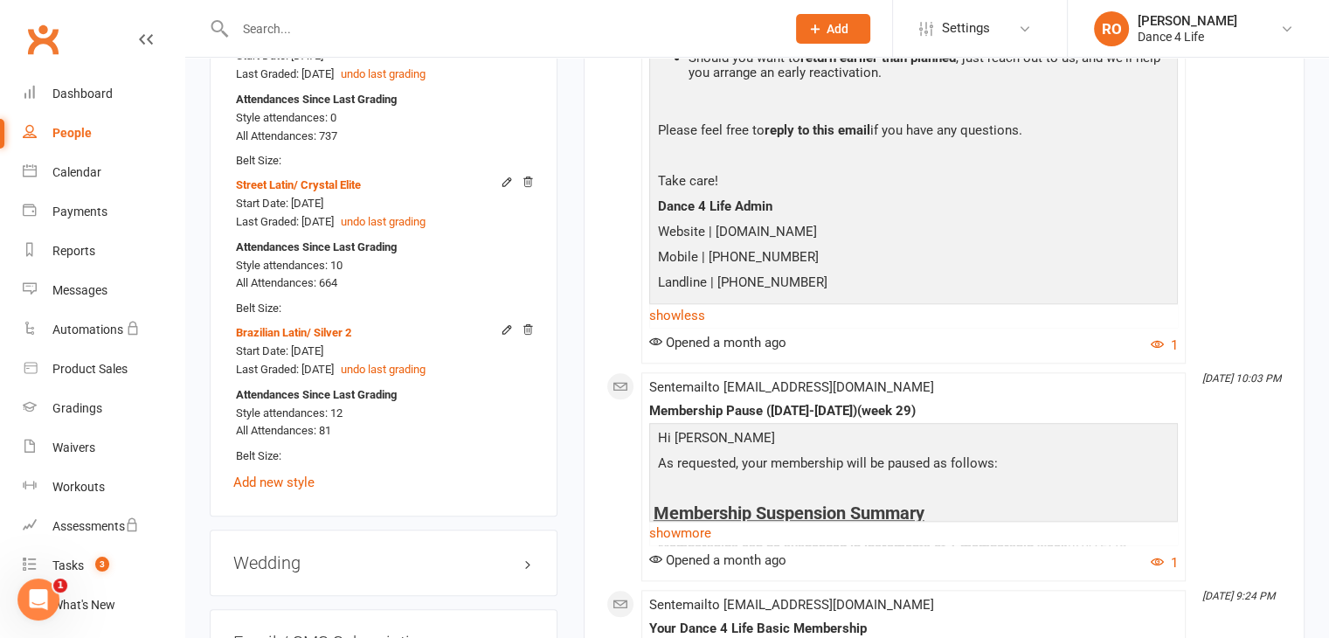
scroll to position [1660, 0]
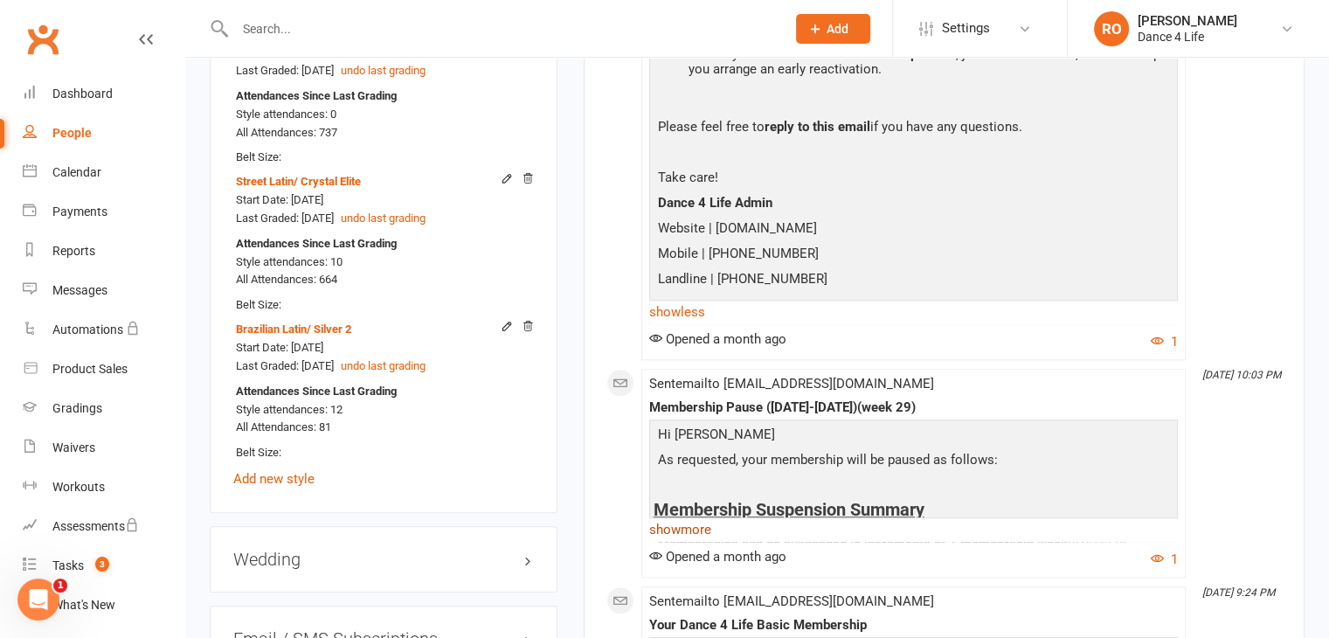
click at [682, 529] on link "show more" at bounding box center [913, 529] width 529 height 24
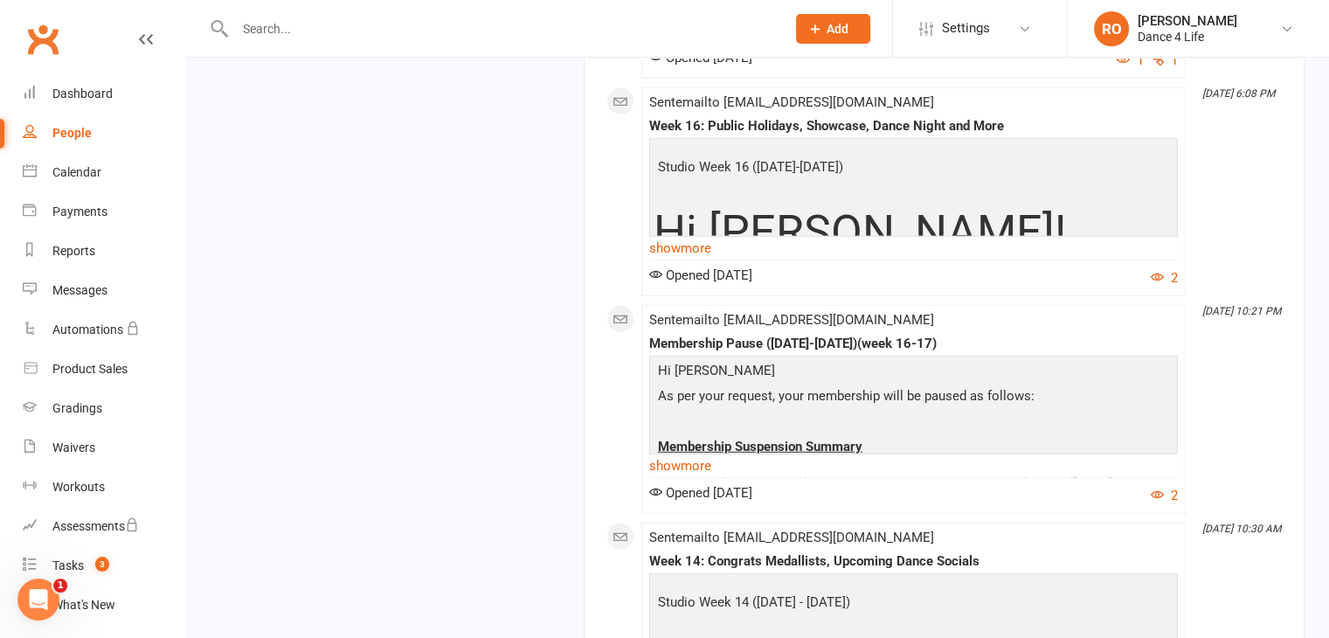
scroll to position [4979, 0]
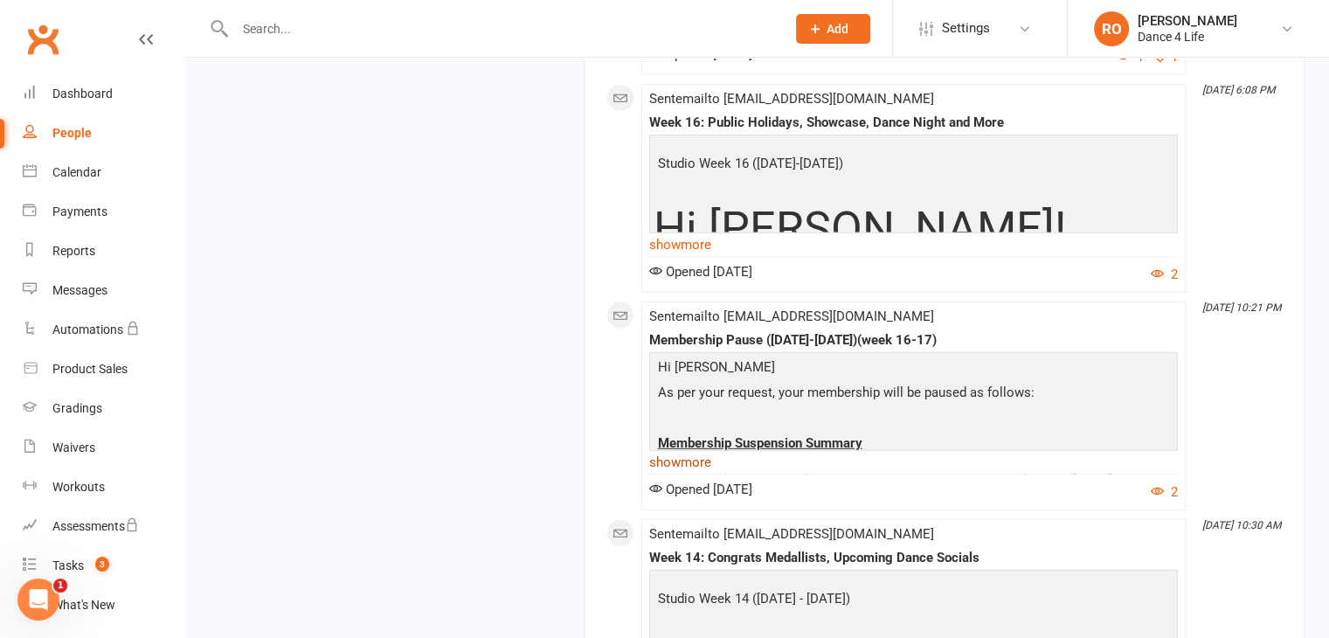
click at [706, 474] on link "show more" at bounding box center [913, 462] width 529 height 24
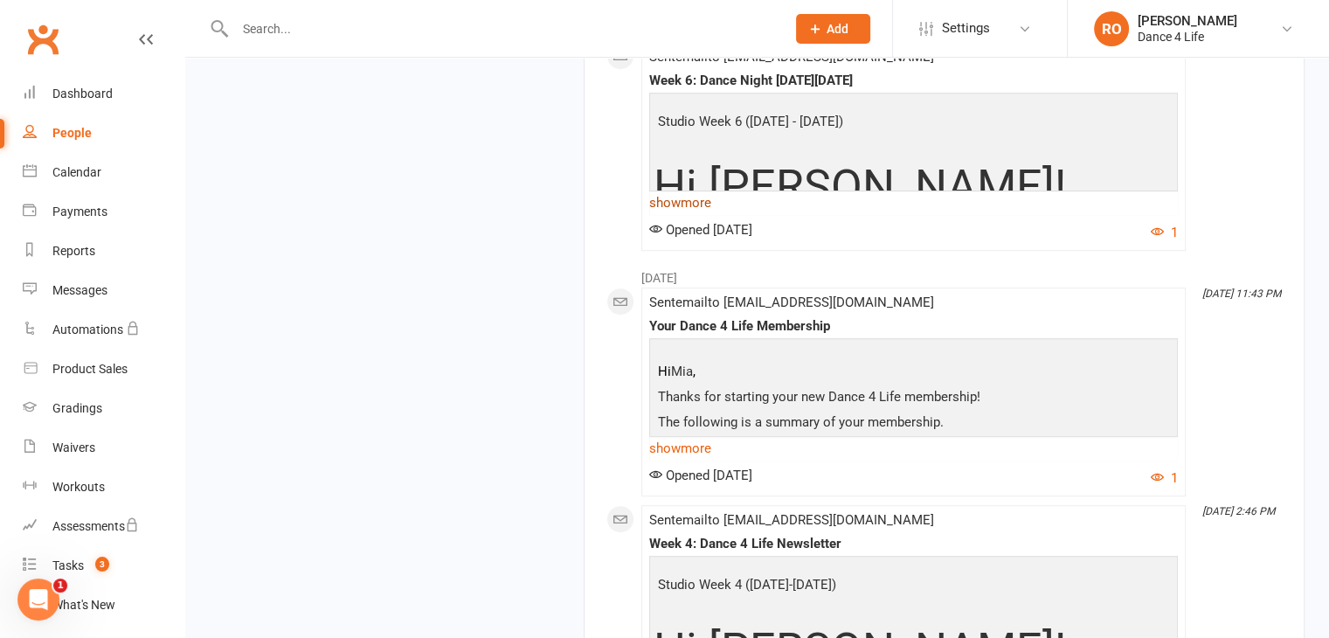
scroll to position [7600, 0]
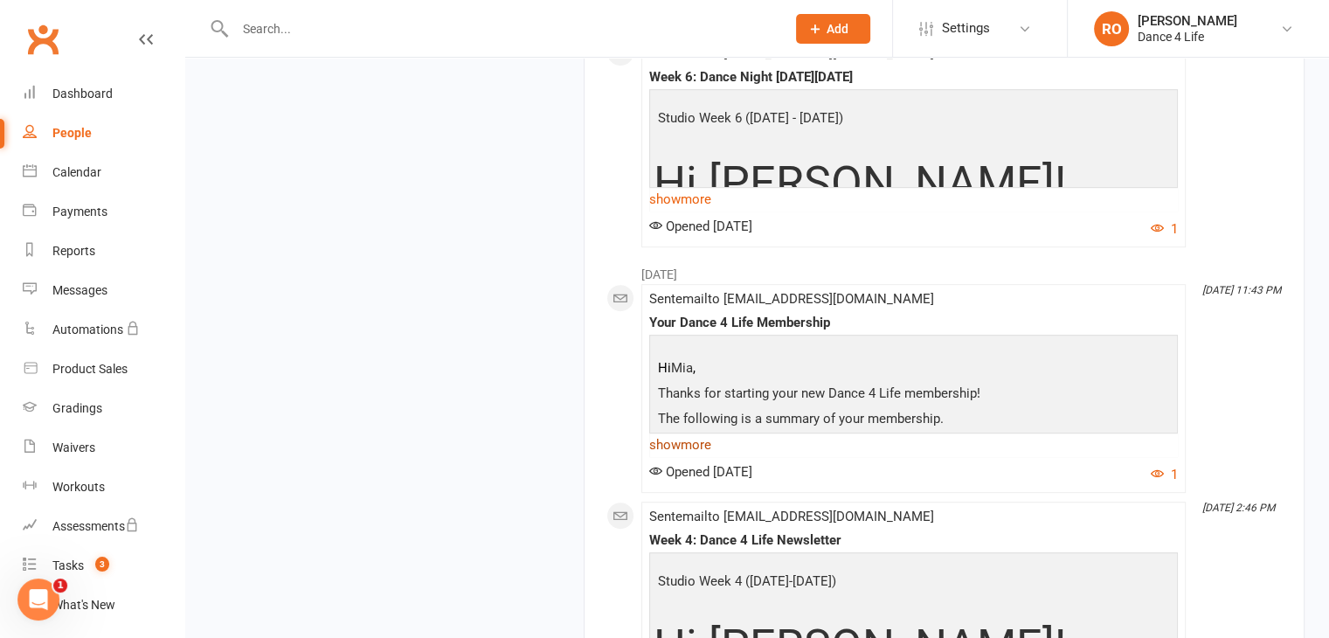
click at [701, 457] on link "show more" at bounding box center [913, 444] width 529 height 24
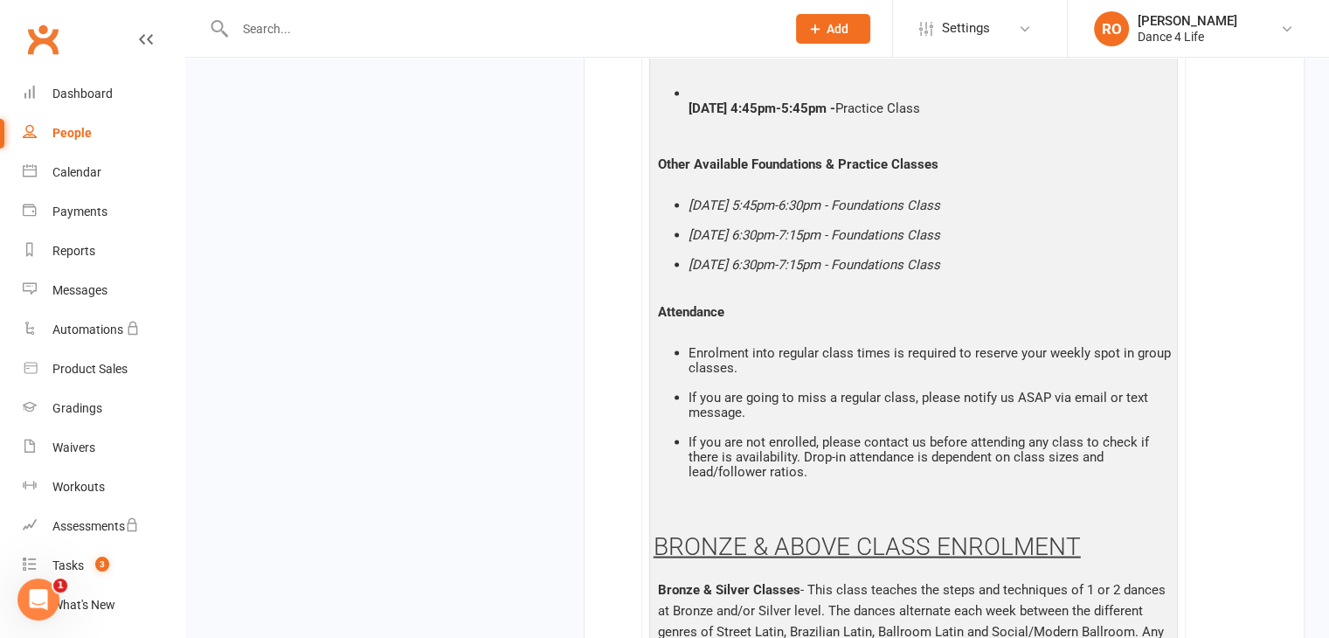
scroll to position [9871, 0]
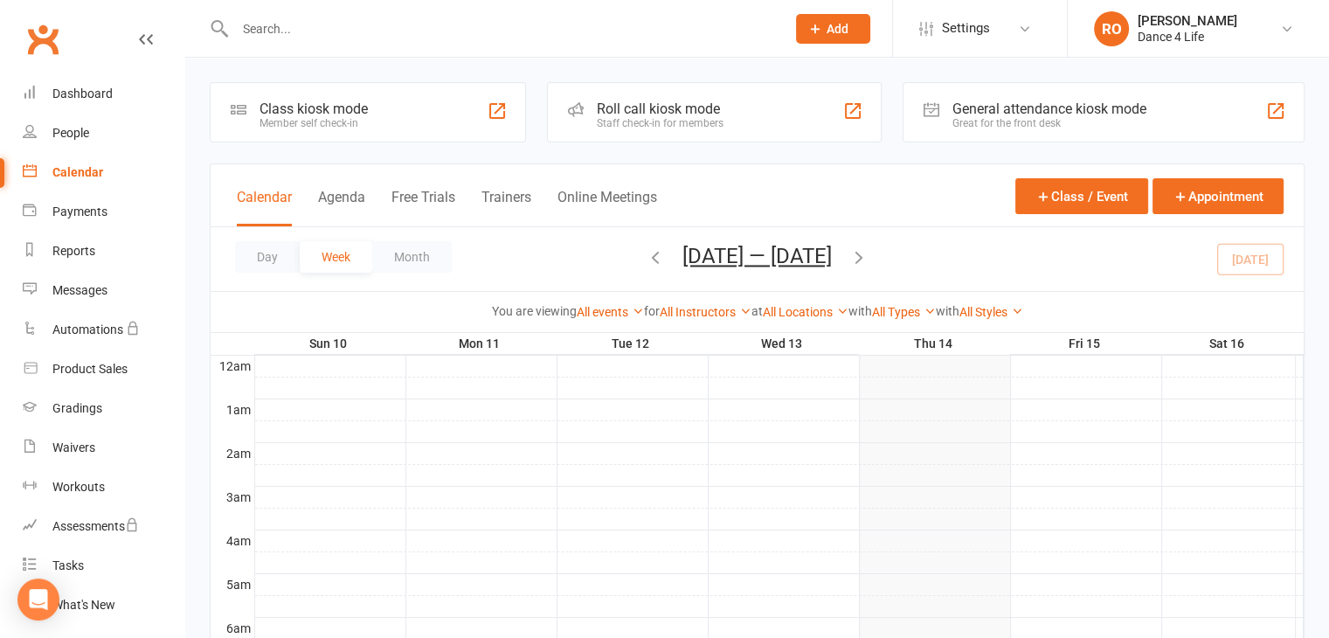
click at [863, 259] on icon "button" at bounding box center [858, 256] width 19 height 19
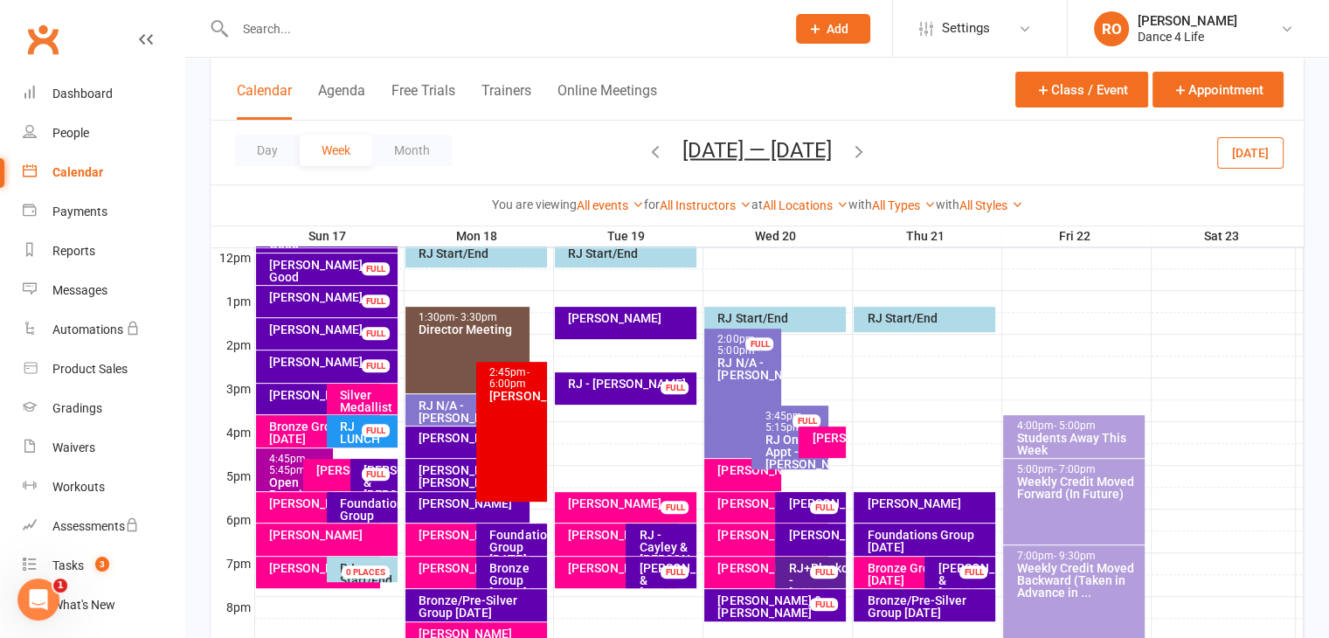
click at [860, 152] on icon "button" at bounding box center [858, 150] width 19 height 19
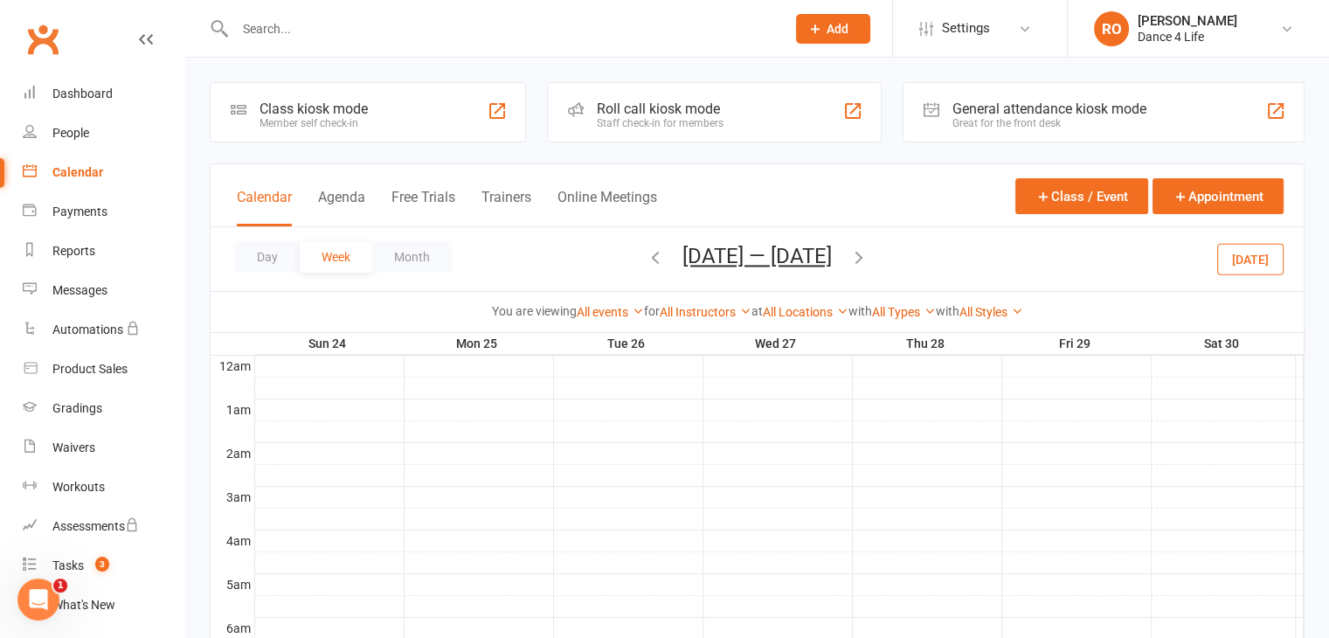
click at [294, 29] on input "text" at bounding box center [501, 29] width 543 height 24
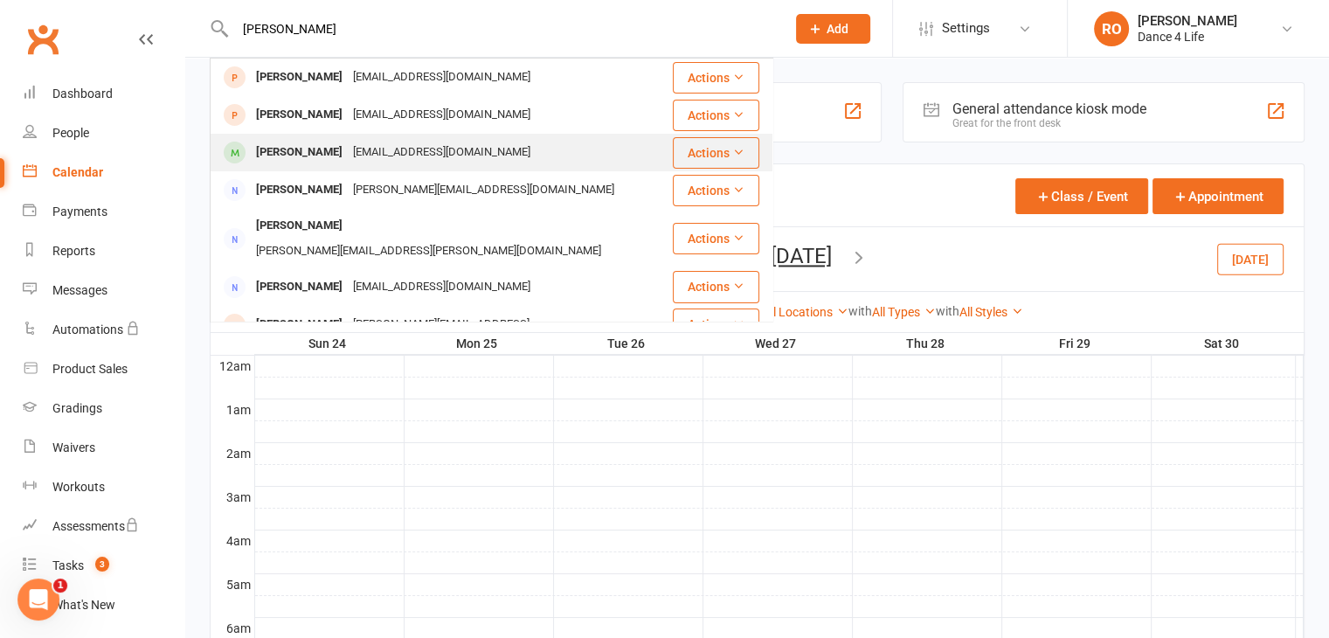
type input "[PERSON_NAME]"
click at [294, 148] on div "[PERSON_NAME]" at bounding box center [299, 152] width 97 height 25
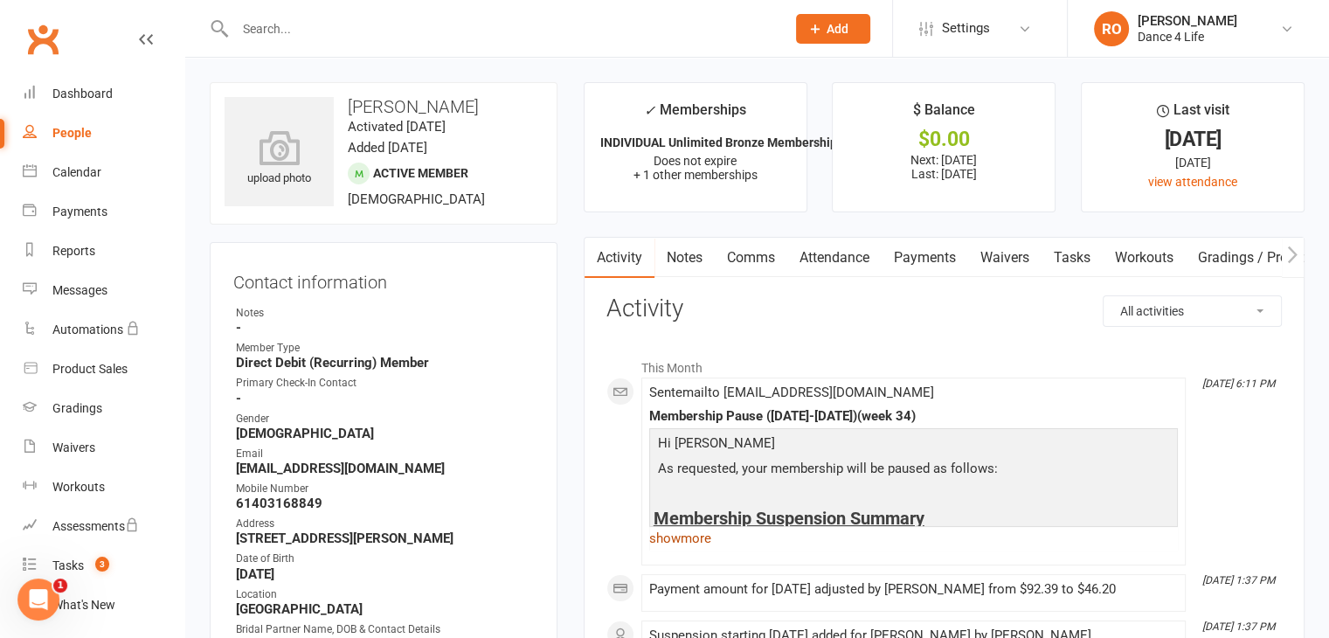
click at [694, 539] on link "show more" at bounding box center [913, 538] width 529 height 24
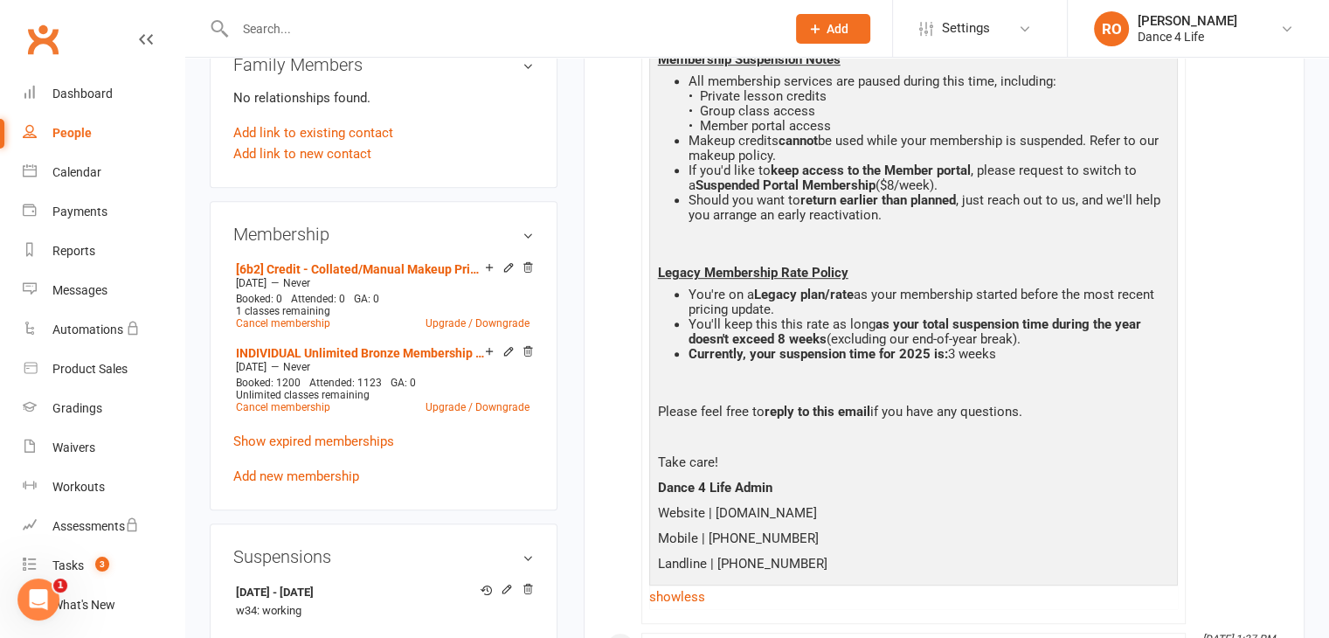
scroll to position [874, 0]
